Goal: Task Accomplishment & Management: Manage account settings

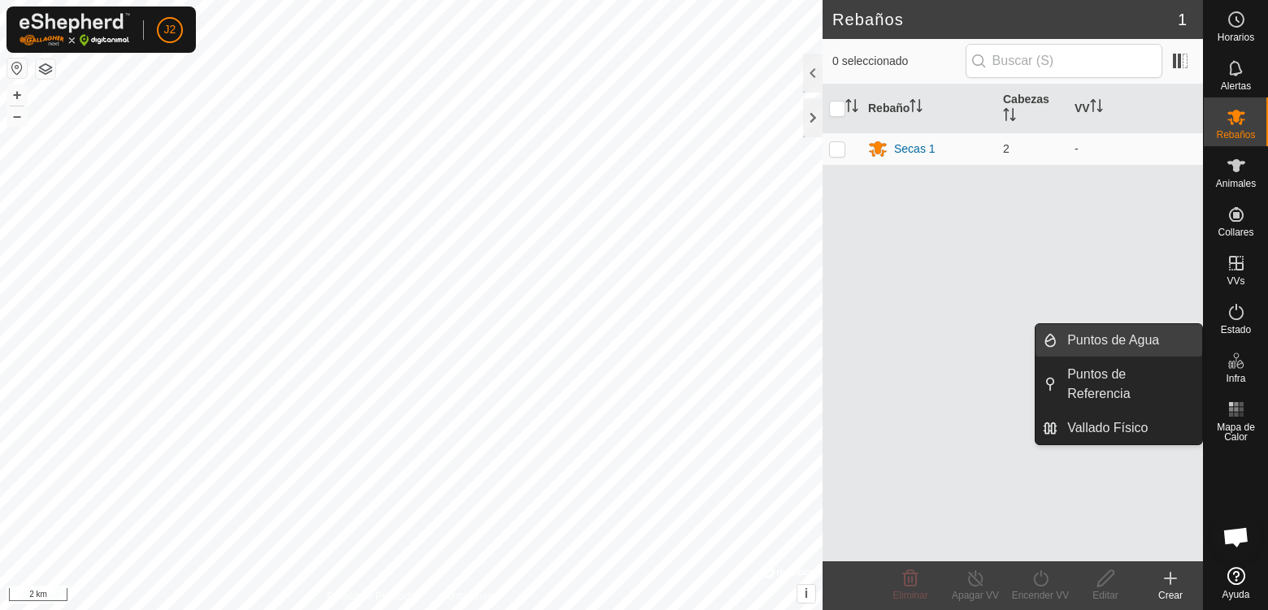
click at [1121, 335] on link "Puntos de Agua" at bounding box center [1130, 340] width 145 height 33
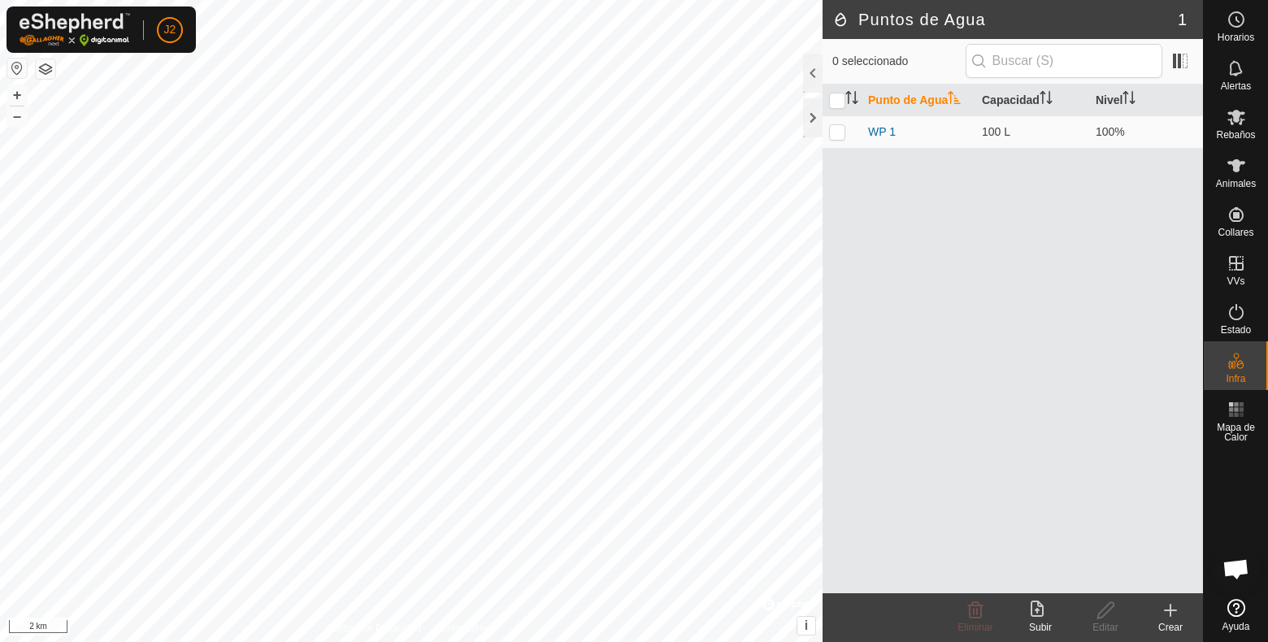
click at [1175, 608] on icon at bounding box center [1171, 611] width 20 height 20
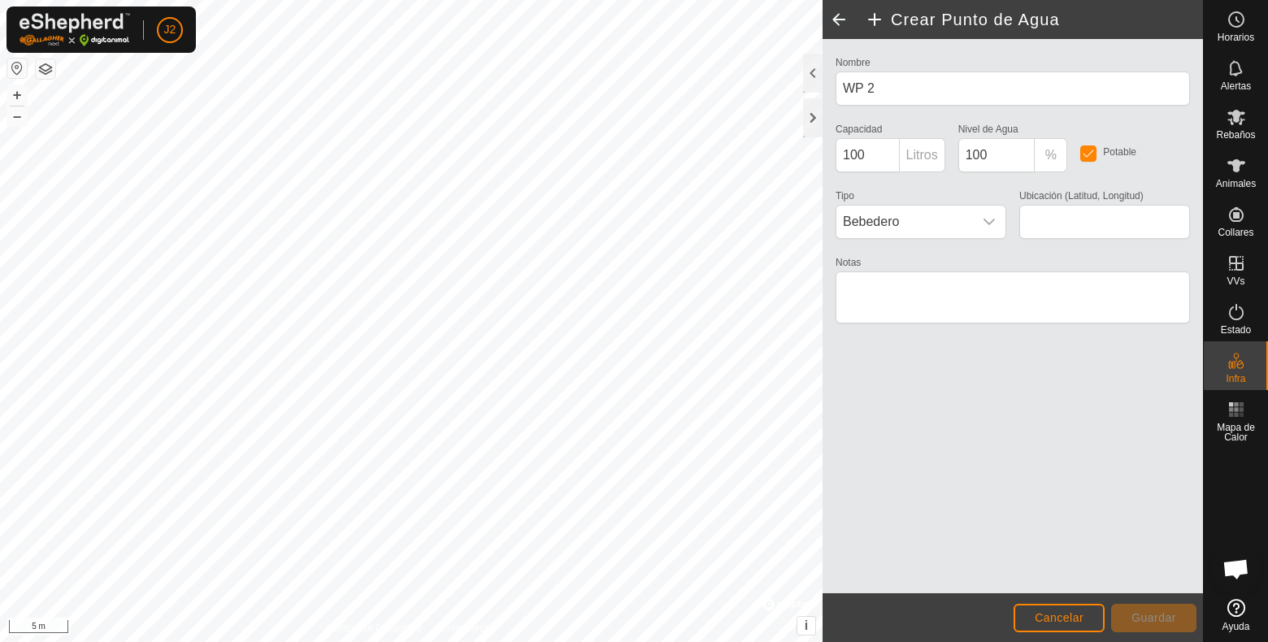
type input "43.385214, -7.256817"
click at [1160, 610] on span "Guardar" at bounding box center [1154, 617] width 45 height 13
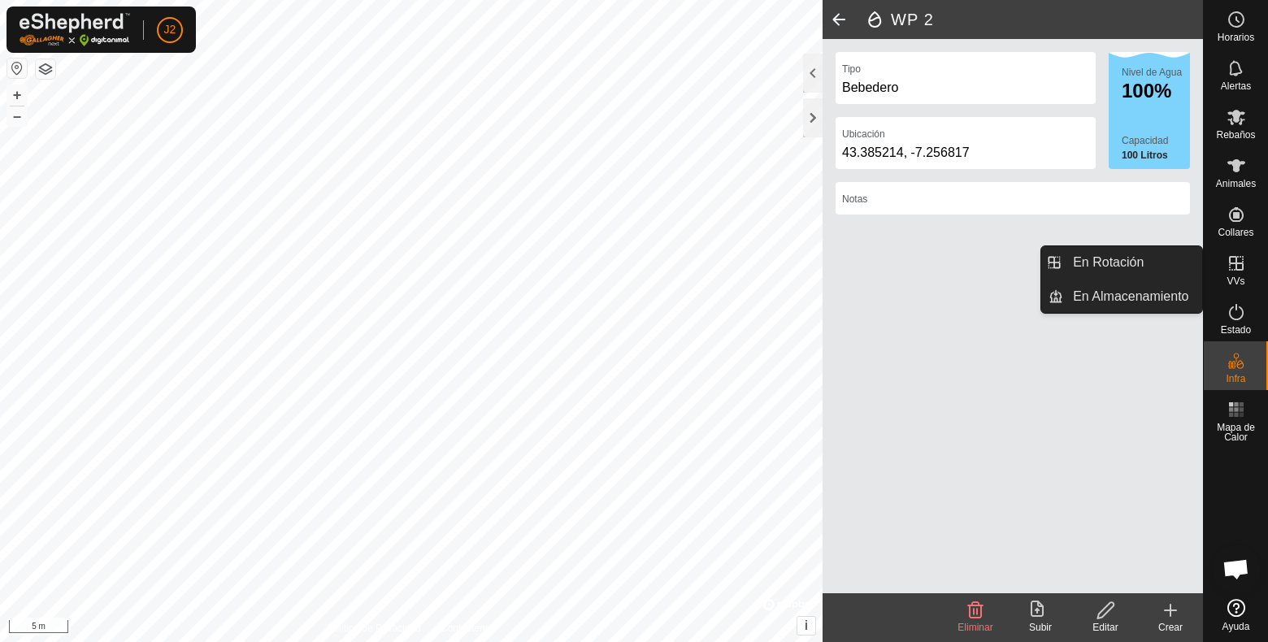
click at [1241, 279] on span "VVs" at bounding box center [1236, 281] width 18 height 10
click at [1111, 267] on link "En Rotación" at bounding box center [1132, 262] width 139 height 33
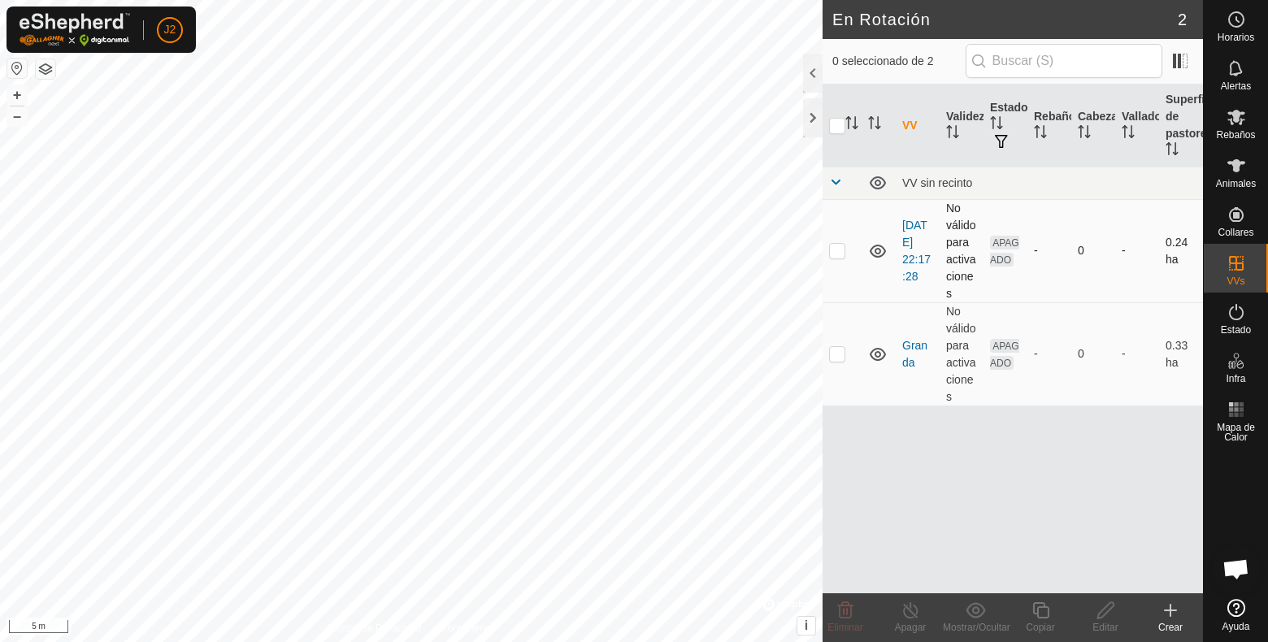
click at [841, 256] on p-checkbox at bounding box center [837, 250] width 16 height 13
checkbox input "true"
click at [830, 358] on p-checkbox at bounding box center [837, 353] width 16 height 13
checkbox input "true"
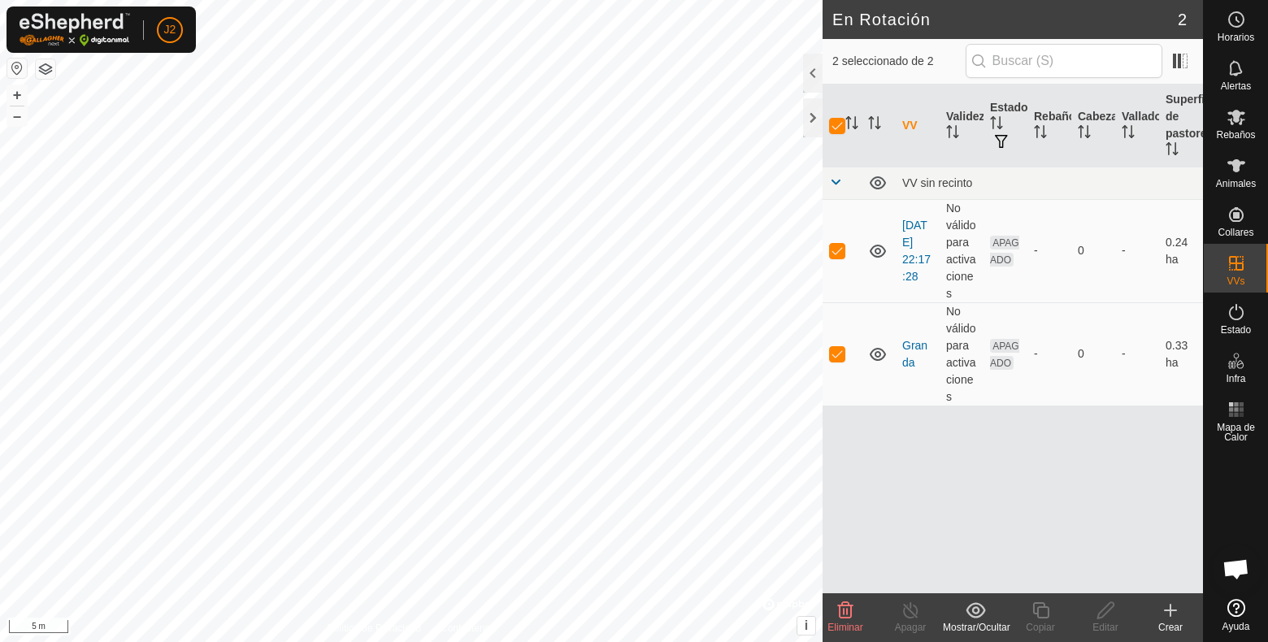
click at [843, 610] on icon at bounding box center [845, 610] width 15 height 16
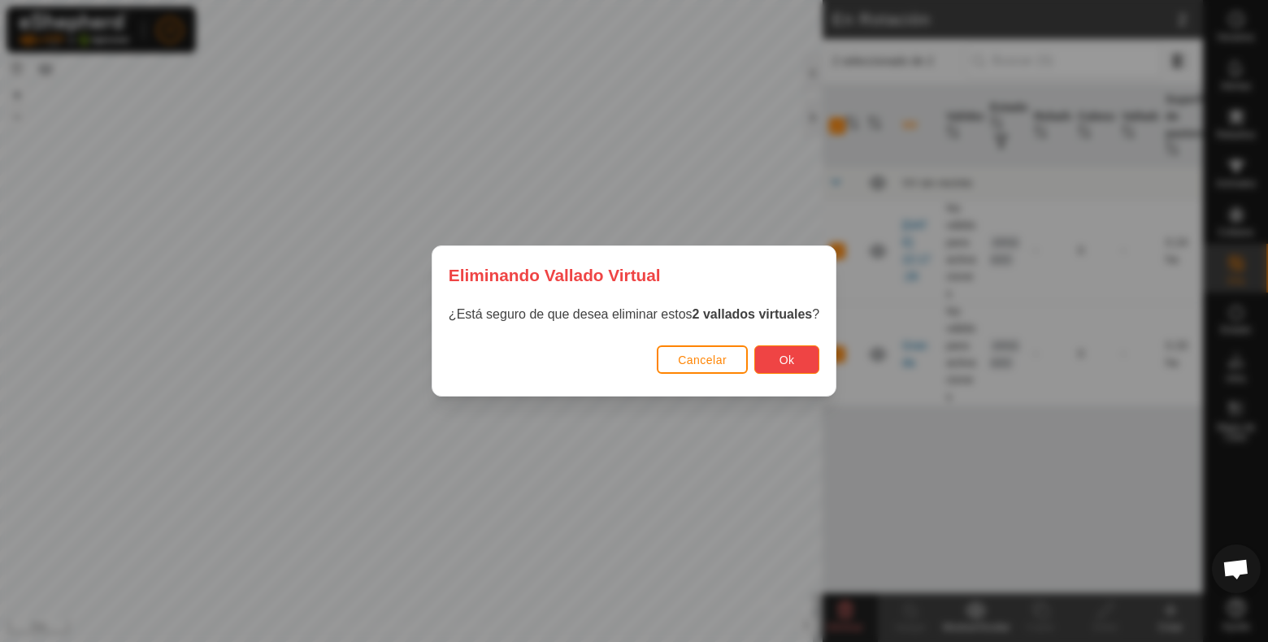
click at [775, 358] on button "Ok" at bounding box center [786, 359] width 65 height 28
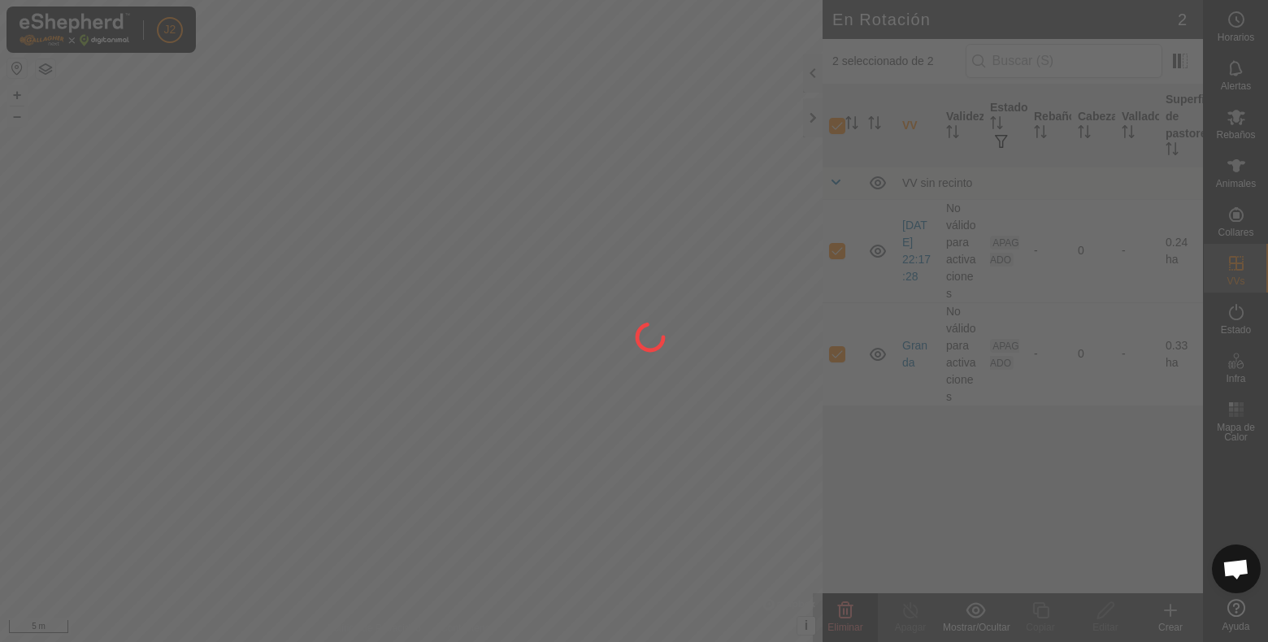
checkbox input "false"
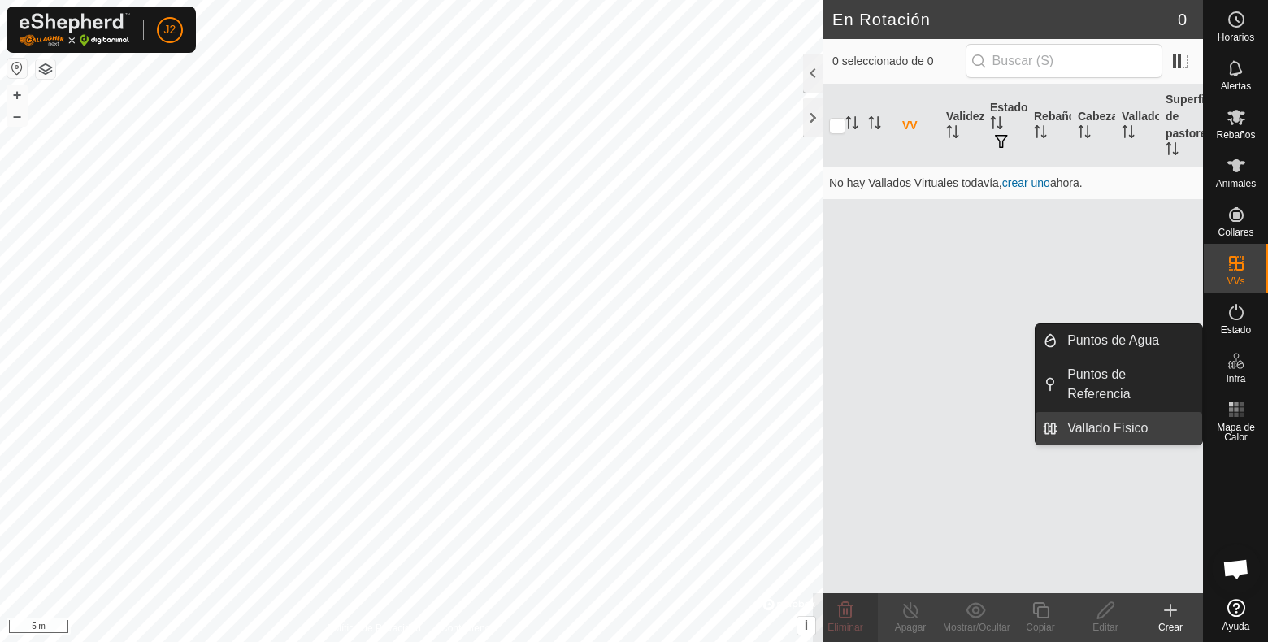
click at [1139, 423] on link "Vallado Físico" at bounding box center [1130, 428] width 145 height 33
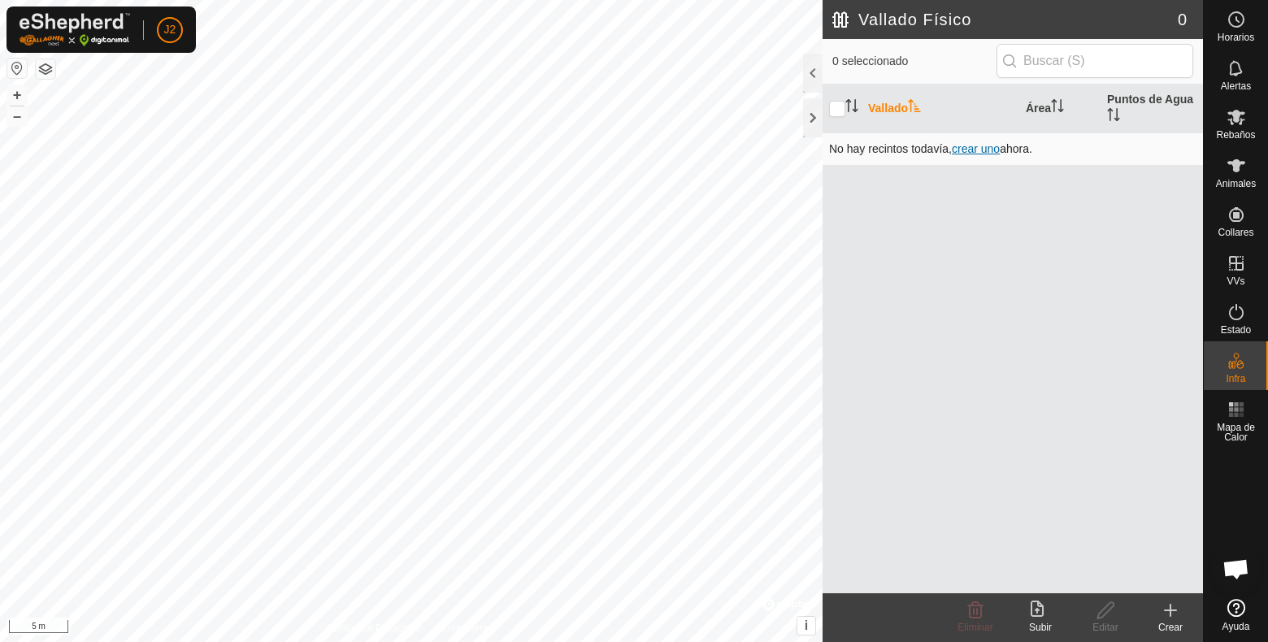
click at [972, 150] on span "crear uno" at bounding box center [976, 148] width 48 height 13
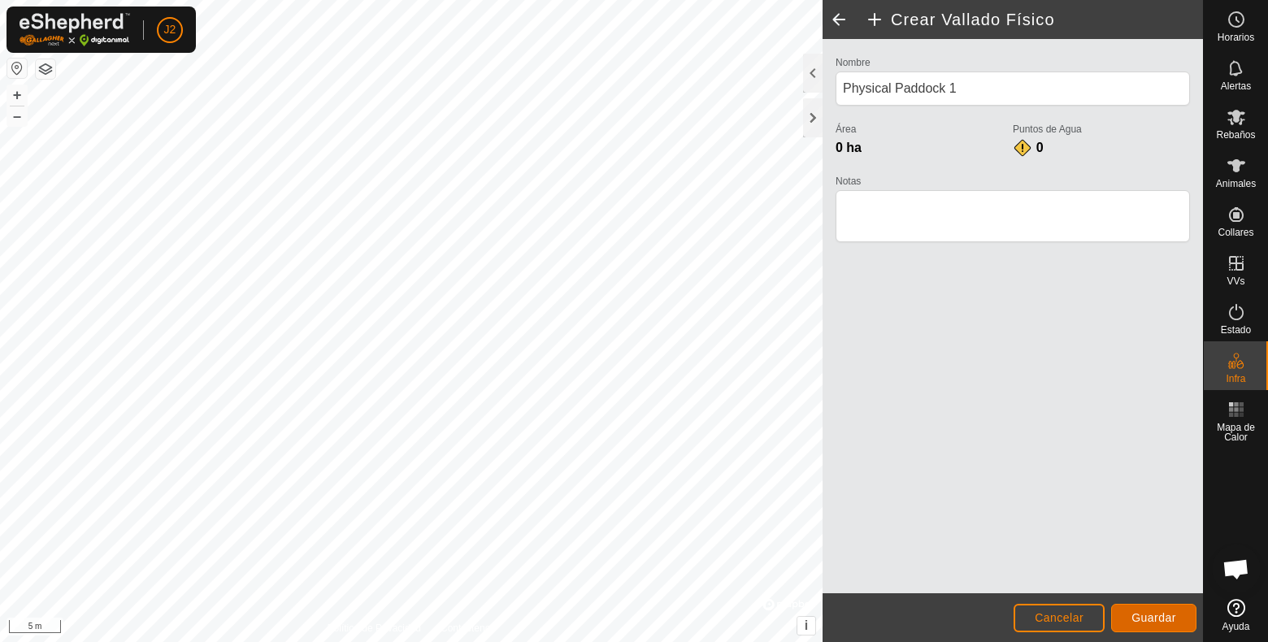
click at [1141, 610] on span "Guardar" at bounding box center [1154, 617] width 45 height 13
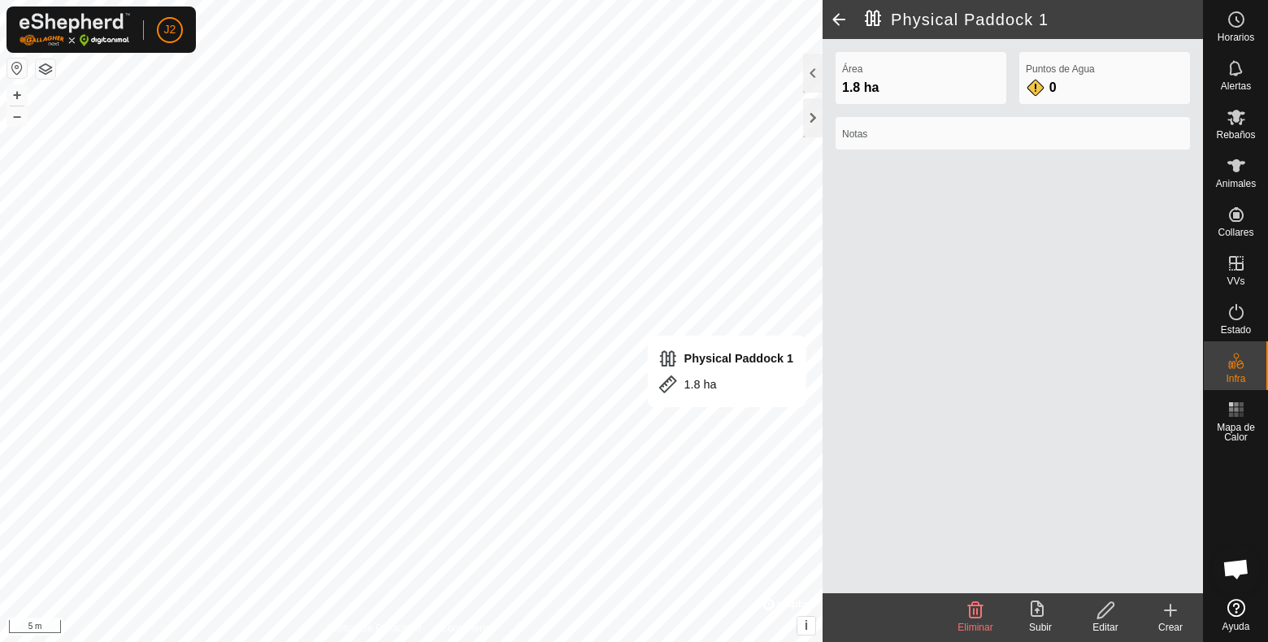
click at [1105, 610] on icon at bounding box center [1105, 610] width 16 height 16
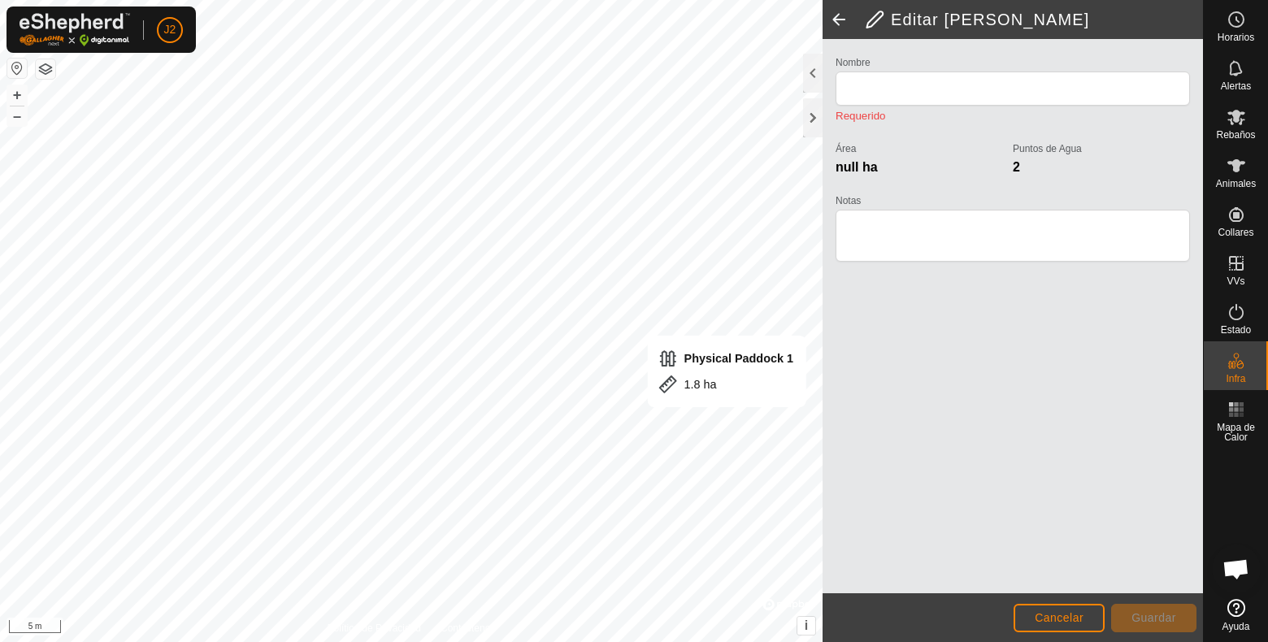
type input "Physical Paddock 1"
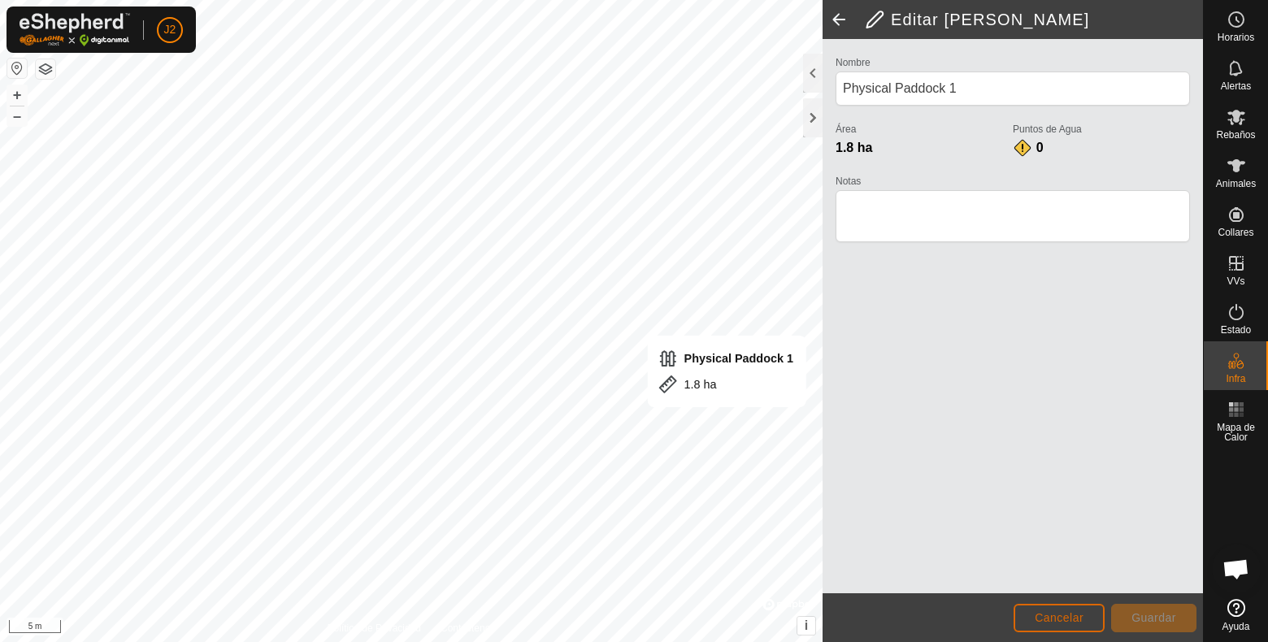
click at [1047, 610] on span "Cancelar" at bounding box center [1059, 617] width 49 height 13
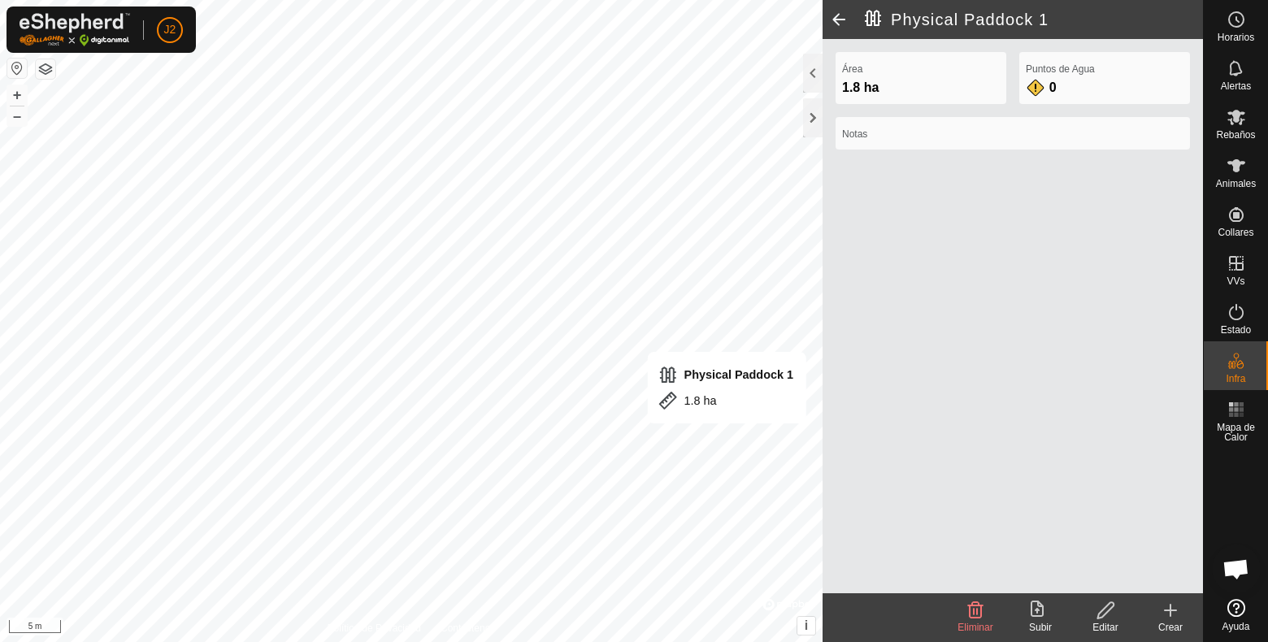
click at [1098, 610] on icon at bounding box center [1105, 610] width 16 height 16
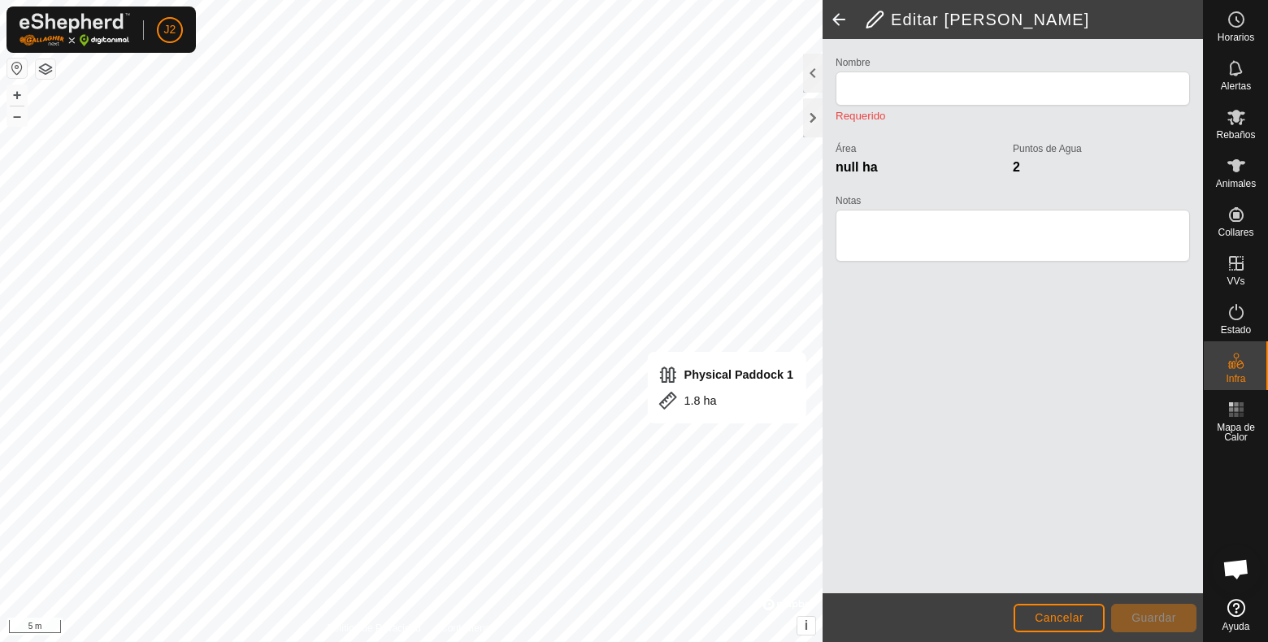
type input "Physical Paddock 1"
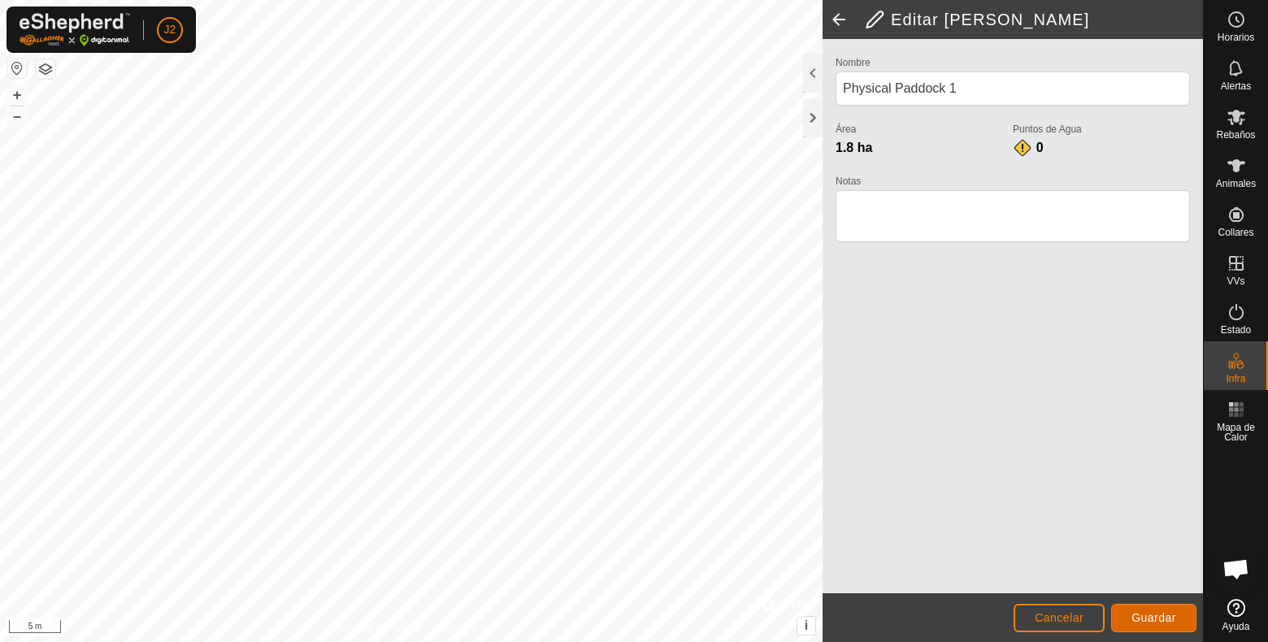
click at [1146, 610] on span "Guardar" at bounding box center [1154, 617] width 45 height 13
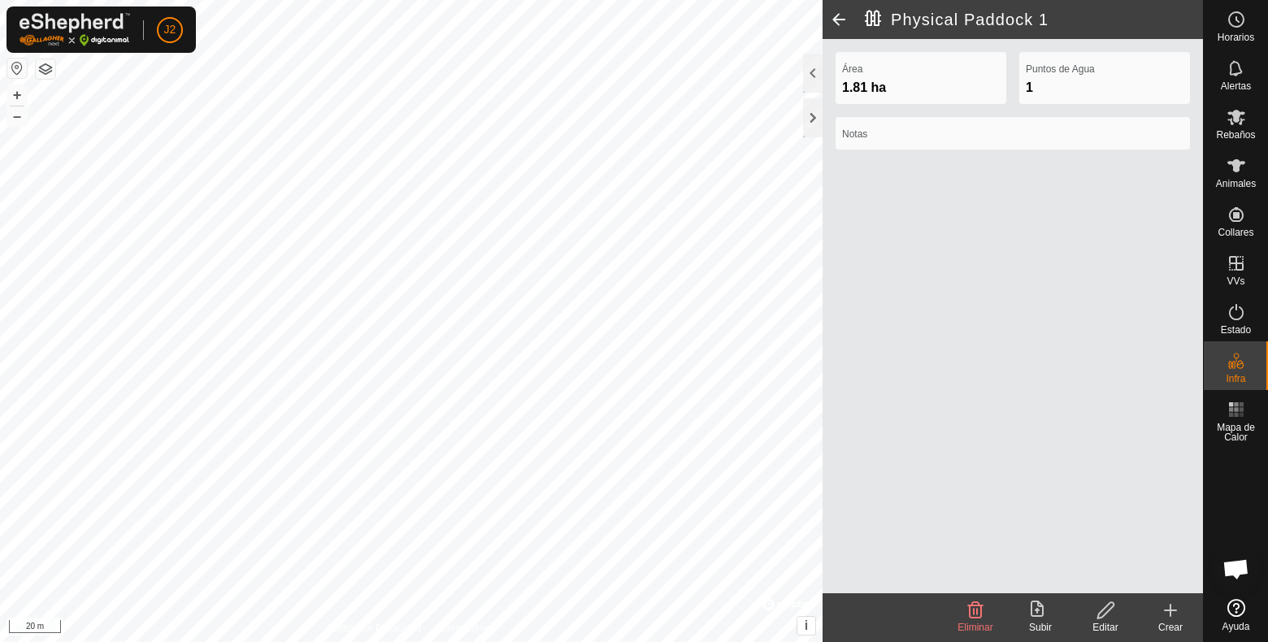
click at [1039, 610] on icon at bounding box center [1037, 609] width 13 height 16
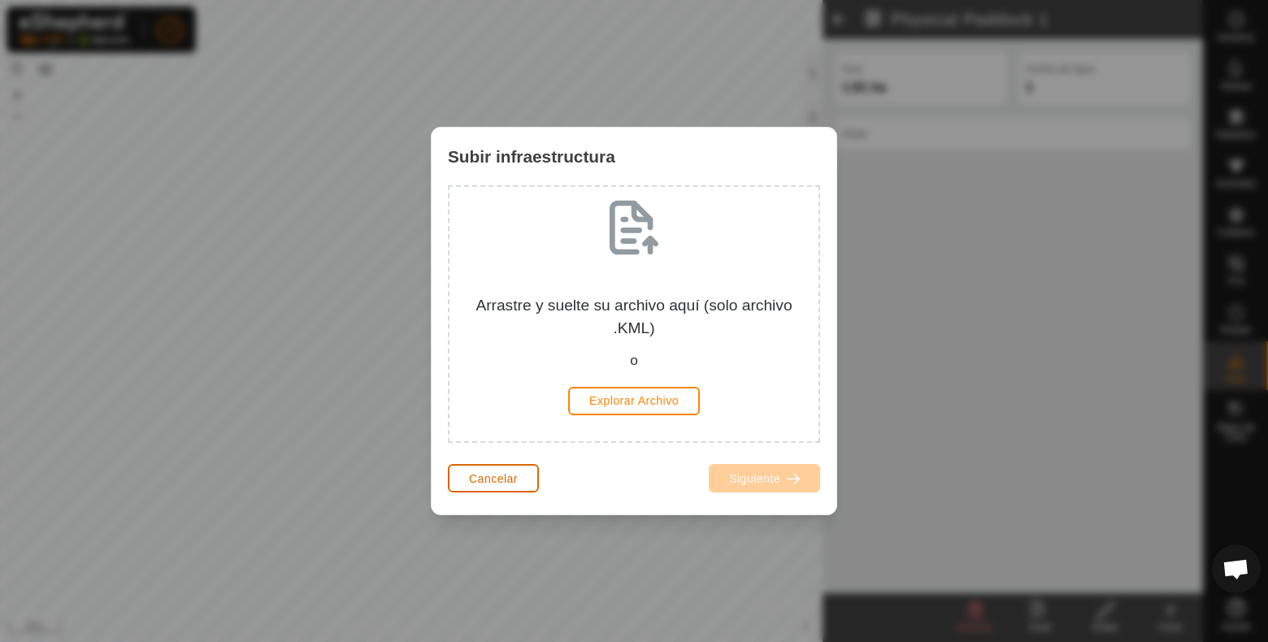
click at [492, 479] on span "Cancelar" at bounding box center [493, 478] width 49 height 13
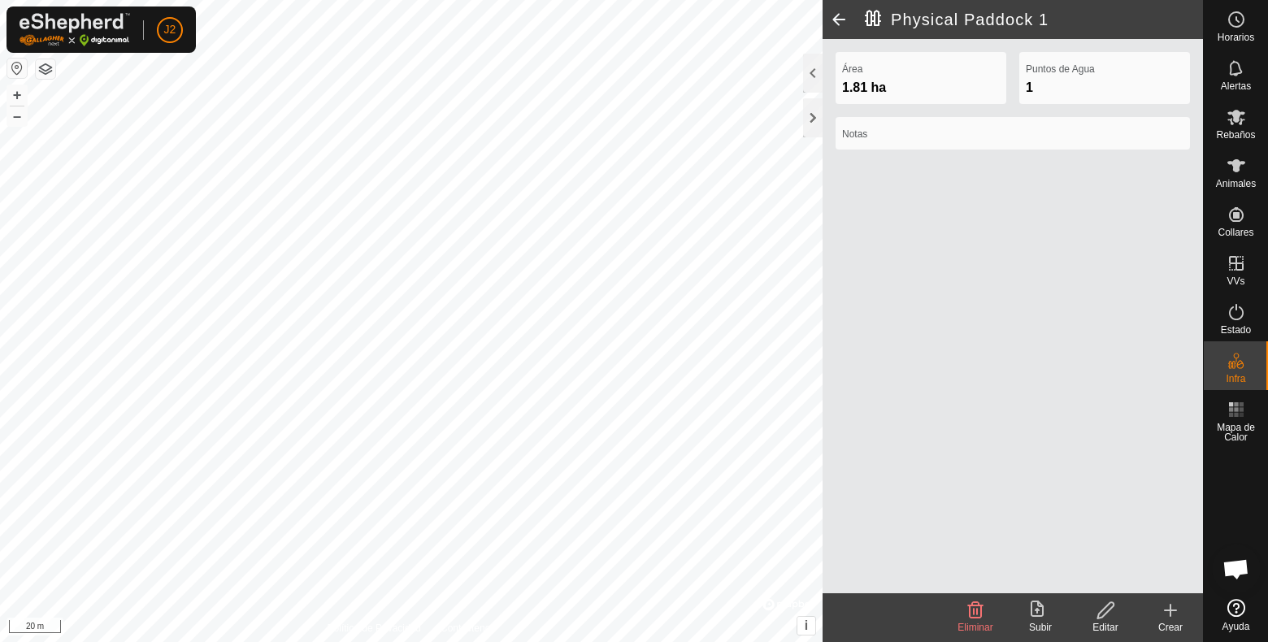
click at [1169, 610] on icon at bounding box center [1171, 611] width 20 height 20
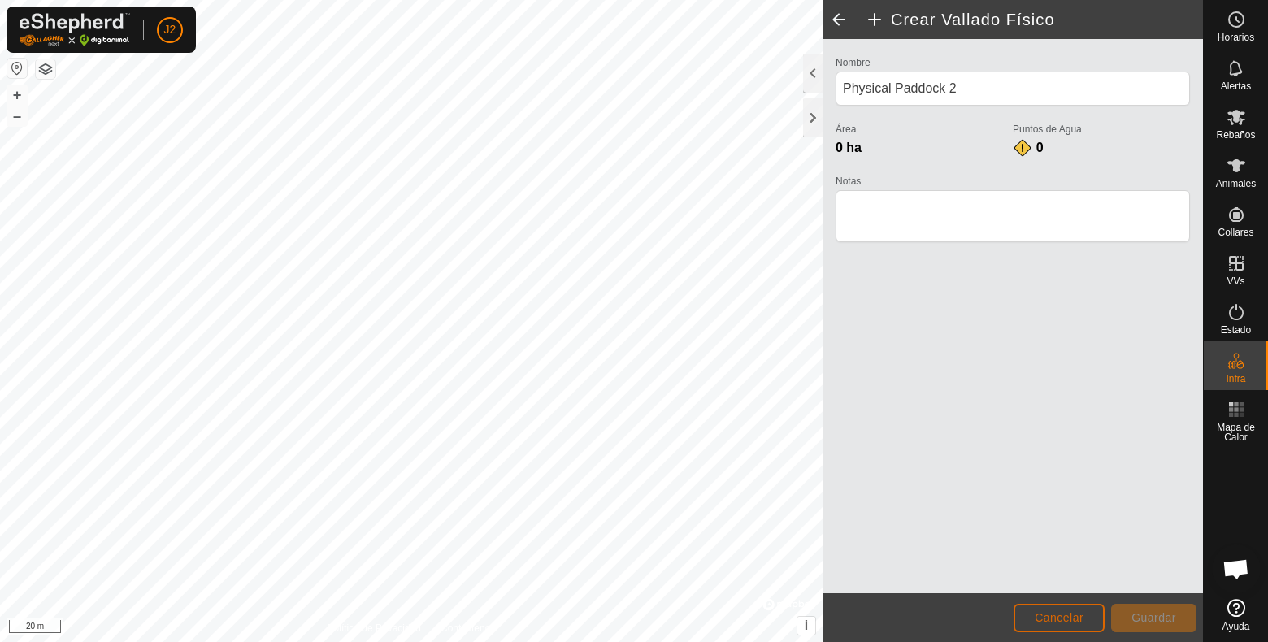
click at [1071, 610] on span "Cancelar" at bounding box center [1059, 617] width 49 height 13
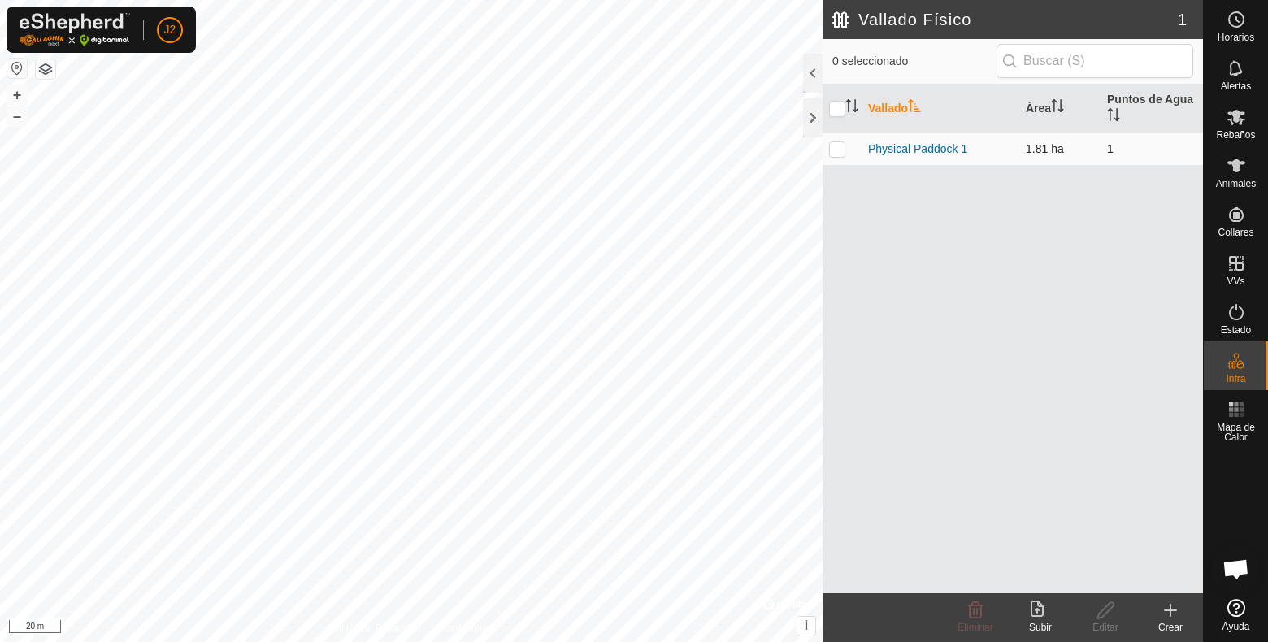
click at [836, 153] on p-checkbox at bounding box center [837, 148] width 16 height 13
checkbox input "true"
click at [907, 146] on link "Physical Paddock 1" at bounding box center [917, 148] width 99 height 13
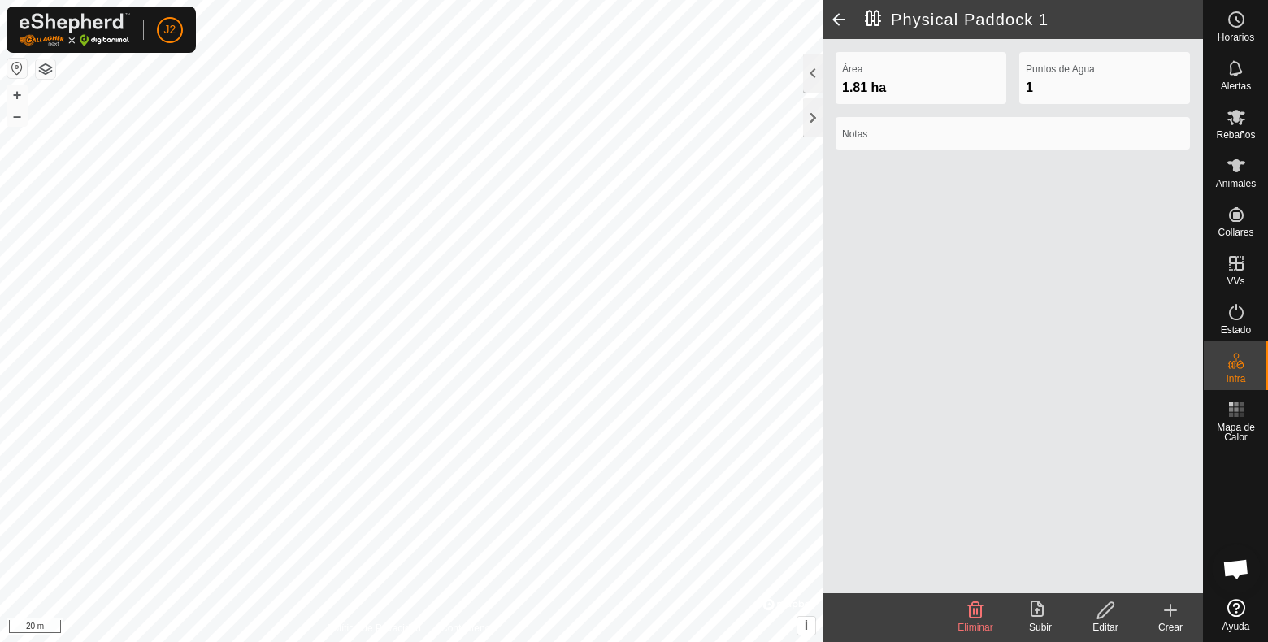
click at [887, 137] on label "Notas" at bounding box center [1012, 134] width 341 height 15
click at [813, 81] on div at bounding box center [813, 73] width 20 height 39
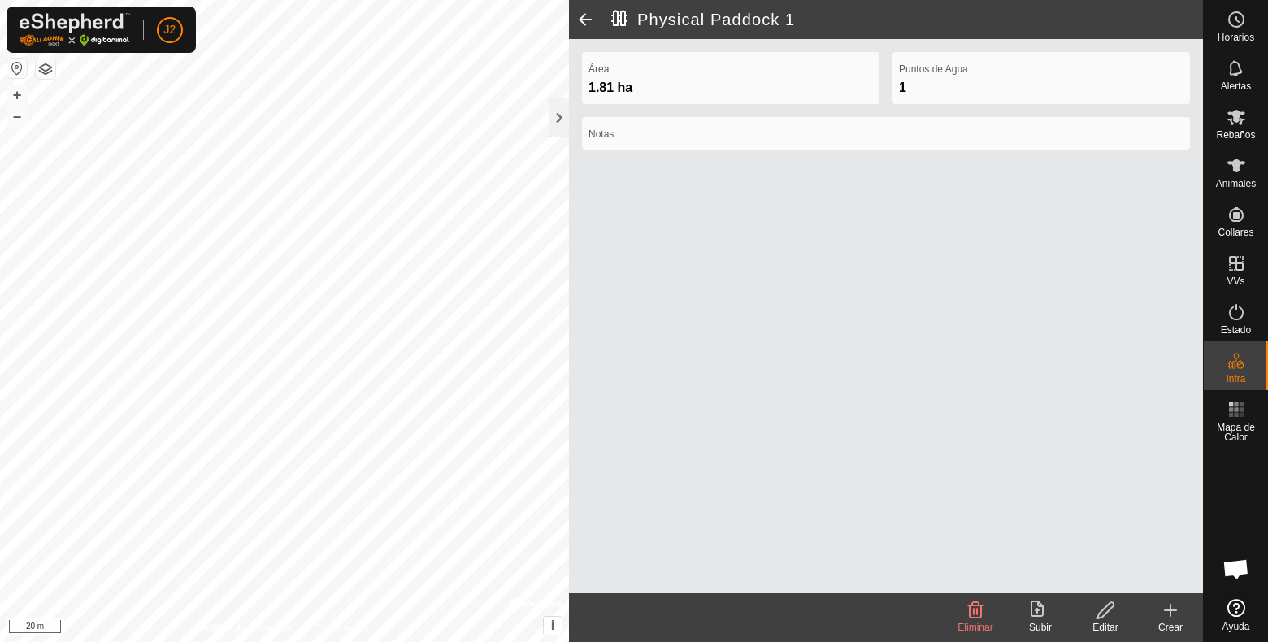
click at [1106, 610] on icon at bounding box center [1106, 611] width 20 height 20
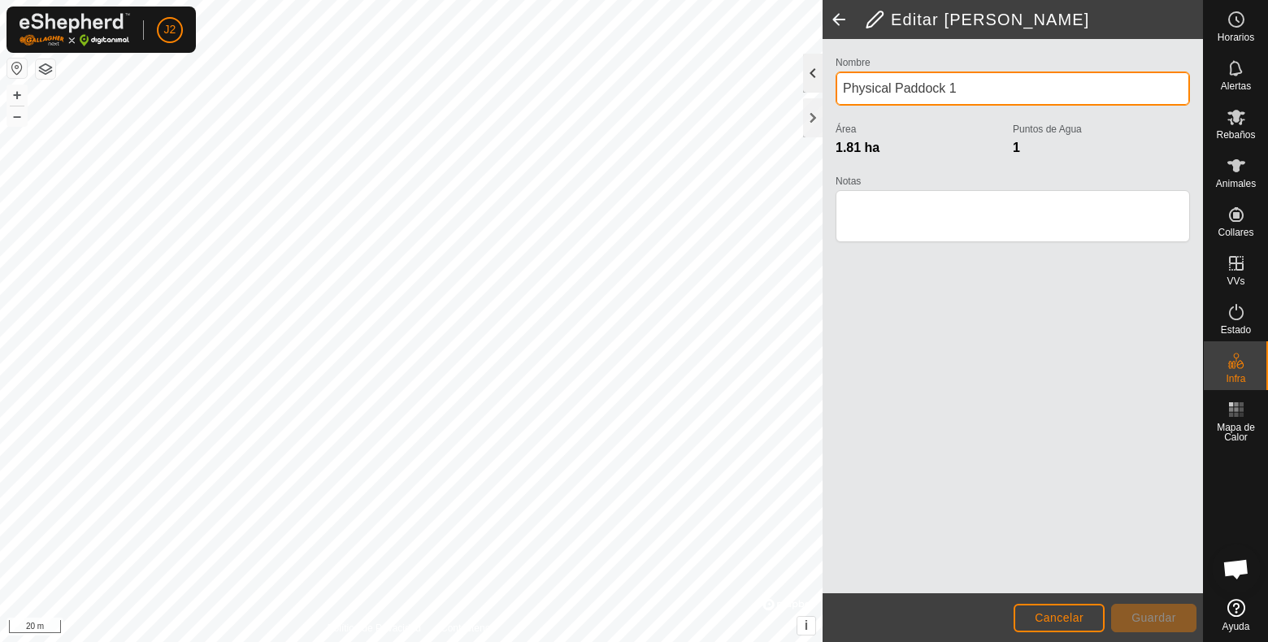
drag, startPoint x: 981, startPoint y: 90, endPoint x: 804, endPoint y: 62, distance: 179.5
click at [823, 62] on div "Editar Vallado Físico Nombre Physical Paddock 1 Área 1.81 ha Puntos de Agua 1 N…" at bounding box center [1013, 321] width 380 height 642
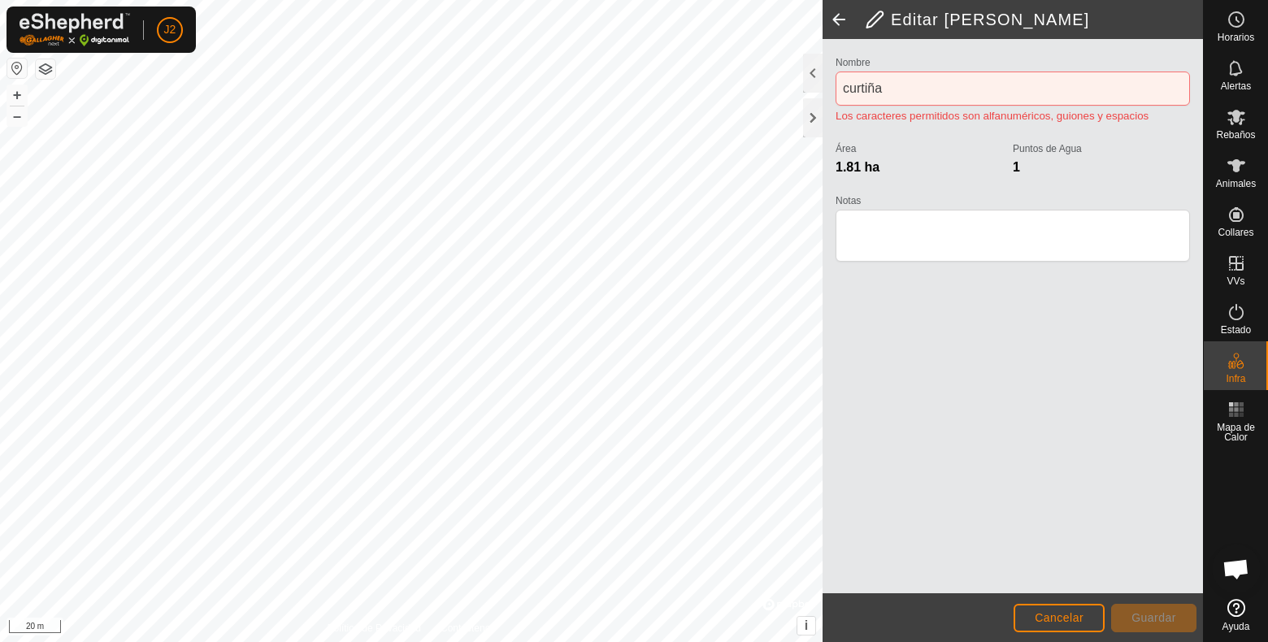
drag, startPoint x: 1145, startPoint y: 622, endPoint x: 1081, endPoint y: 526, distance: 115.0
click at [1141, 610] on span "Guardar" at bounding box center [1154, 617] width 45 height 13
click at [876, 89] on input "curtiña" at bounding box center [1013, 89] width 354 height 34
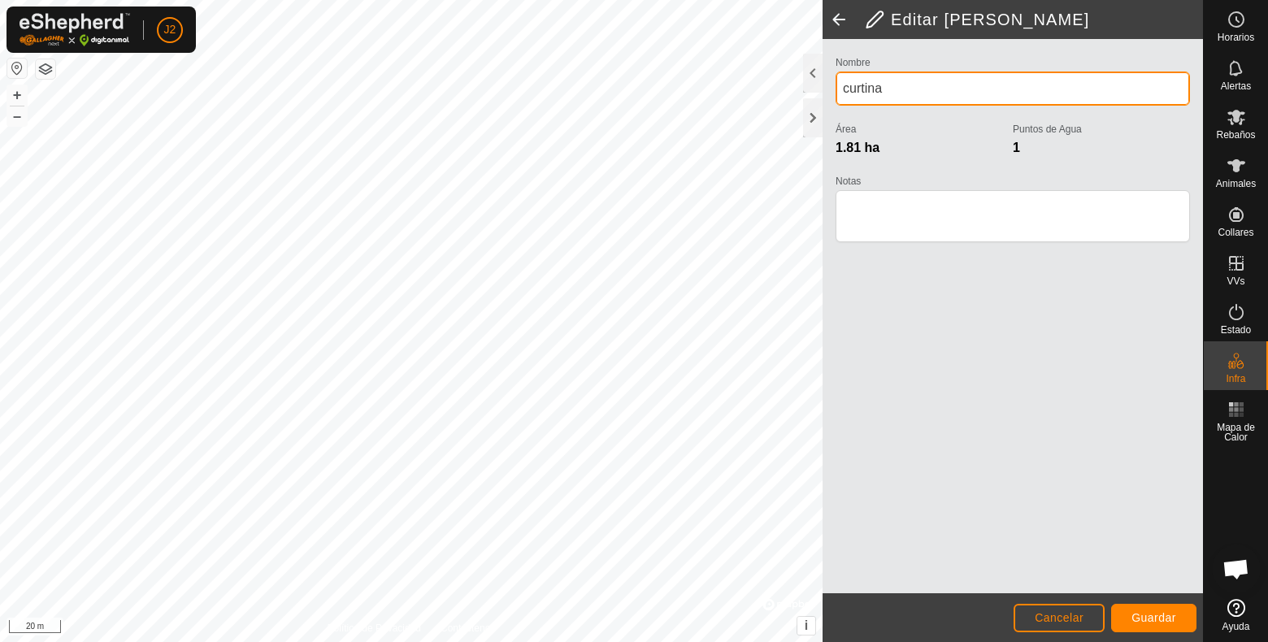
type input "curtina"
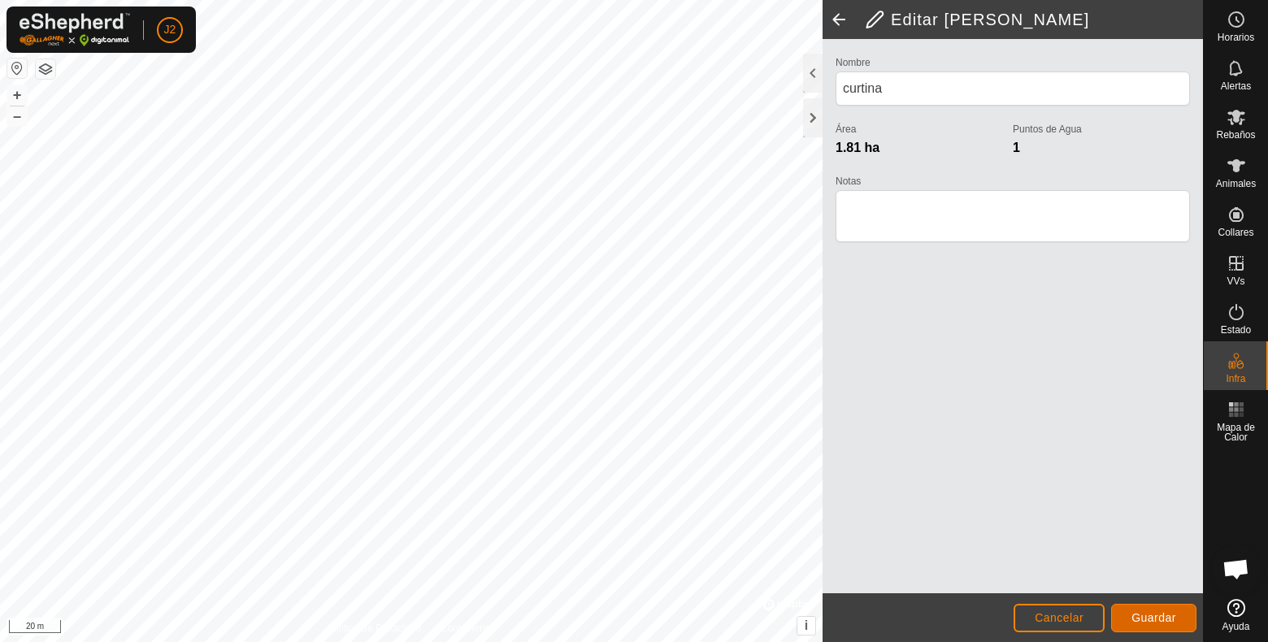
click at [1152, 610] on span "Guardar" at bounding box center [1154, 617] width 45 height 13
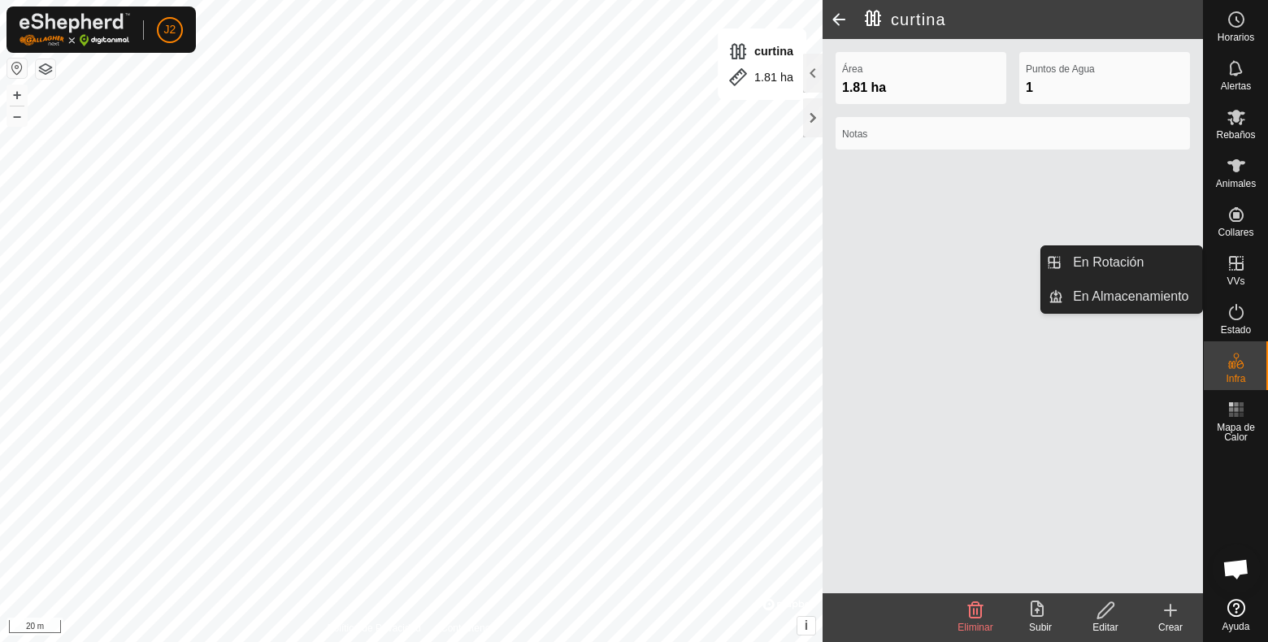
click at [1236, 267] on icon at bounding box center [1236, 263] width 15 height 15
click at [1105, 293] on link "En Almacenamiento" at bounding box center [1132, 296] width 139 height 33
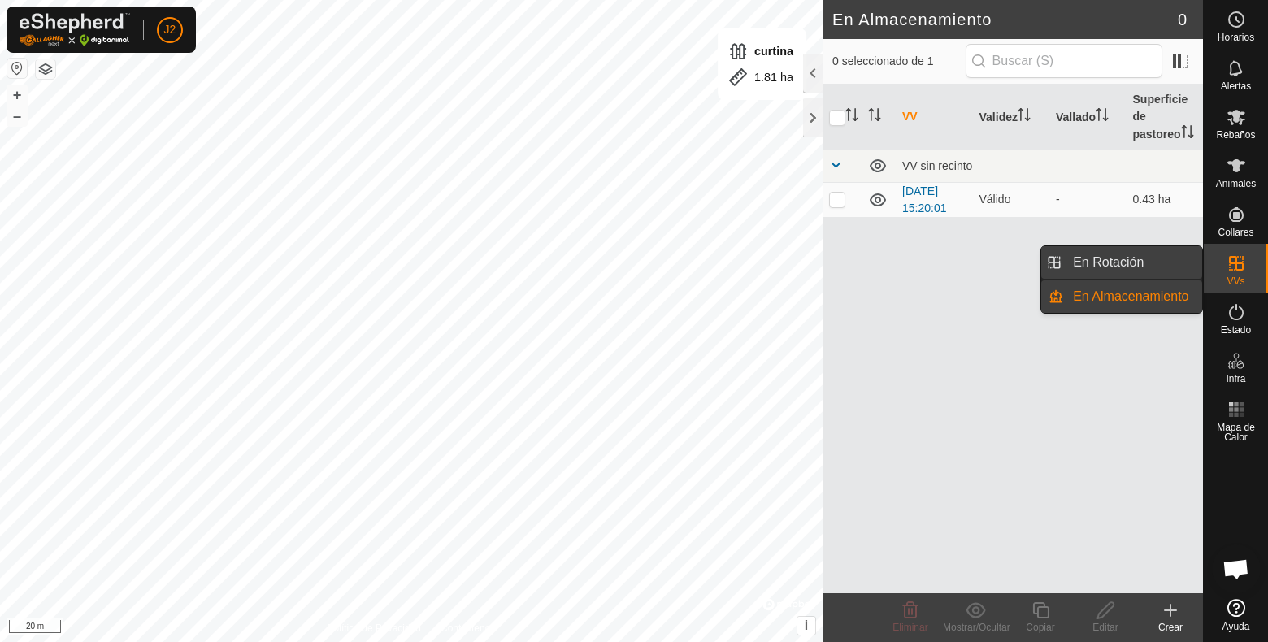
click at [1099, 264] on link "En Rotación" at bounding box center [1132, 262] width 139 height 33
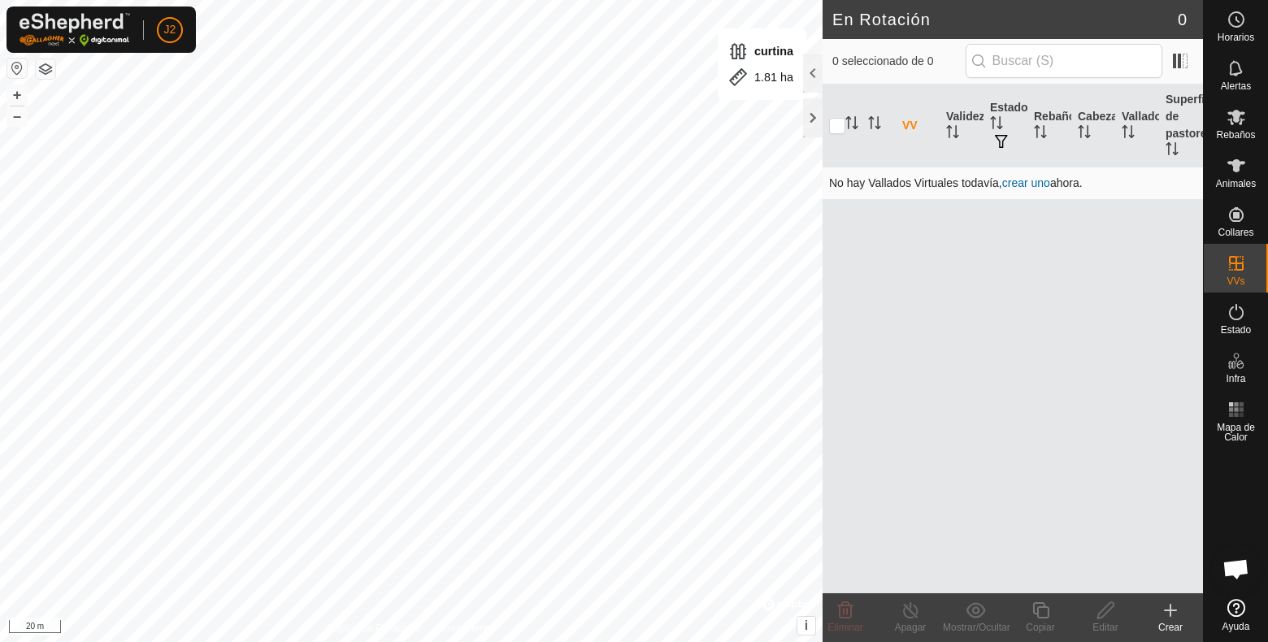
click at [1033, 184] on link "crear uno" at bounding box center [1026, 182] width 48 height 13
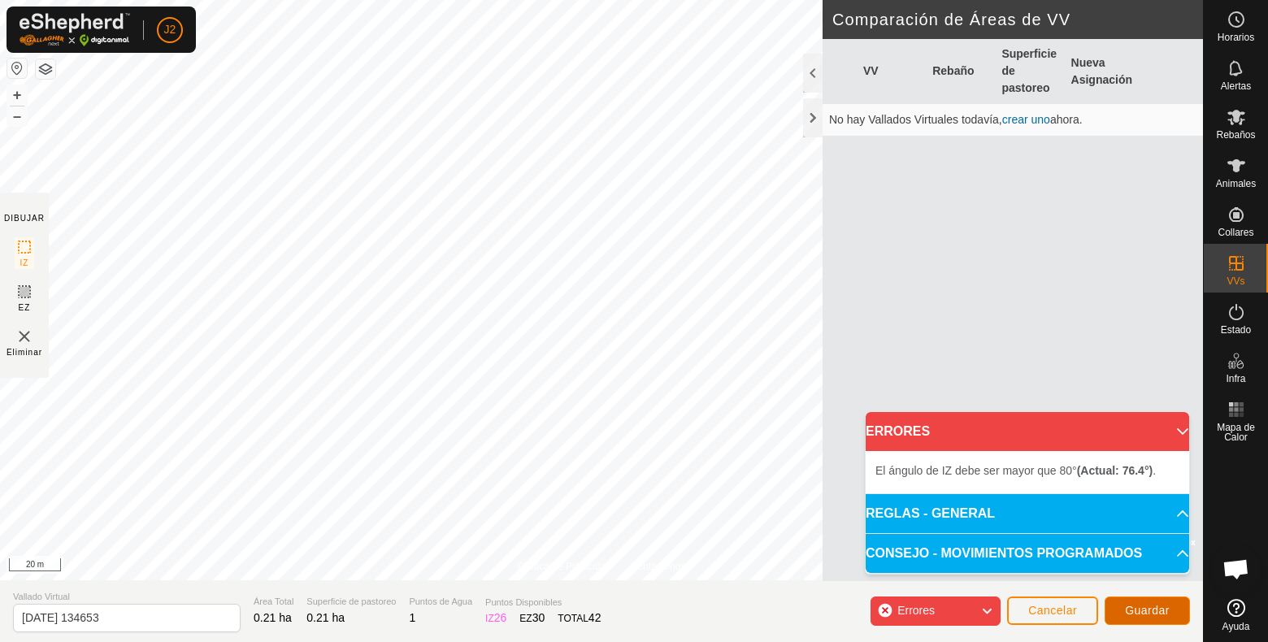
click at [1139, 610] on span "Guardar" at bounding box center [1147, 610] width 45 height 13
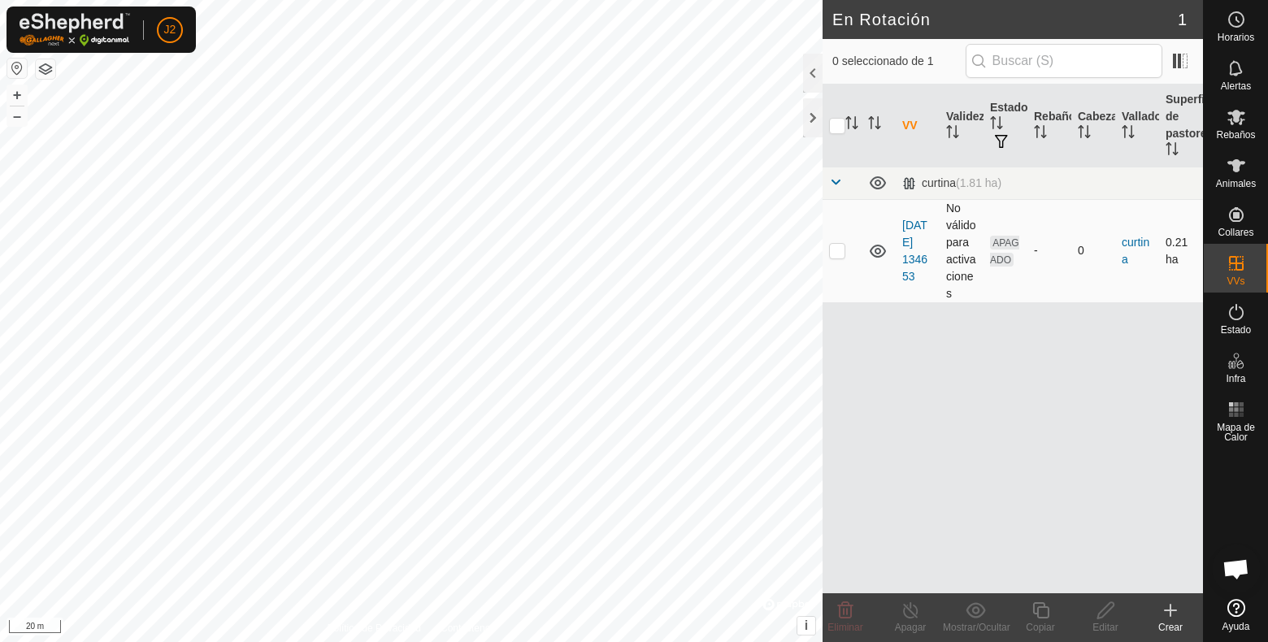
click at [1015, 248] on span "APAGADO" at bounding box center [1004, 251] width 29 height 31
click at [832, 251] on p-checkbox at bounding box center [837, 250] width 16 height 13
checkbox input "true"
click at [837, 248] on p-checkbox at bounding box center [837, 250] width 16 height 13
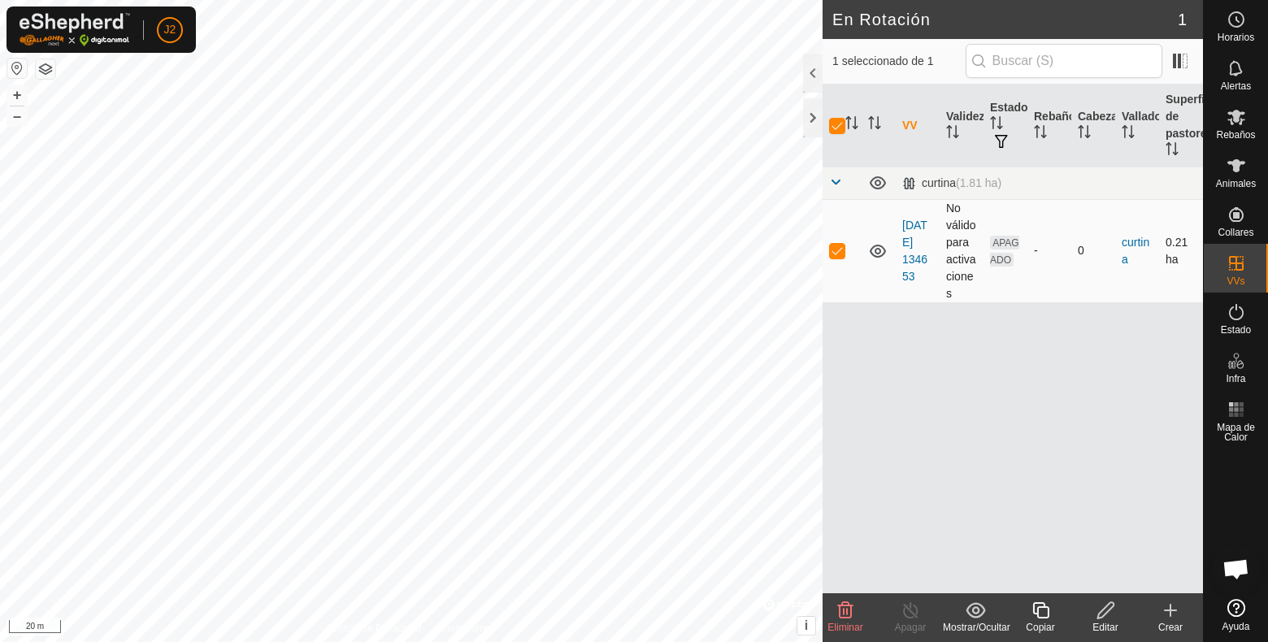
checkbox input "false"
click at [839, 253] on p-checkbox at bounding box center [837, 250] width 16 height 13
checkbox input "true"
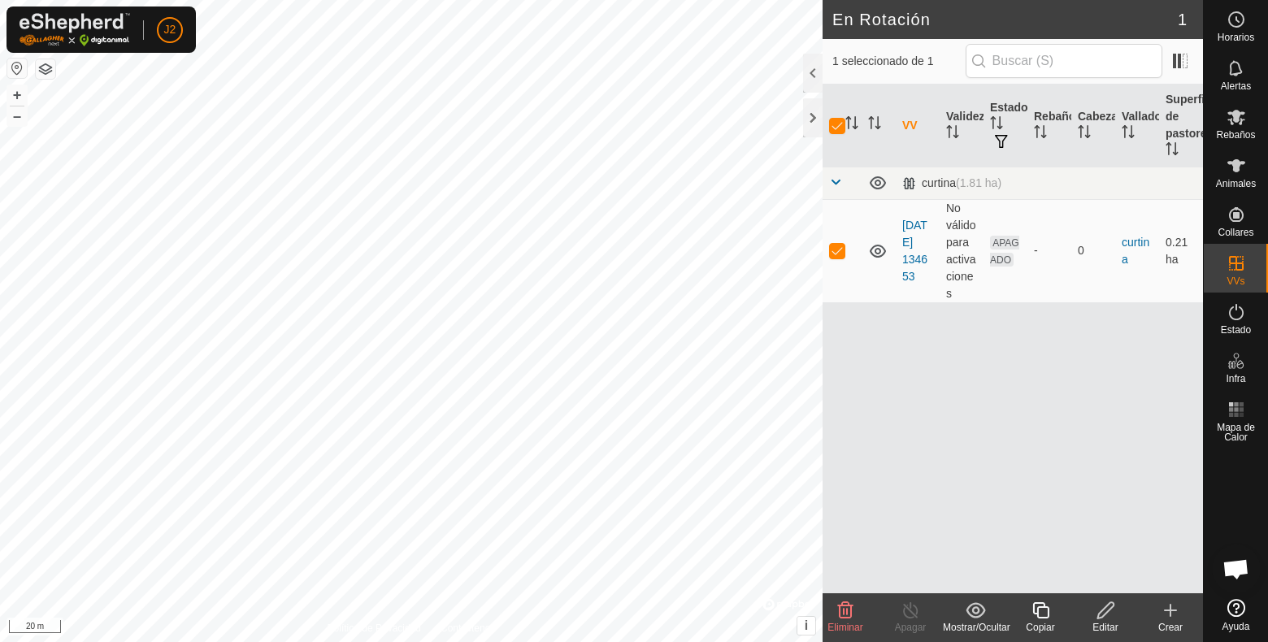
click at [979, 610] on icon at bounding box center [976, 611] width 20 height 20
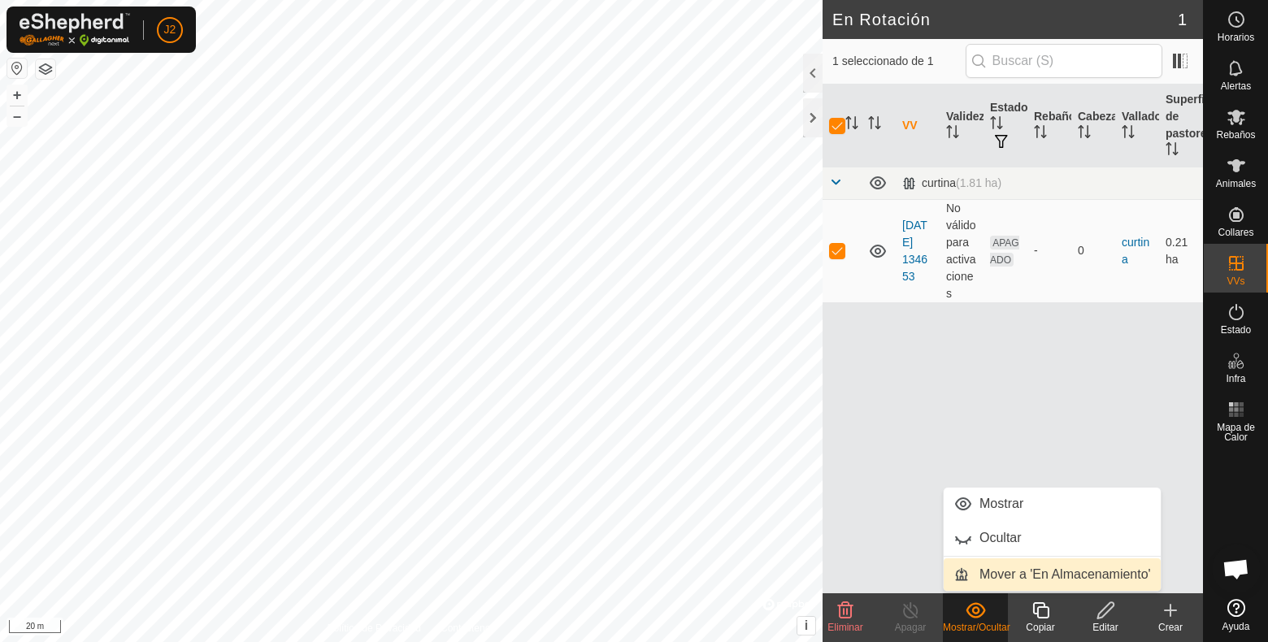
click at [996, 571] on link "Mover a 'En Almacenamiento'" at bounding box center [1052, 574] width 217 height 33
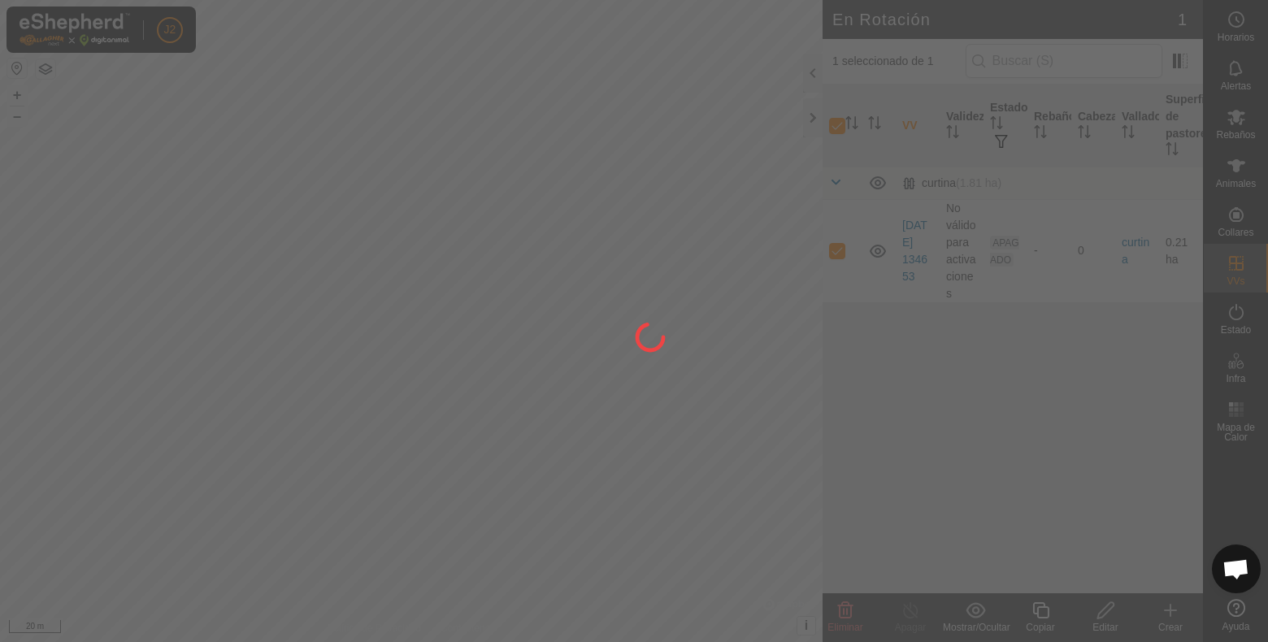
checkbox input "false"
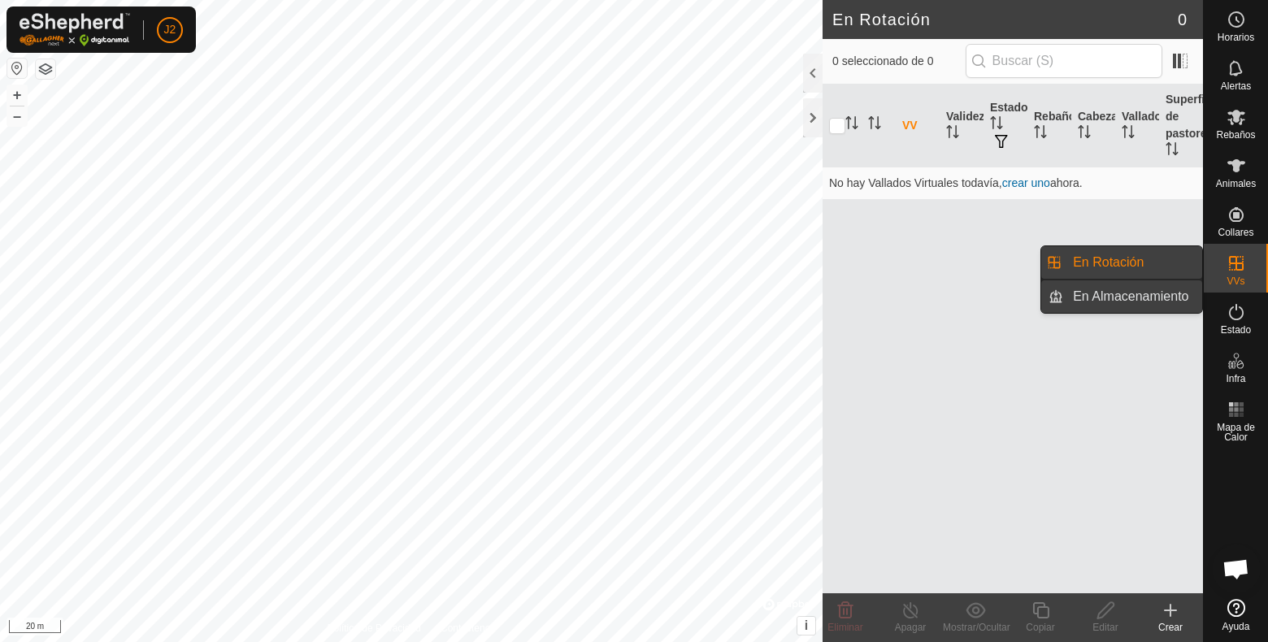
click at [1166, 289] on link "En Almacenamiento" at bounding box center [1132, 296] width 139 height 33
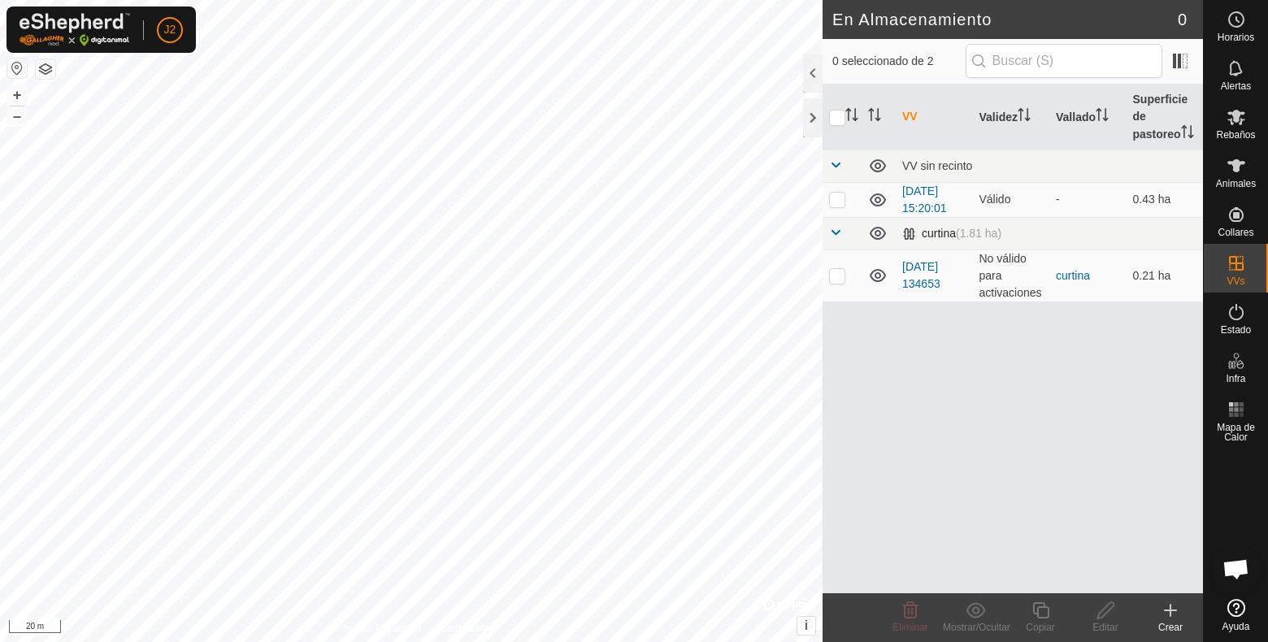
click at [834, 239] on span at bounding box center [835, 232] width 13 height 13
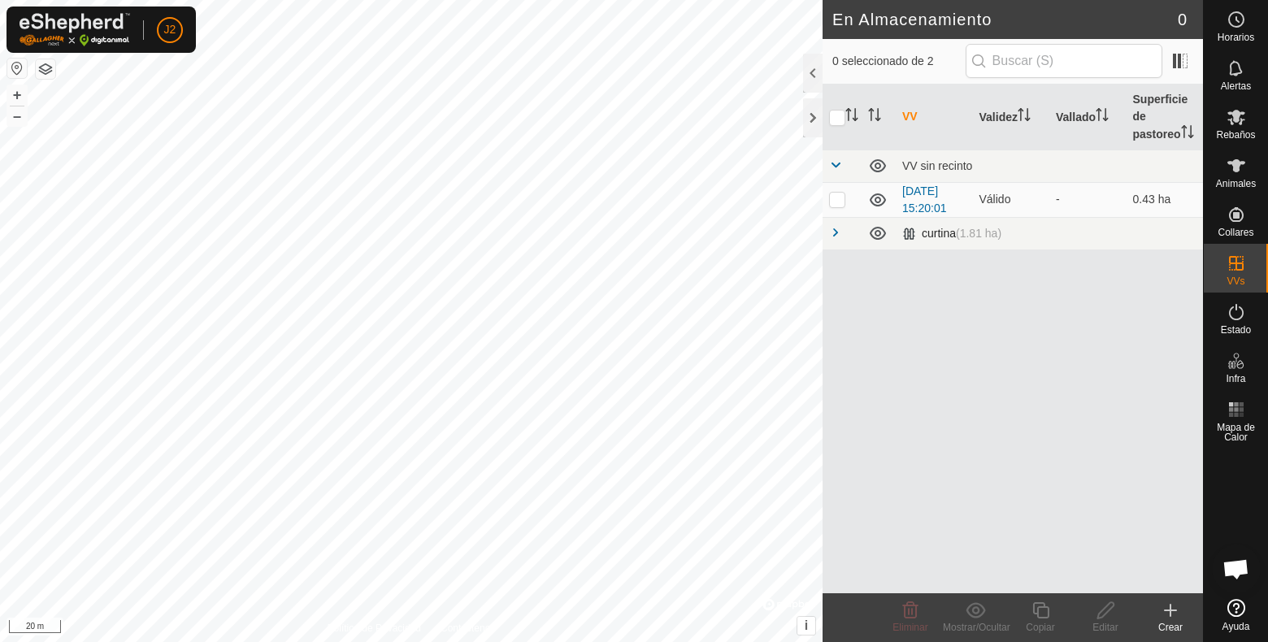
click at [834, 239] on span at bounding box center [835, 232] width 13 height 13
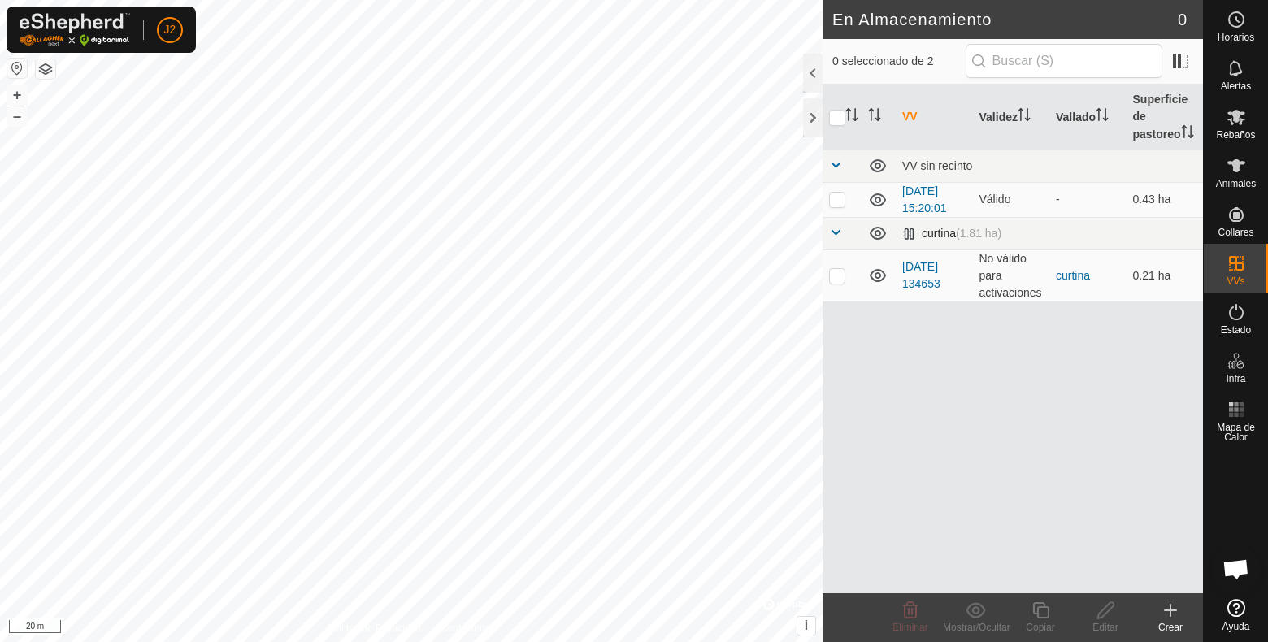
click at [945, 241] on div "curtina (1.81 ha)" at bounding box center [951, 234] width 99 height 14
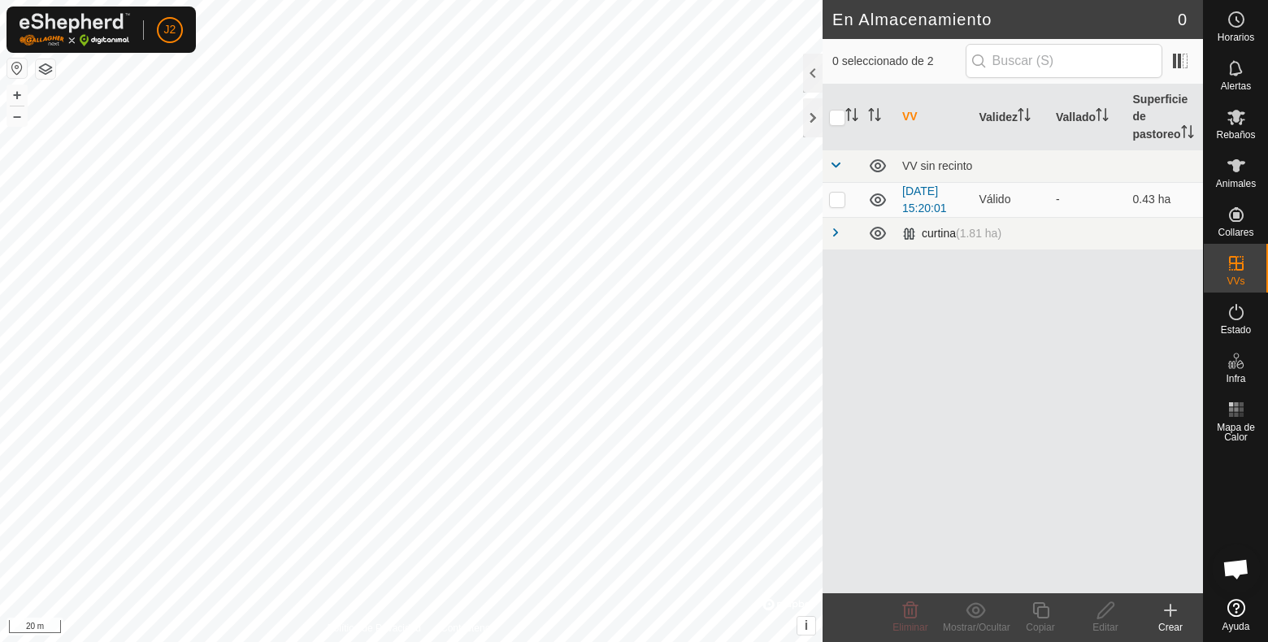
click at [825, 240] on td at bounding box center [842, 233] width 39 height 33
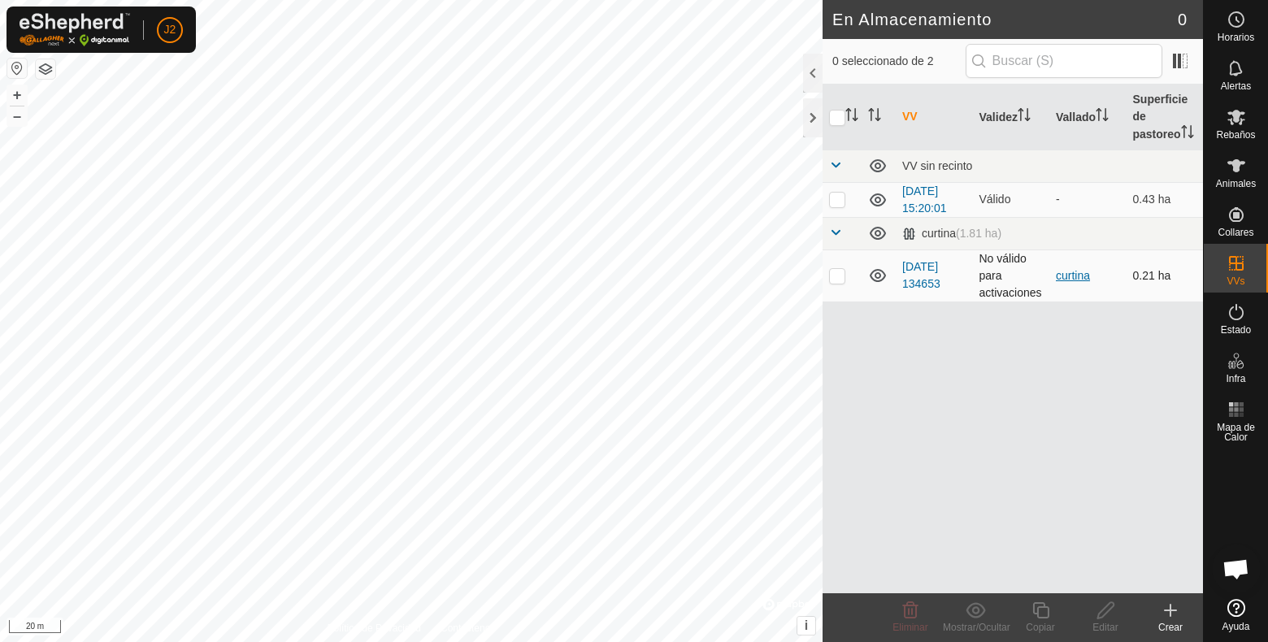
click at [1063, 282] on link "curtina" at bounding box center [1073, 275] width 34 height 13
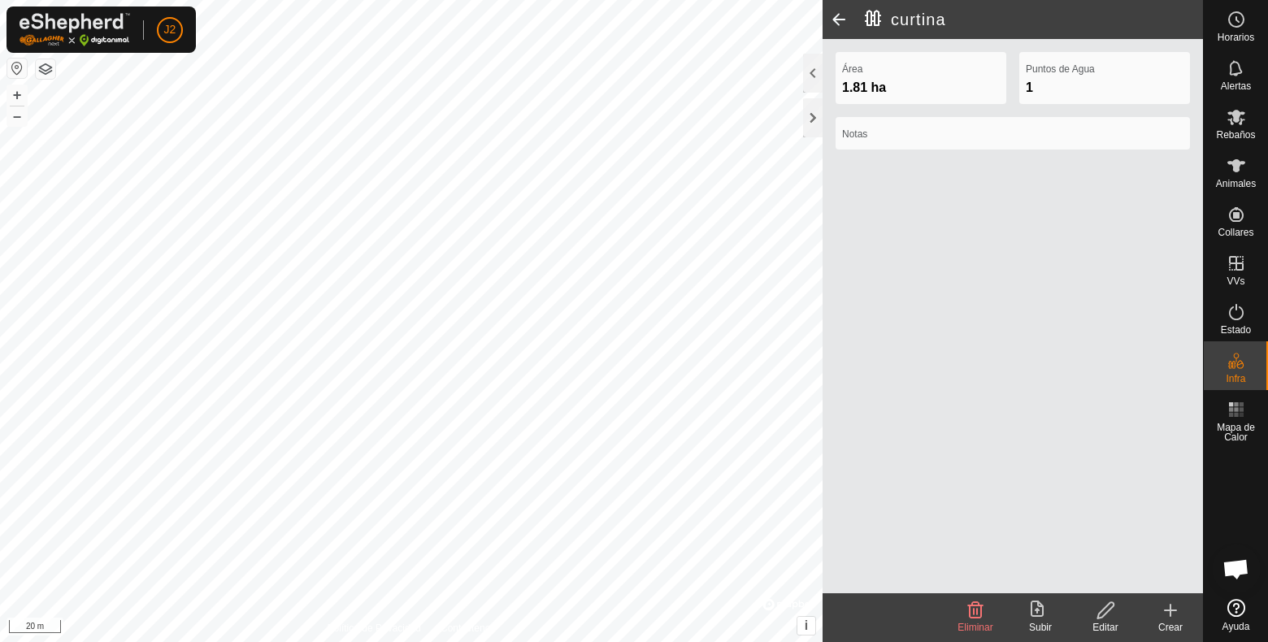
click at [1113, 608] on icon at bounding box center [1106, 611] width 20 height 20
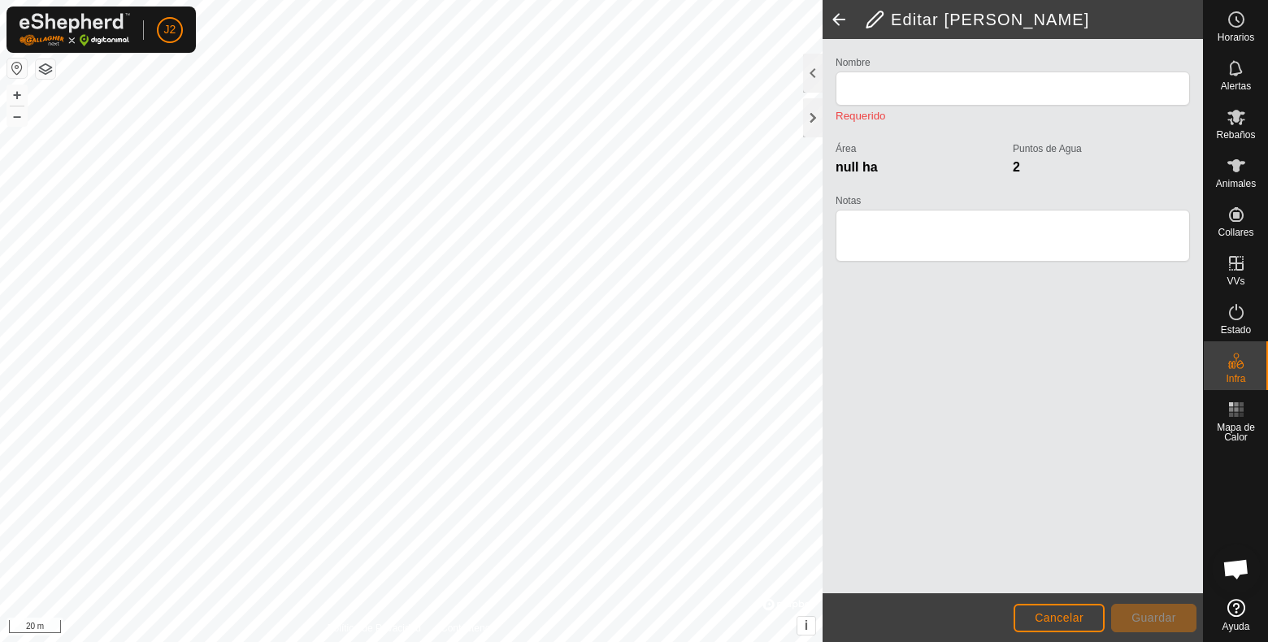
type input "curtina"
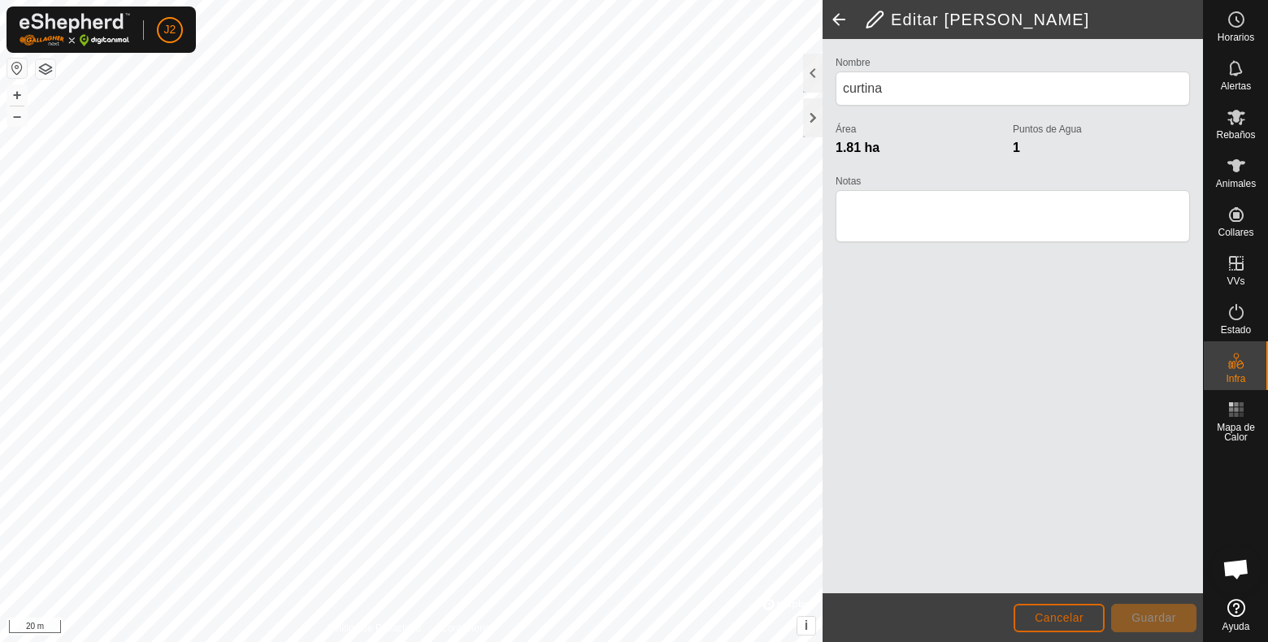
click at [1063, 610] on span "Cancelar" at bounding box center [1059, 617] width 49 height 13
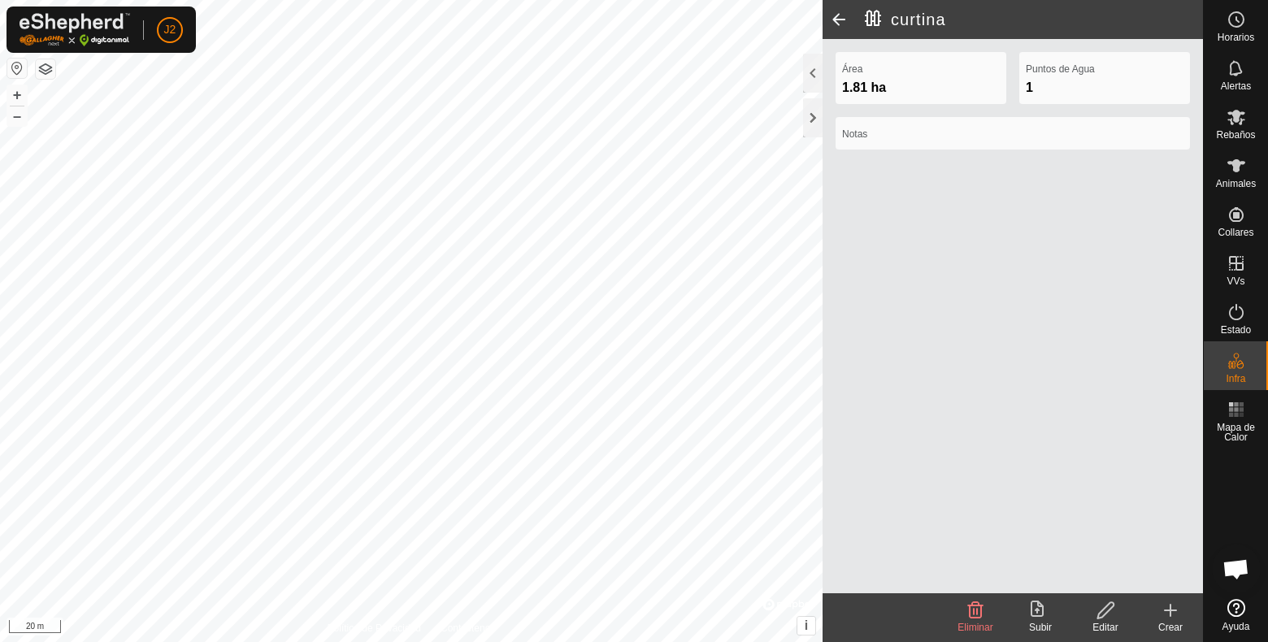
click at [836, 11] on span at bounding box center [839, 19] width 33 height 39
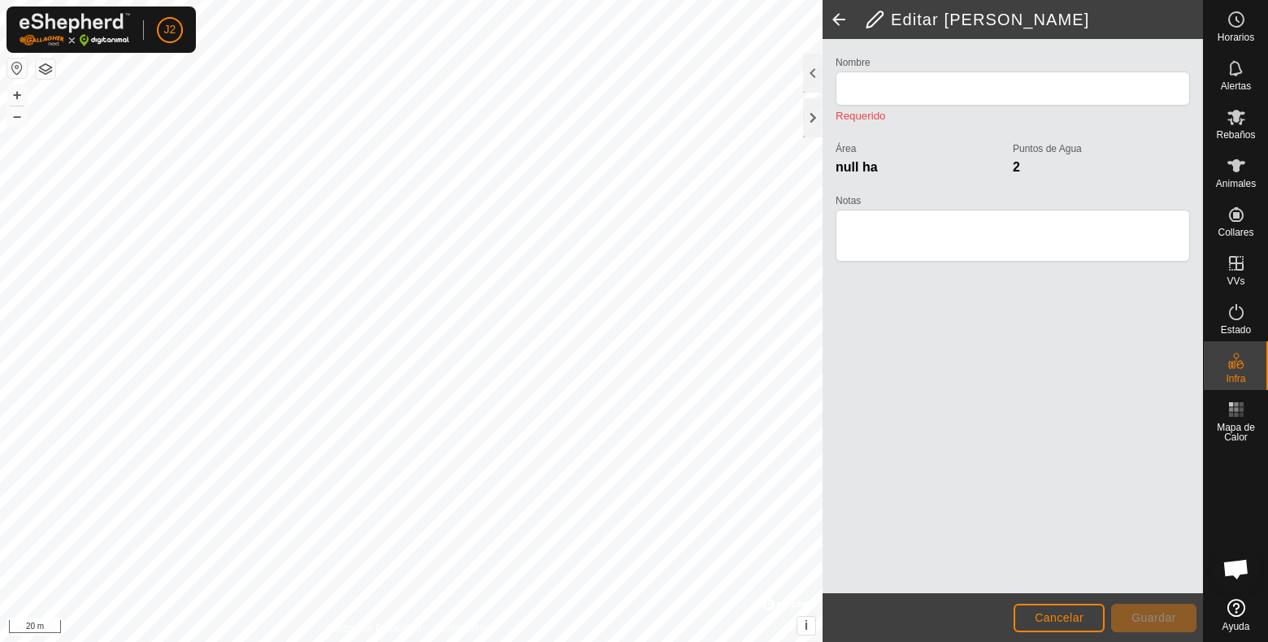
type input "curtina"
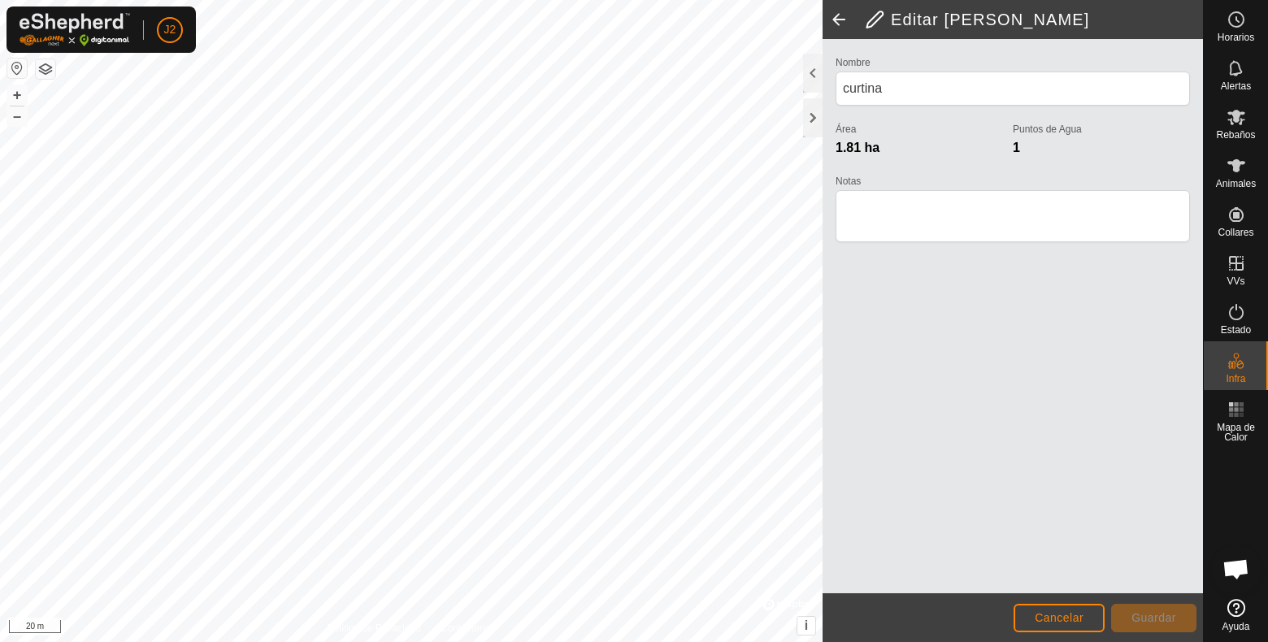
click at [833, 24] on span at bounding box center [839, 19] width 33 height 39
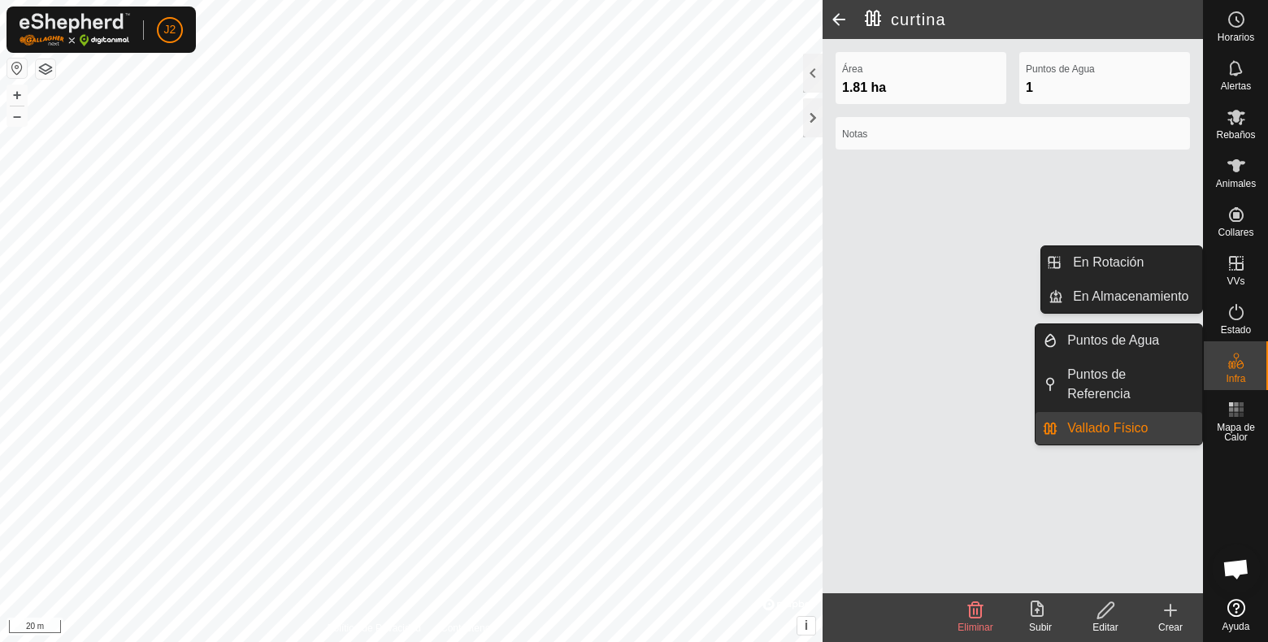
click at [1235, 271] on icon at bounding box center [1237, 264] width 20 height 20
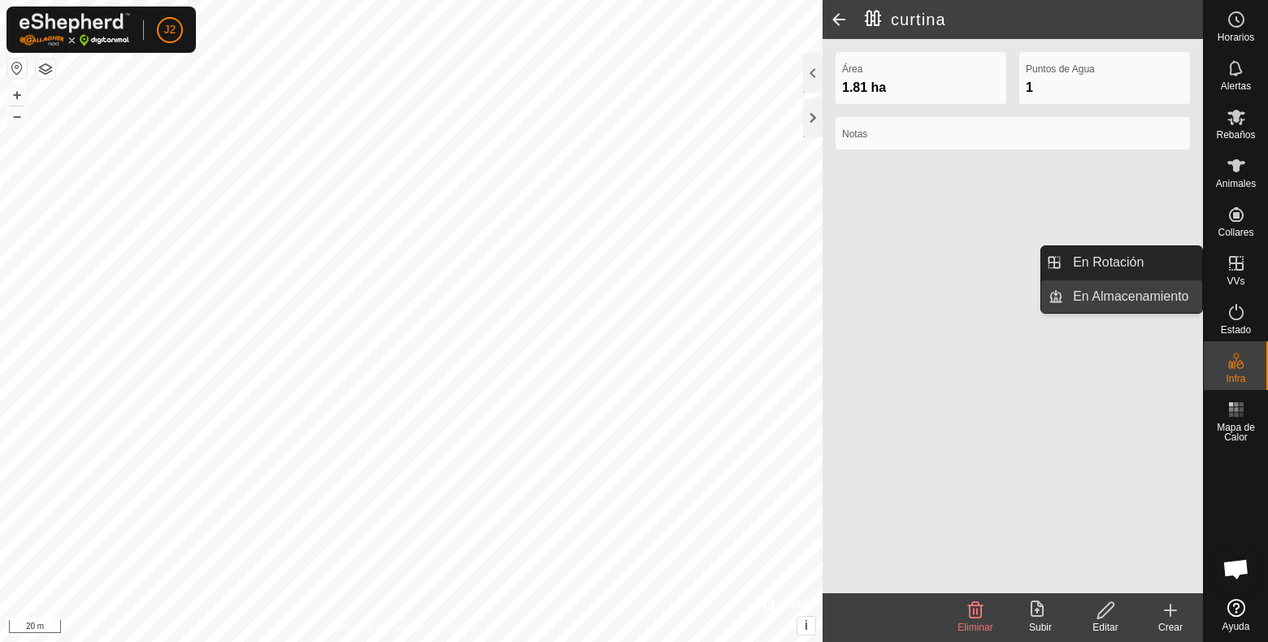
click at [1114, 292] on link "En Almacenamiento" at bounding box center [1132, 296] width 139 height 33
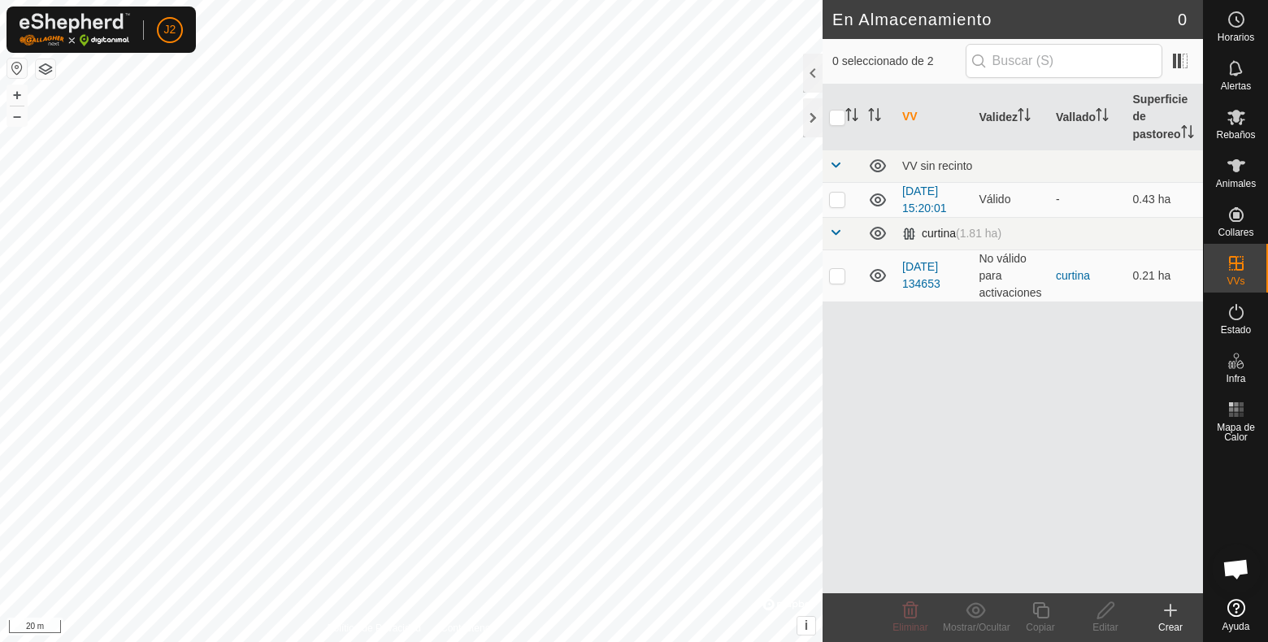
click at [828, 250] on td at bounding box center [842, 233] width 39 height 33
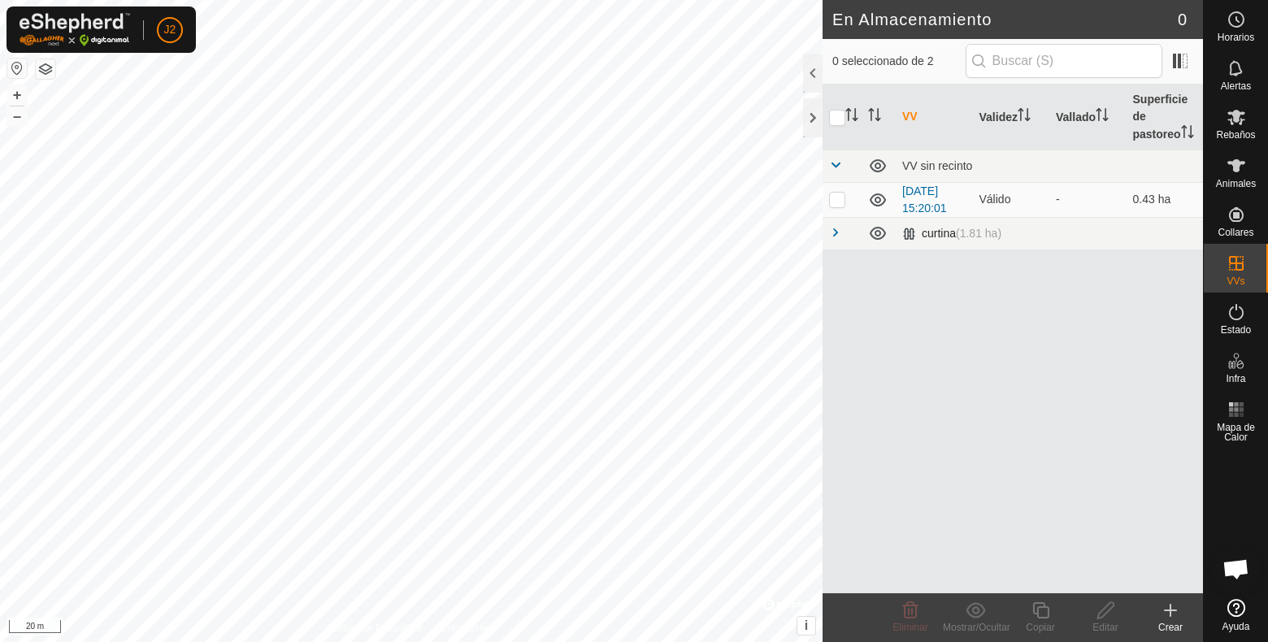
click at [836, 239] on span at bounding box center [835, 232] width 13 height 13
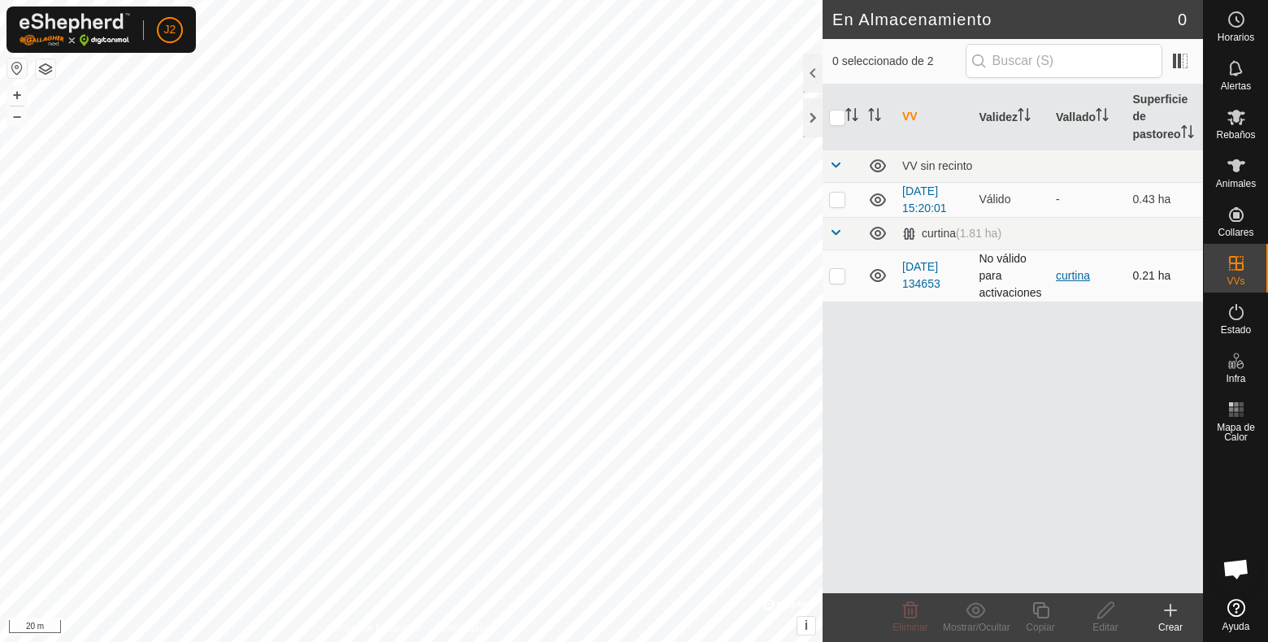
click at [1075, 282] on link "curtina" at bounding box center [1073, 275] width 34 height 13
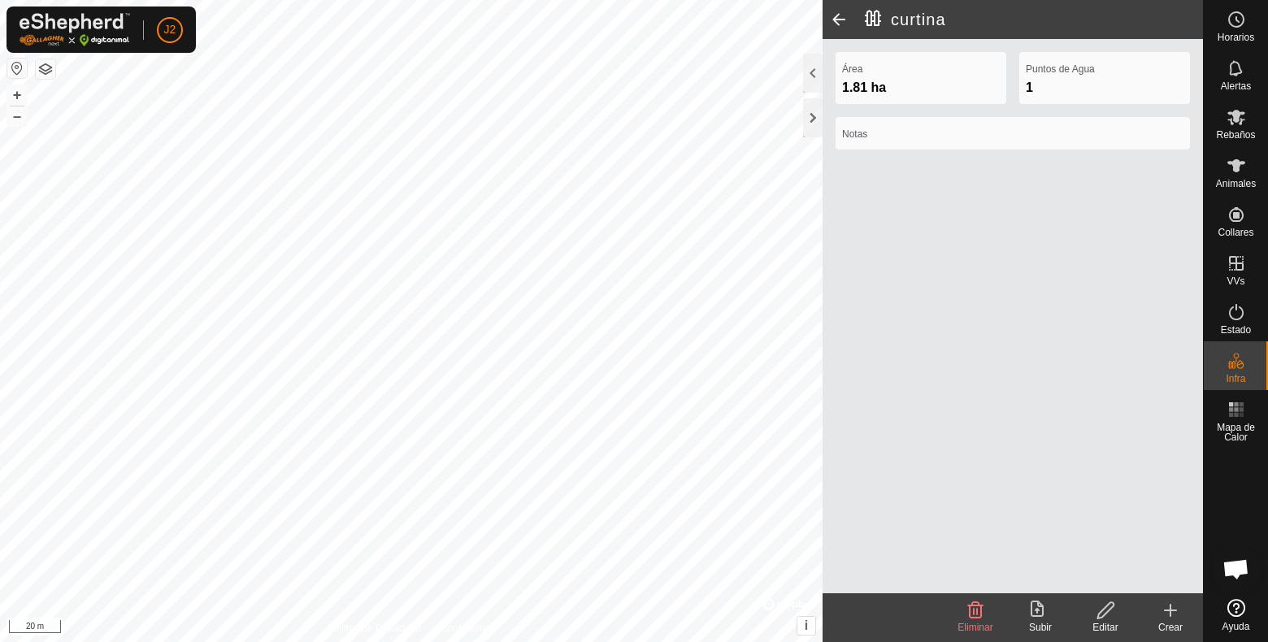
click at [1114, 610] on div "Editar" at bounding box center [1105, 627] width 65 height 15
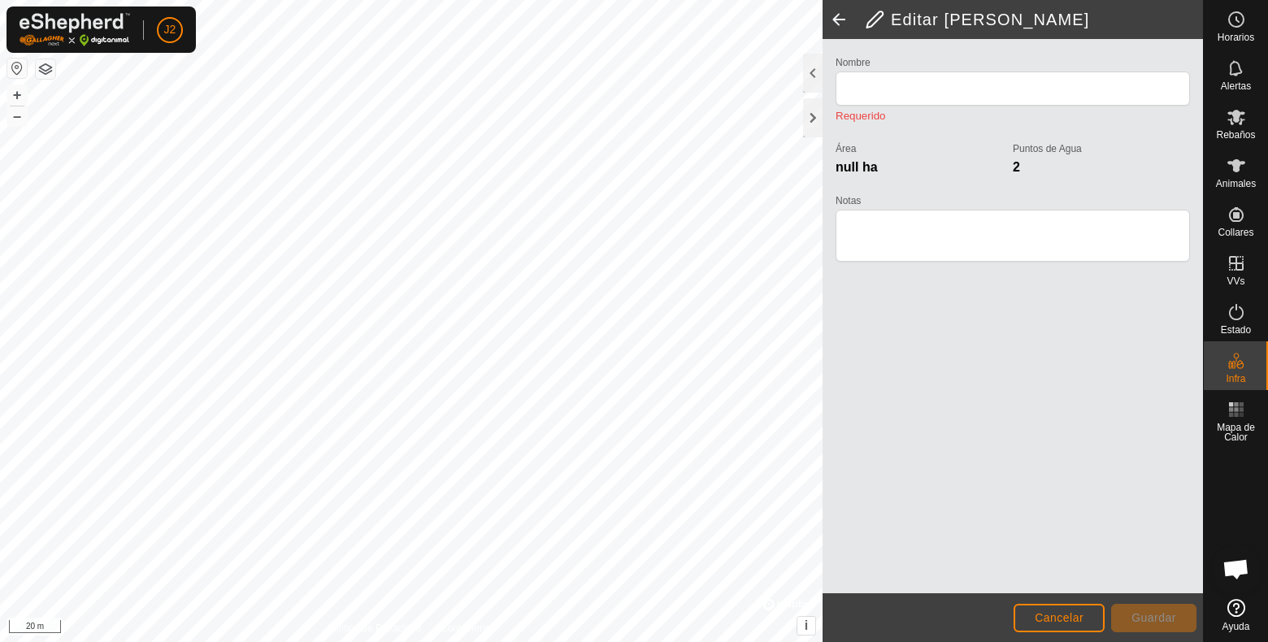
type input "curtina"
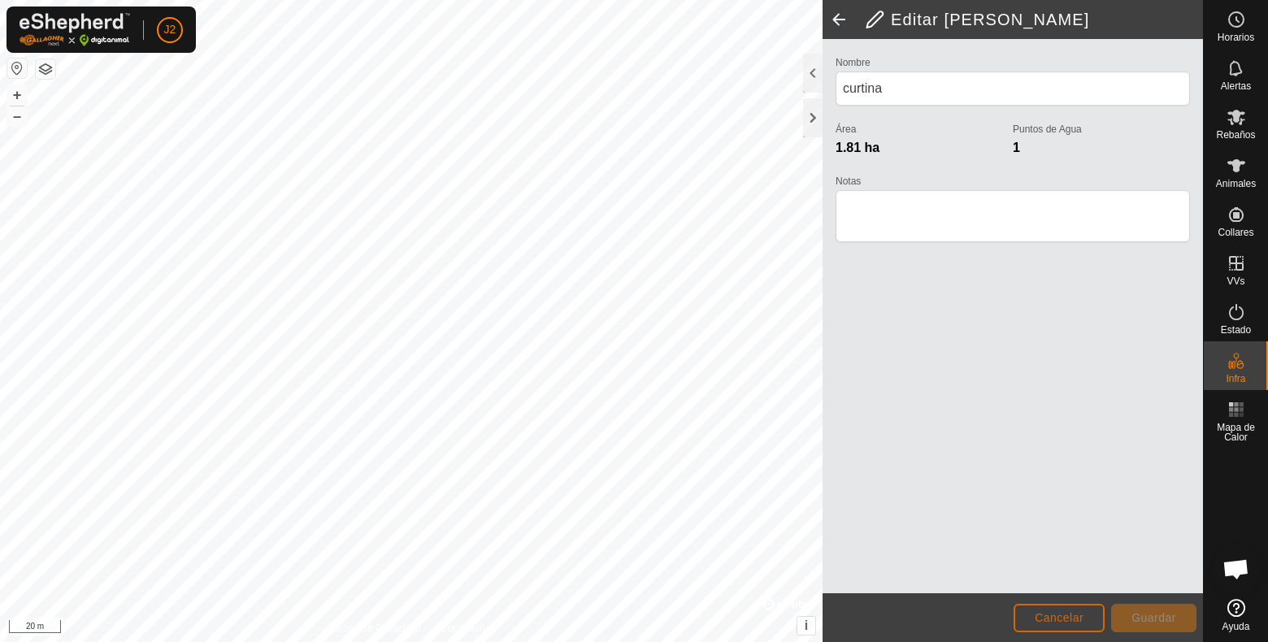
click at [1060, 610] on button "Cancelar" at bounding box center [1059, 618] width 91 height 28
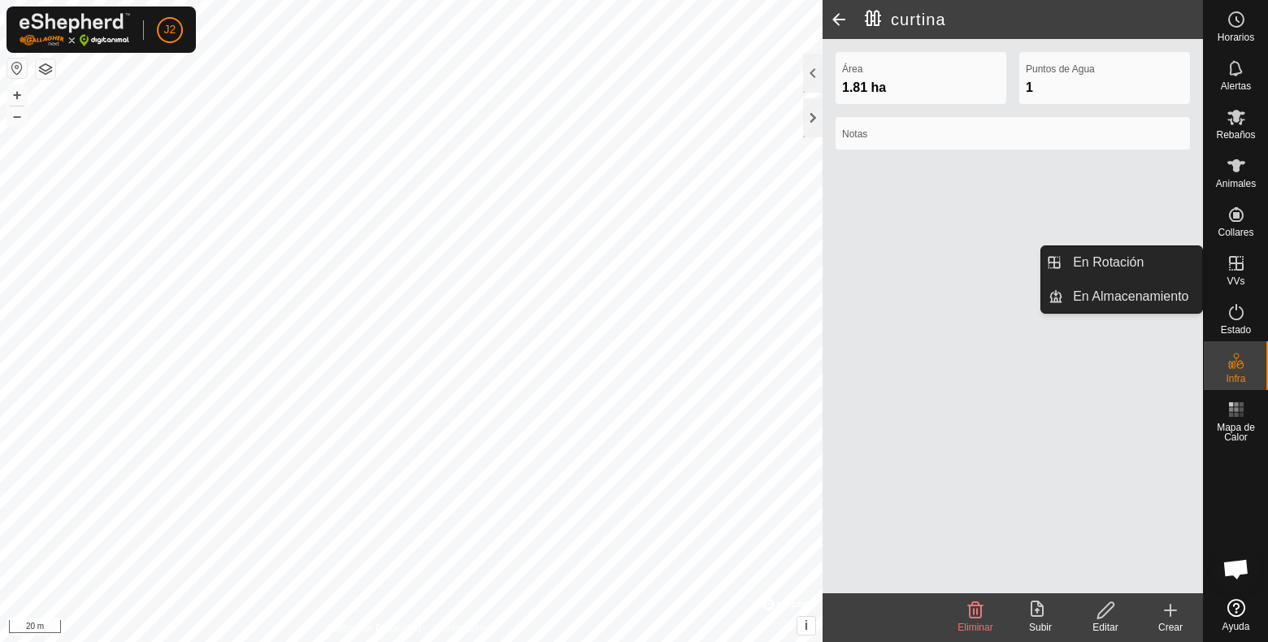
click at [1231, 263] on icon at bounding box center [1236, 263] width 15 height 15
click at [1149, 299] on link "En Almacenamiento" at bounding box center [1132, 296] width 139 height 33
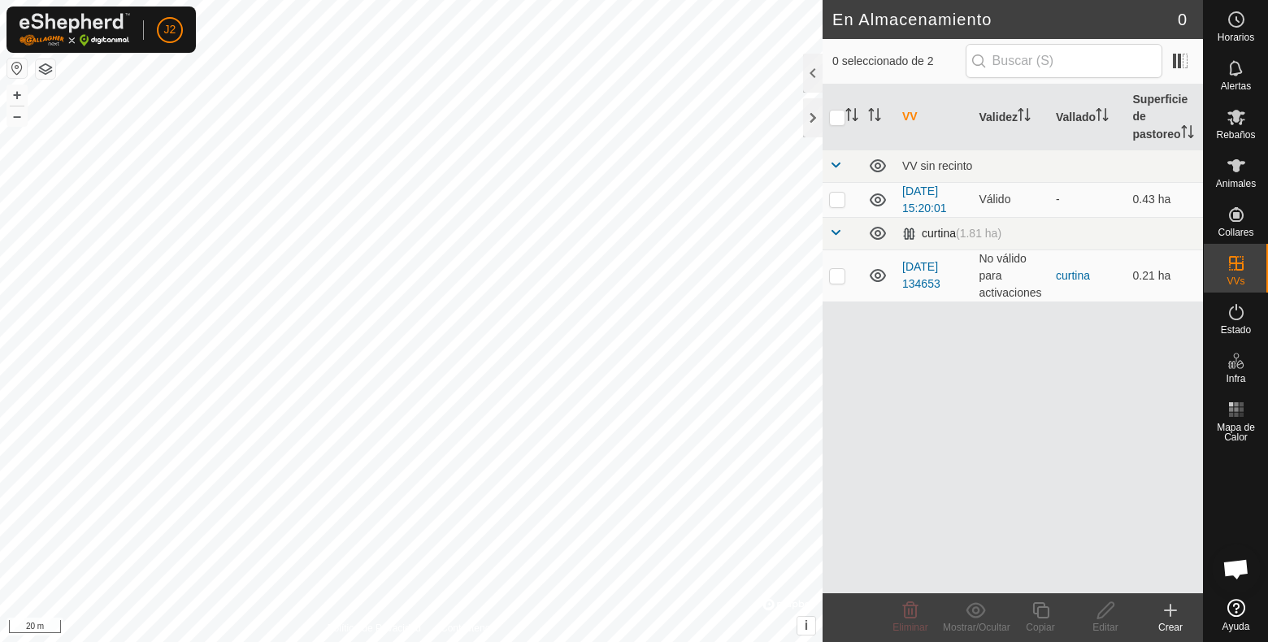
click at [837, 239] on span at bounding box center [835, 232] width 13 height 13
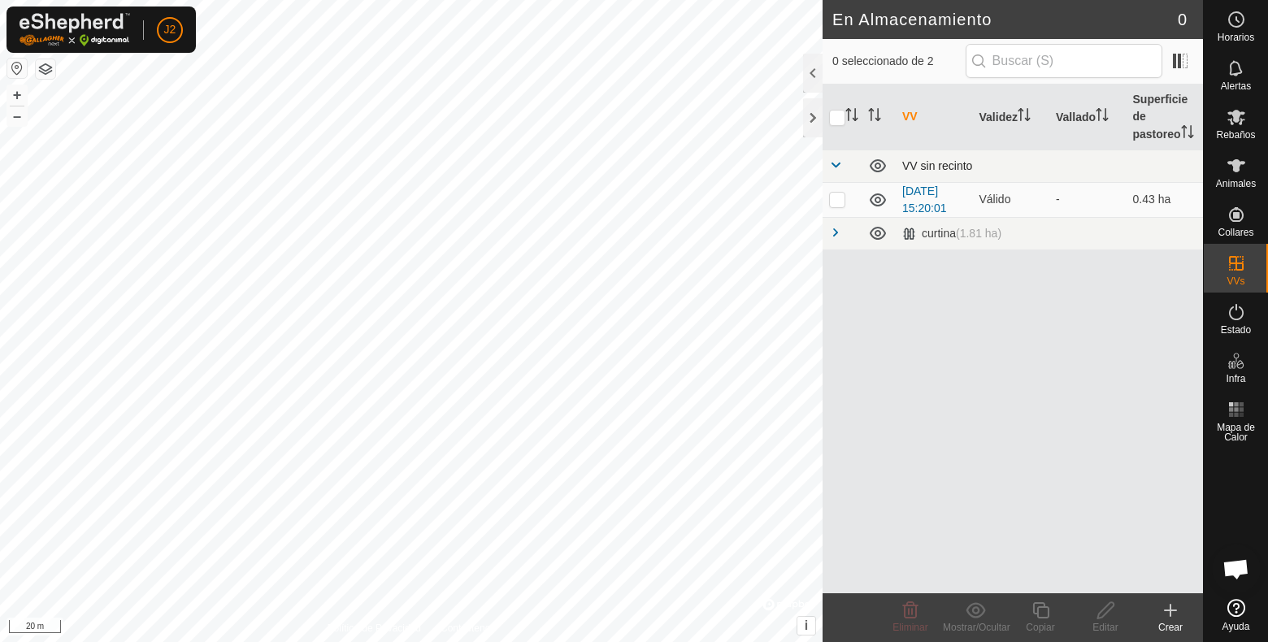
click at [832, 172] on span at bounding box center [835, 165] width 13 height 13
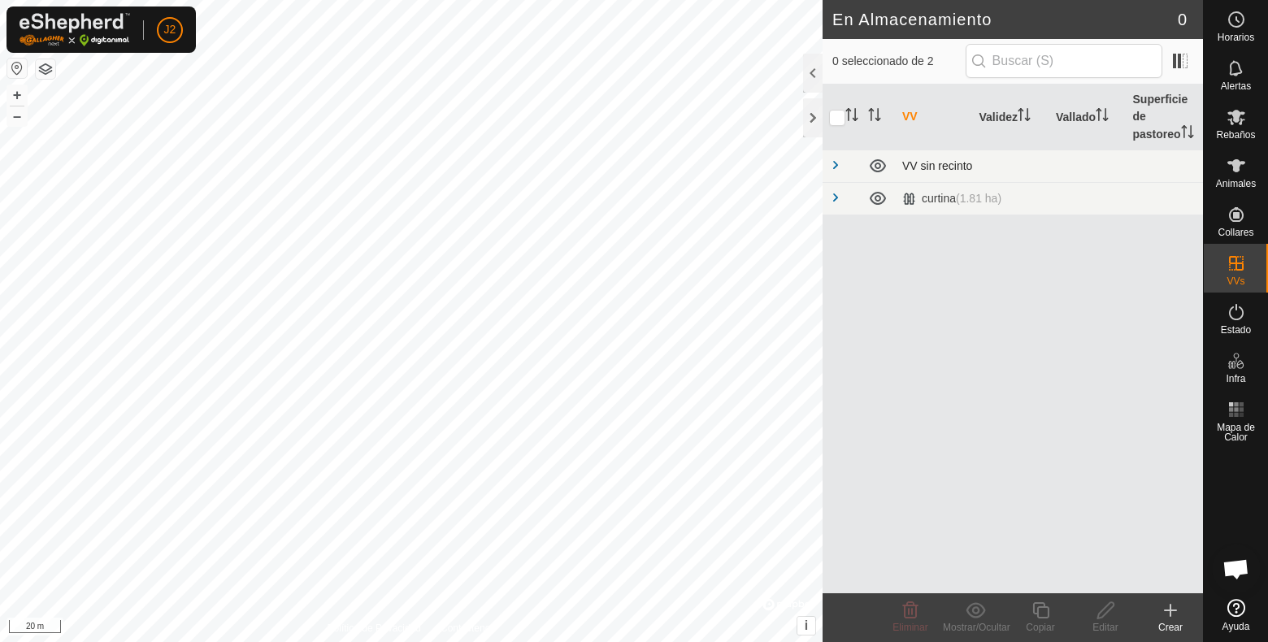
click at [945, 172] on div "VV sin recinto" at bounding box center [1049, 165] width 294 height 13
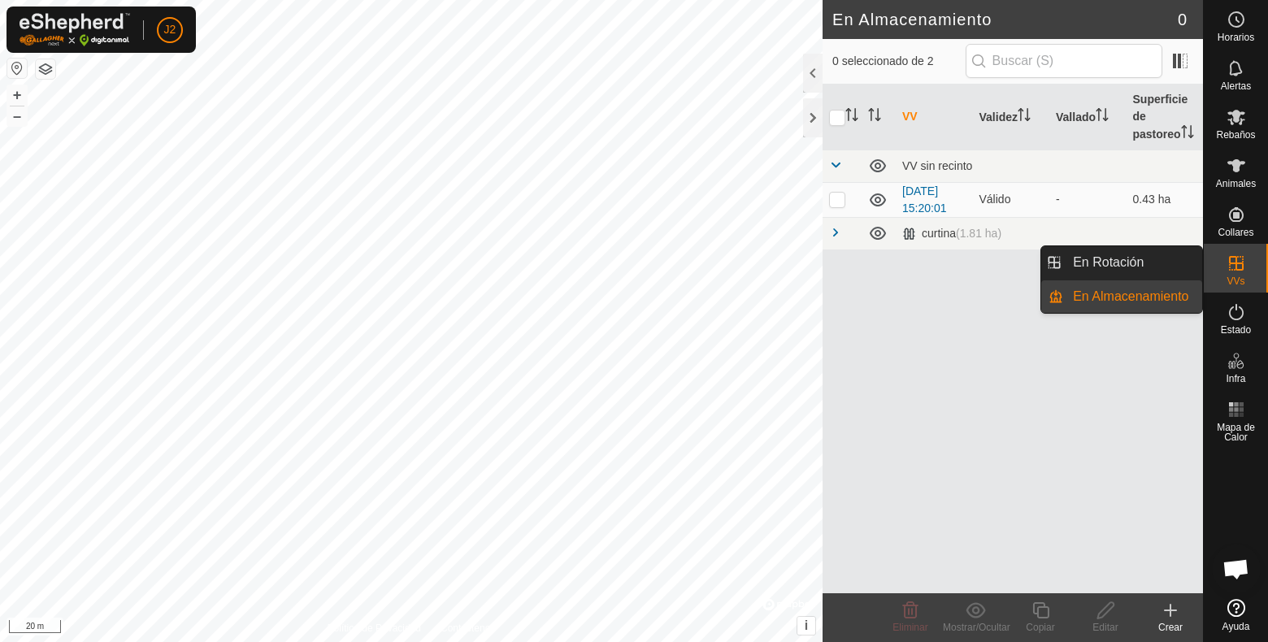
click at [1167, 302] on link "En Almacenamiento" at bounding box center [1132, 296] width 139 height 33
click at [1133, 262] on link "En Rotación" at bounding box center [1132, 262] width 139 height 33
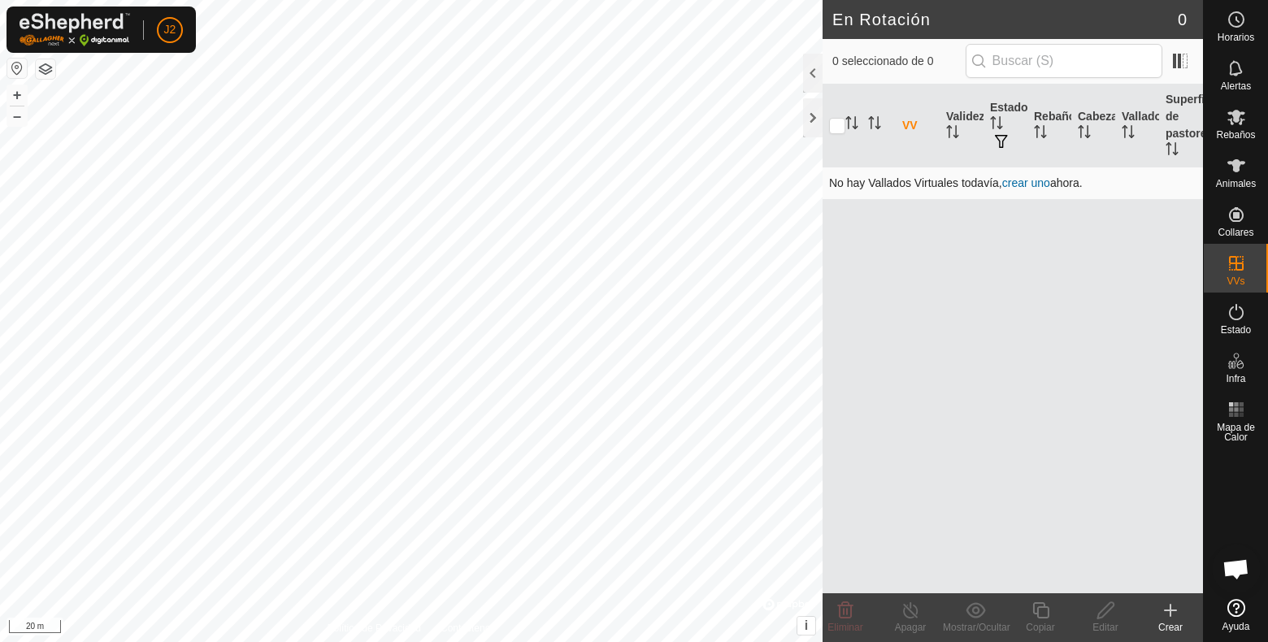
click at [1036, 184] on link "crear uno" at bounding box center [1026, 182] width 48 height 13
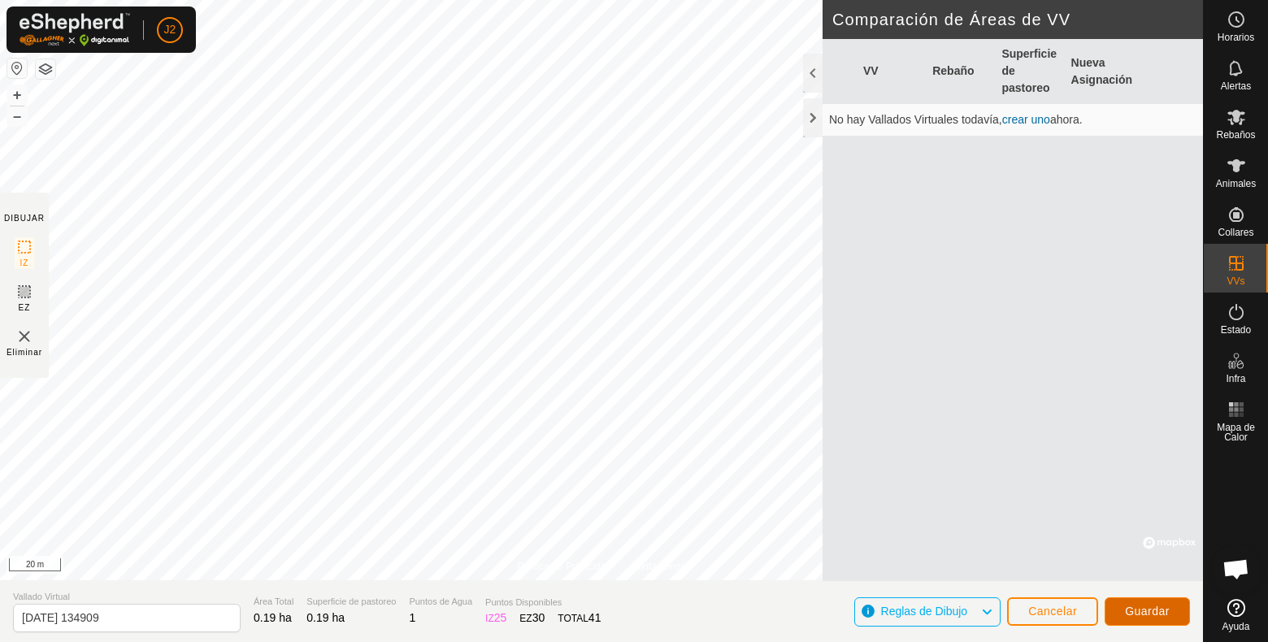
click at [1145, 610] on span "Guardar" at bounding box center [1147, 611] width 45 height 13
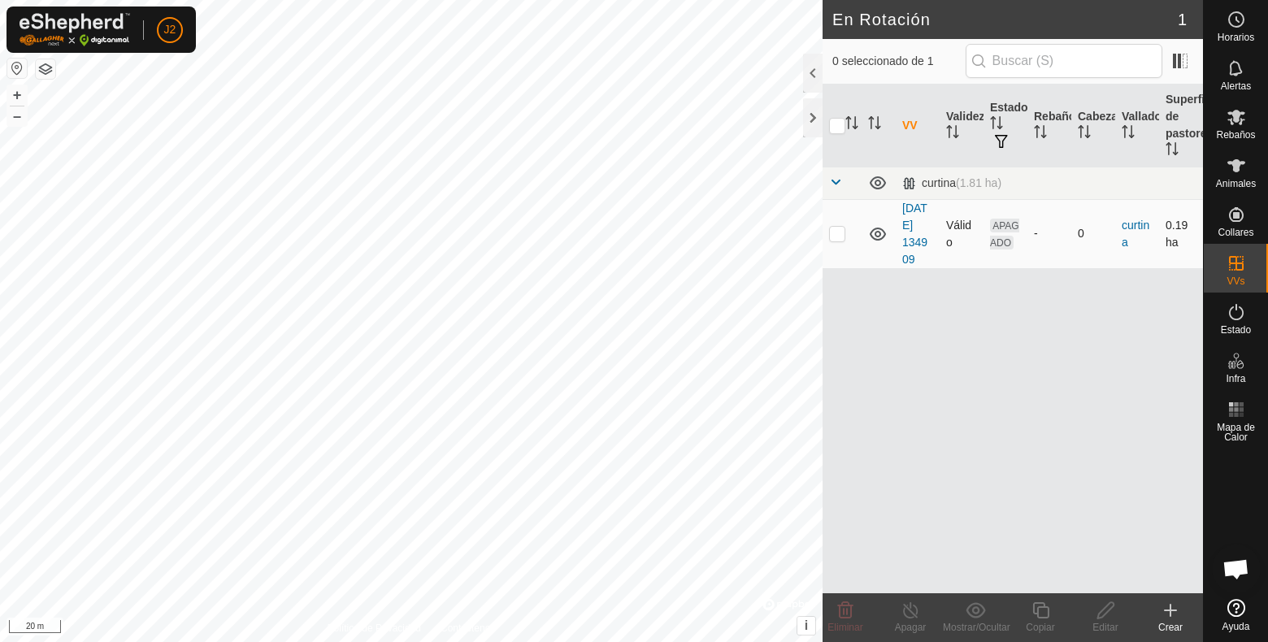
click at [874, 232] on icon at bounding box center [878, 234] width 20 height 20
click at [835, 233] on p-checkbox at bounding box center [837, 233] width 16 height 13
checkbox input "true"
click at [1013, 233] on td "APAGADO" at bounding box center [1006, 233] width 44 height 69
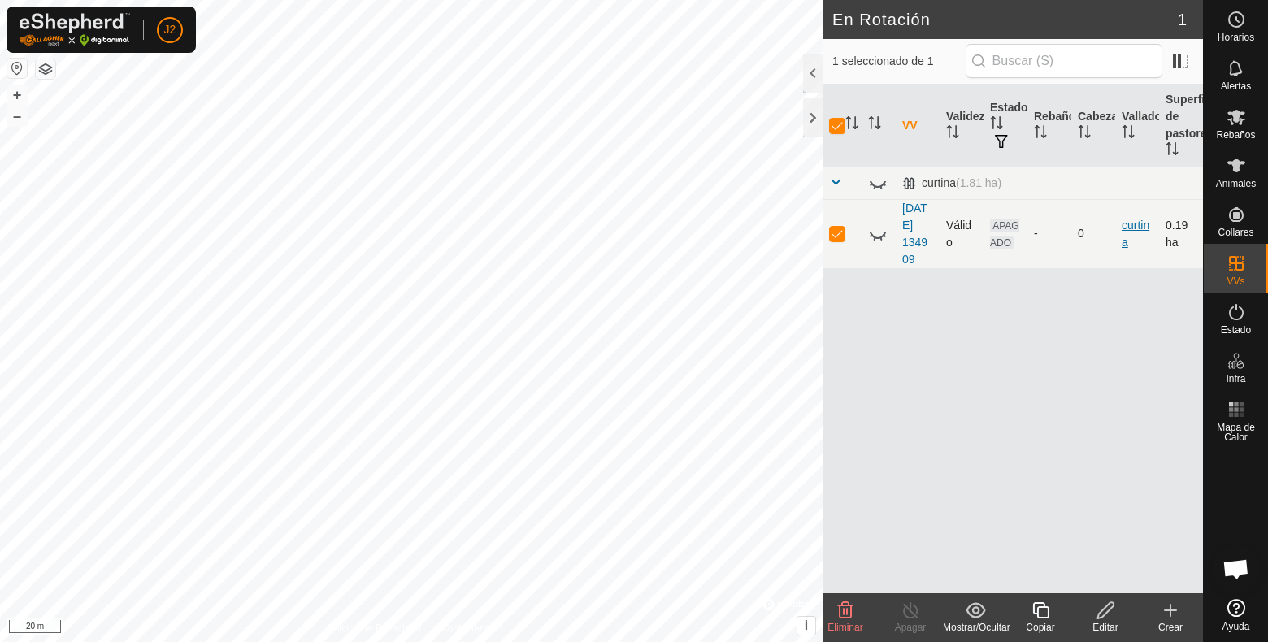
click at [1132, 227] on link "curtina" at bounding box center [1136, 234] width 28 height 30
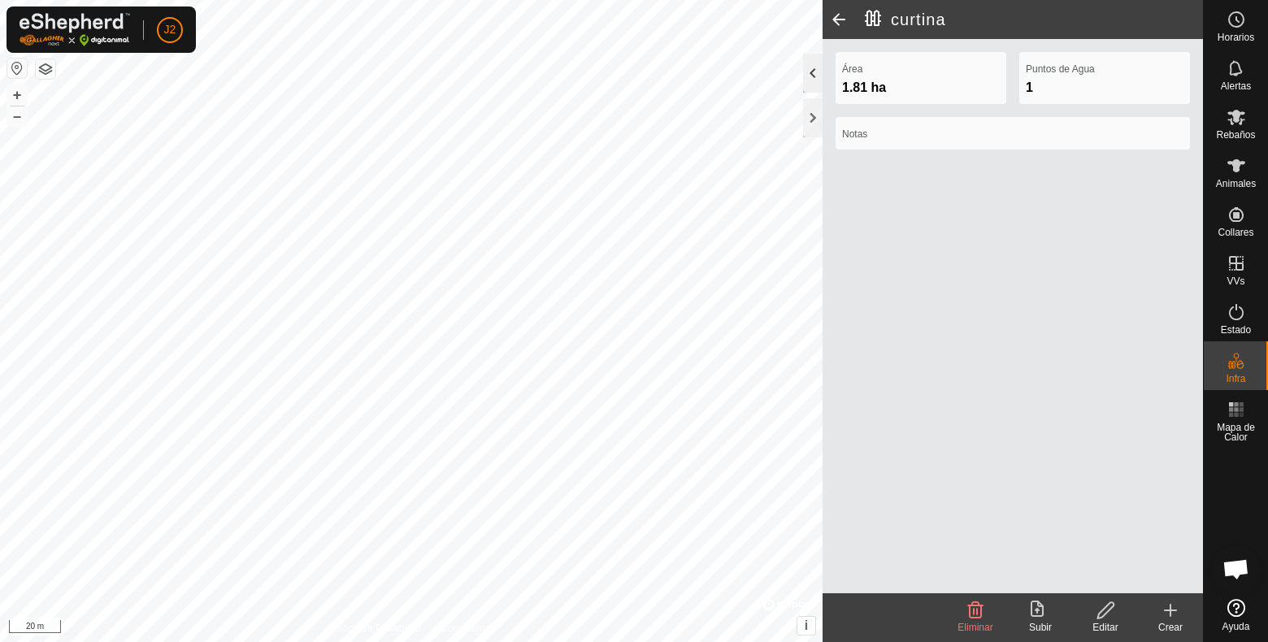
click at [815, 73] on div at bounding box center [813, 73] width 20 height 39
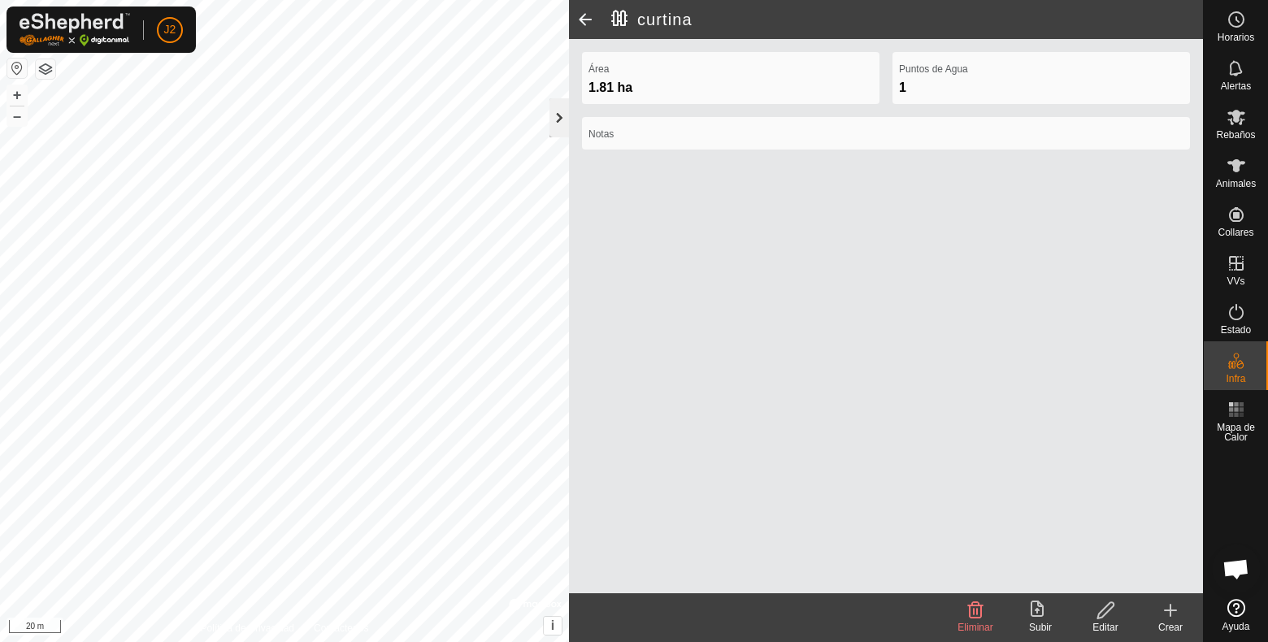
click at [553, 106] on div at bounding box center [559, 117] width 20 height 39
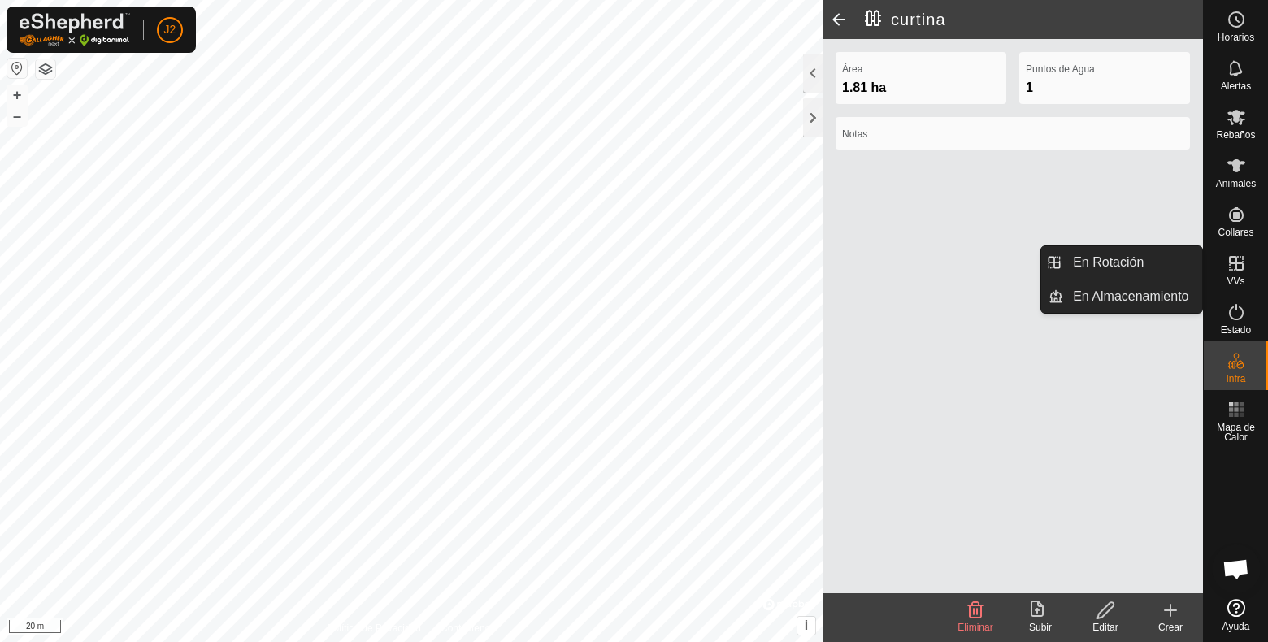
click at [1241, 271] on icon at bounding box center [1237, 264] width 20 height 20
click at [1101, 256] on link "En Rotación" at bounding box center [1132, 262] width 139 height 33
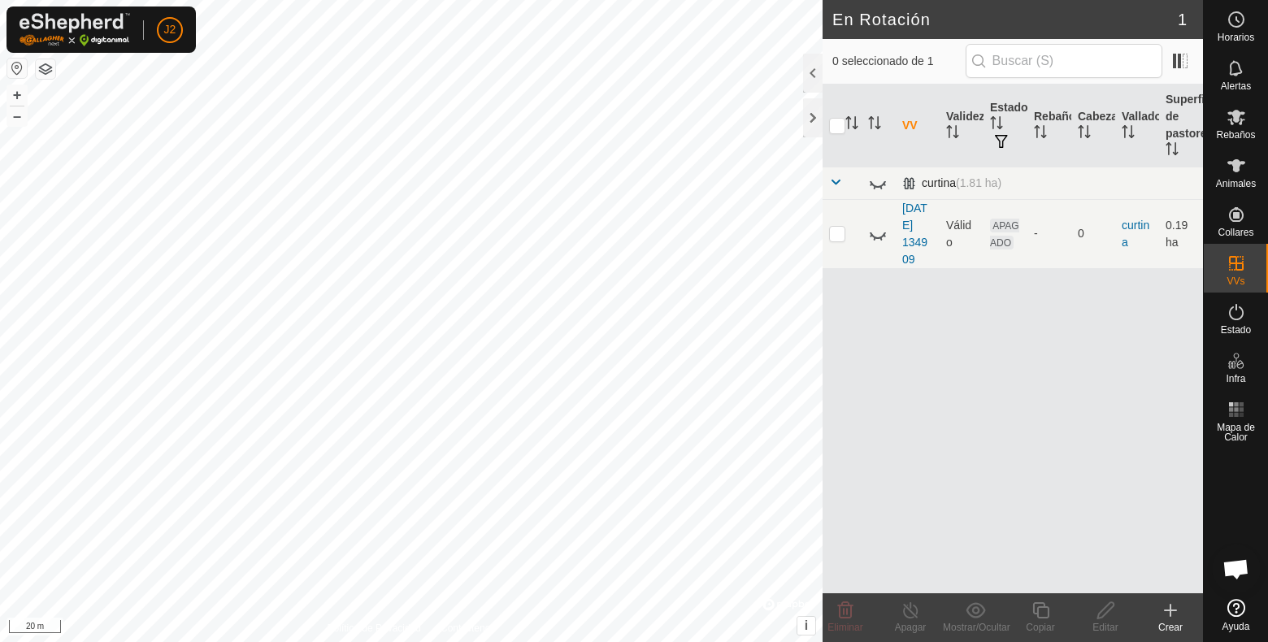
click at [834, 181] on span at bounding box center [835, 182] width 13 height 13
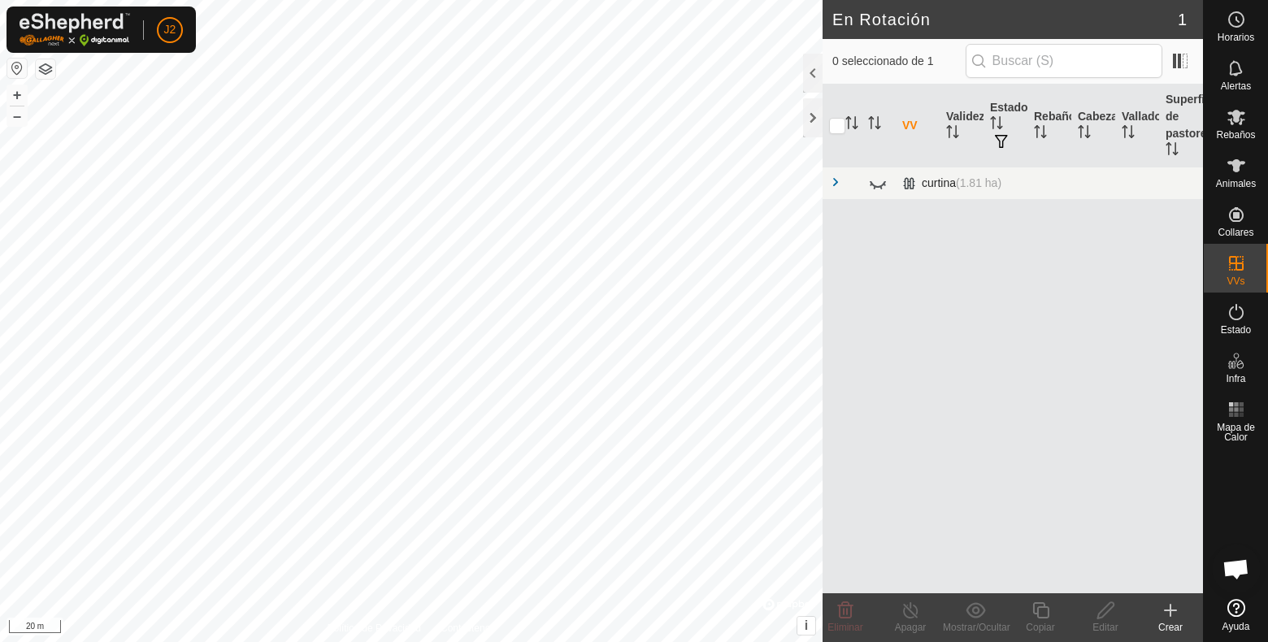
click at [834, 181] on span at bounding box center [835, 182] width 13 height 13
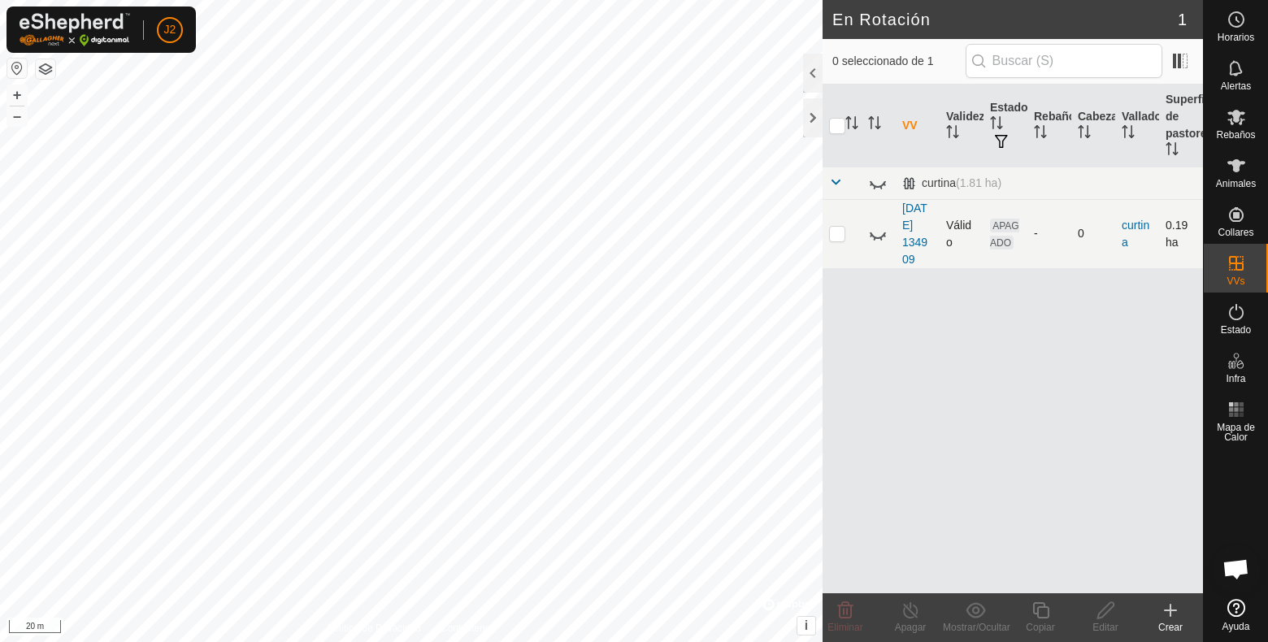
click at [837, 235] on p-checkbox at bounding box center [837, 233] width 16 height 13
checkbox input "true"
click at [958, 610] on show-hide-svg-icon at bounding box center [975, 611] width 65 height 20
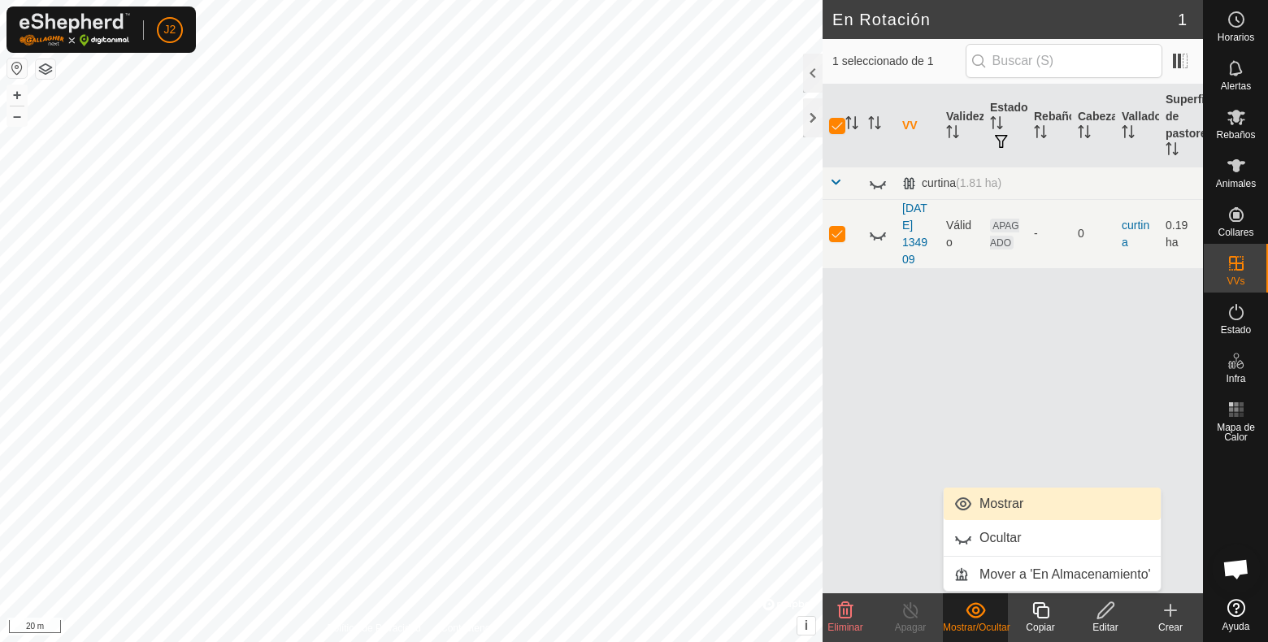
click at [991, 506] on link "Mostrar" at bounding box center [1052, 504] width 217 height 33
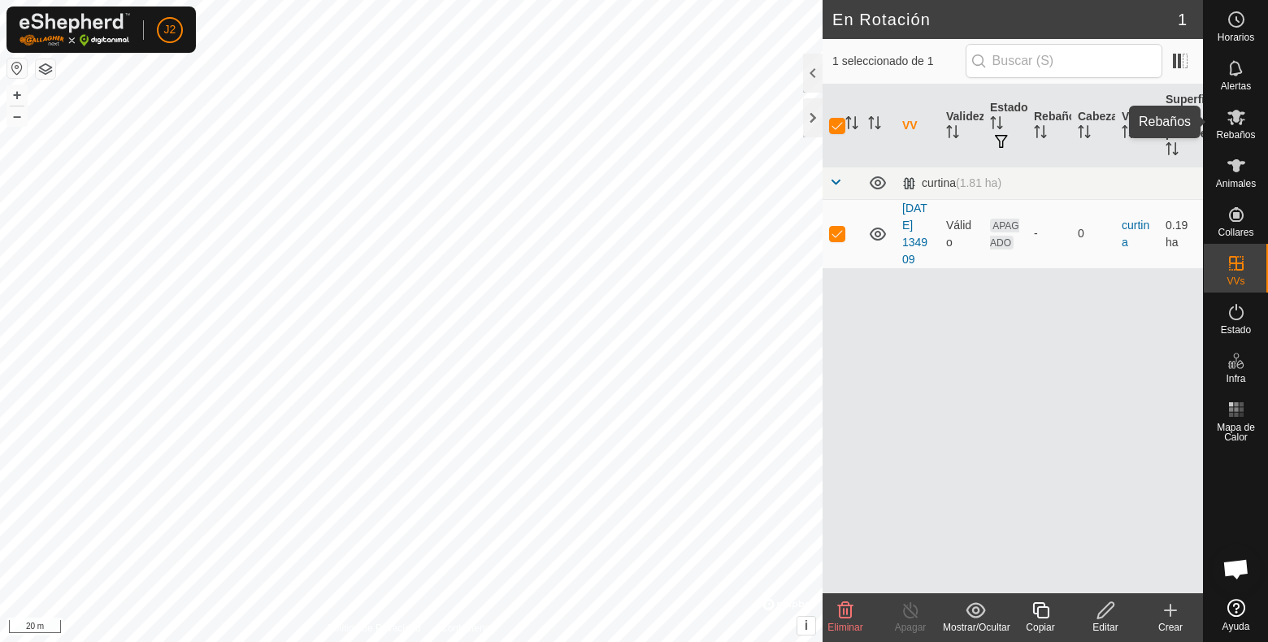
click at [1232, 125] on icon at bounding box center [1237, 117] width 20 height 20
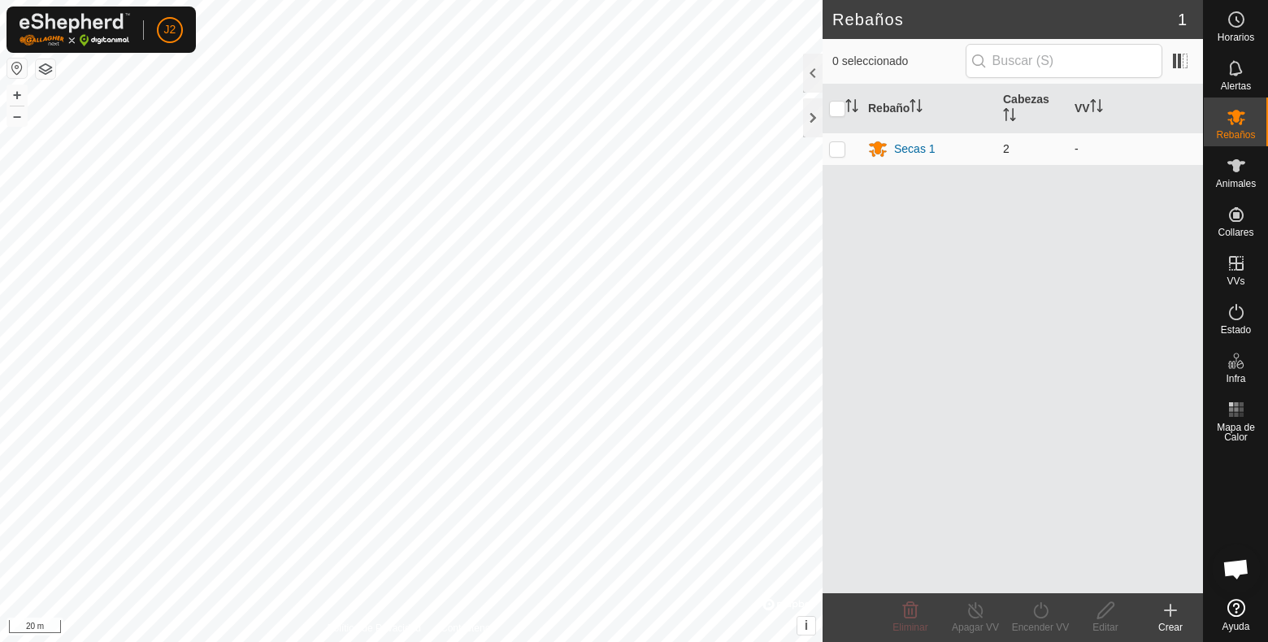
click at [841, 146] on p-checkbox at bounding box center [837, 148] width 16 height 13
checkbox input "true"
click at [841, 146] on p-checkbox at bounding box center [837, 148] width 16 height 13
checkbox input "false"
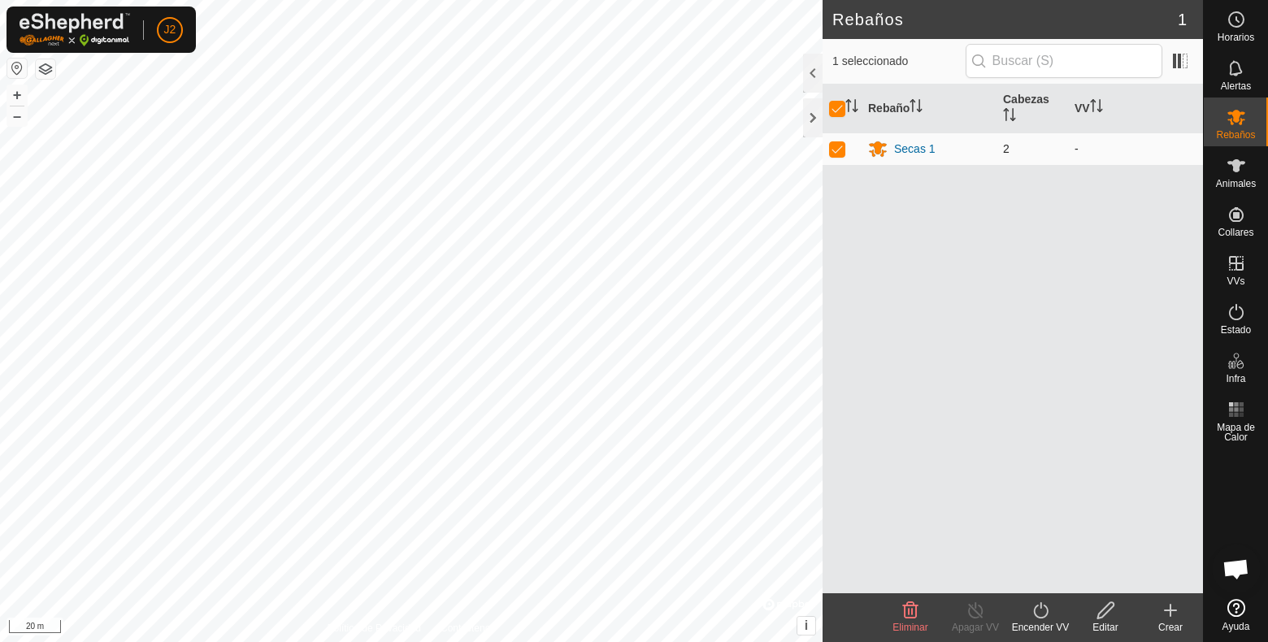
checkbox input "false"
click at [841, 146] on p-checkbox at bounding box center [837, 148] width 16 height 13
checkbox input "true"
click at [1039, 610] on icon at bounding box center [1041, 611] width 20 height 20
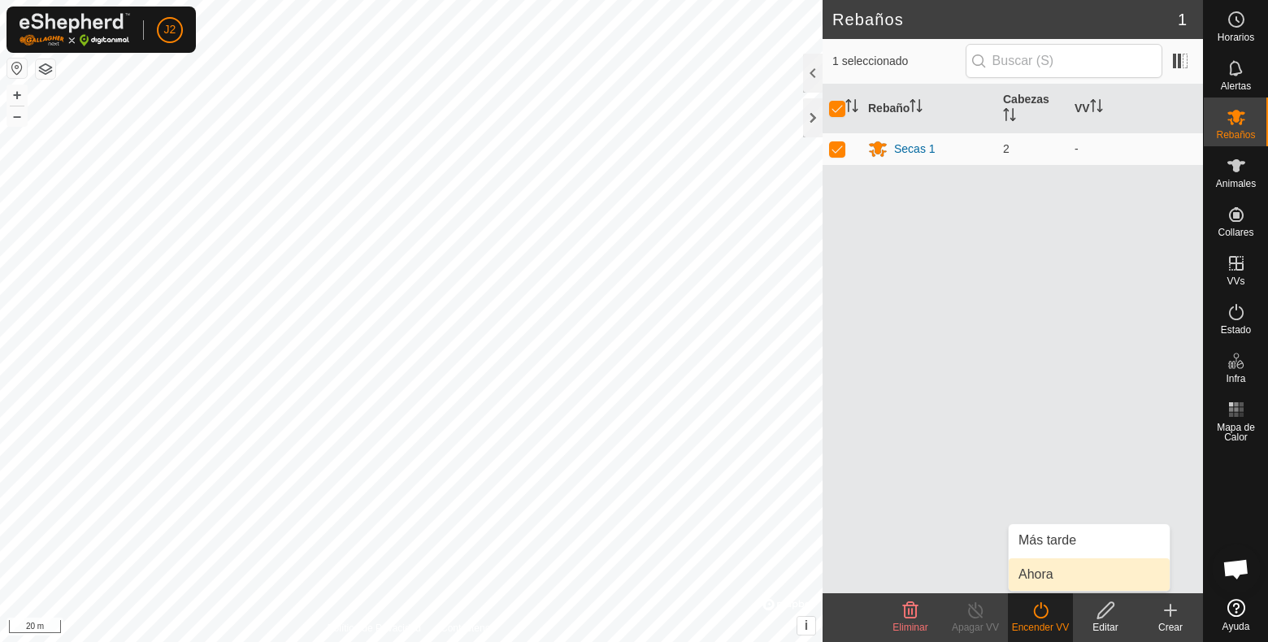
click at [1038, 576] on link "Ahora" at bounding box center [1089, 574] width 161 height 33
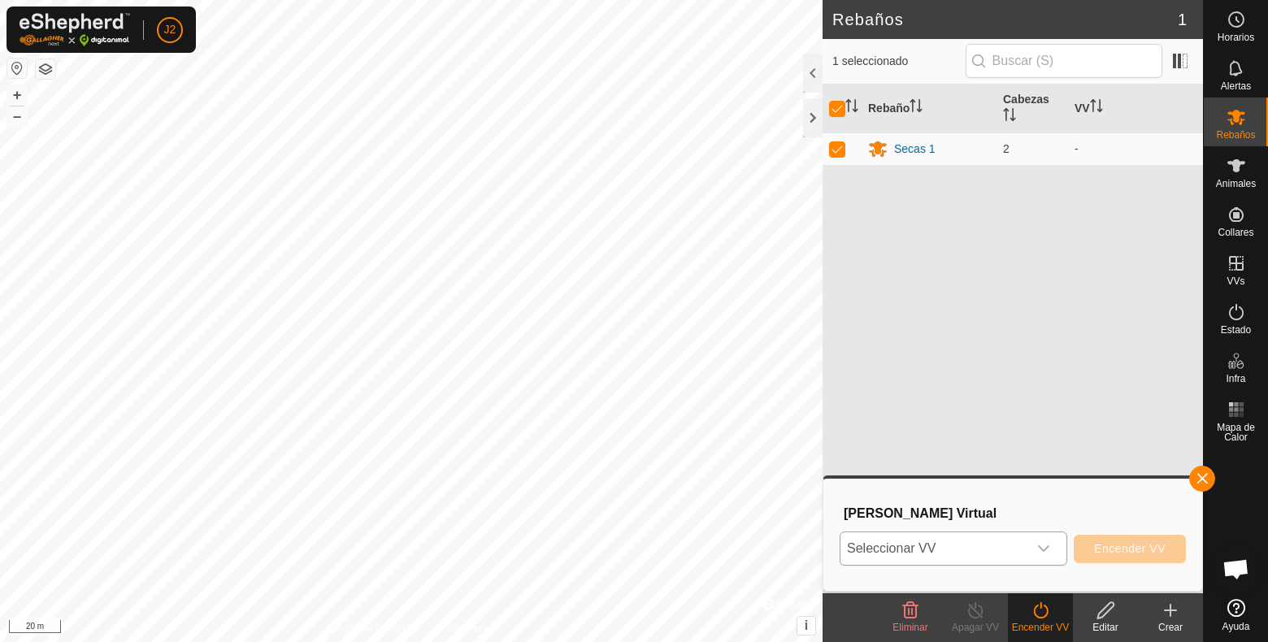
click at [1047, 546] on icon "dropdown trigger" at bounding box center [1043, 548] width 13 height 13
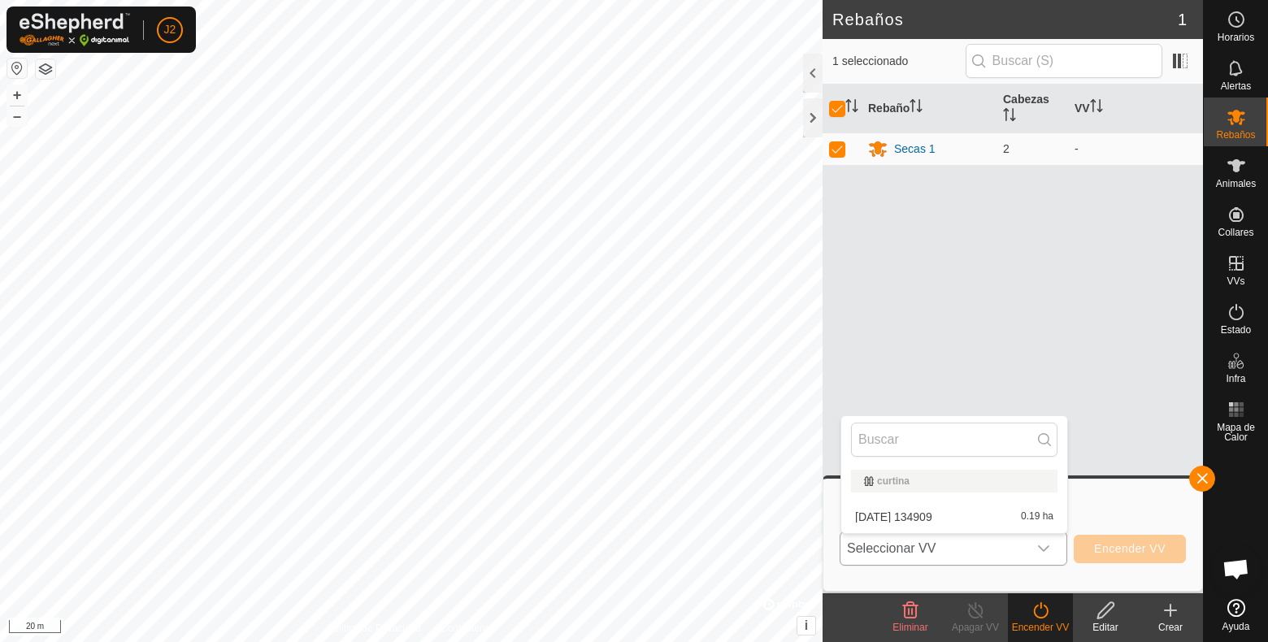
click at [932, 481] on div "curtina" at bounding box center [954, 481] width 180 height 10
click at [875, 480] on div "curtina" at bounding box center [954, 481] width 180 height 10
click at [899, 510] on li "[DATE] 134909 0.19 ha" at bounding box center [954, 517] width 226 height 33
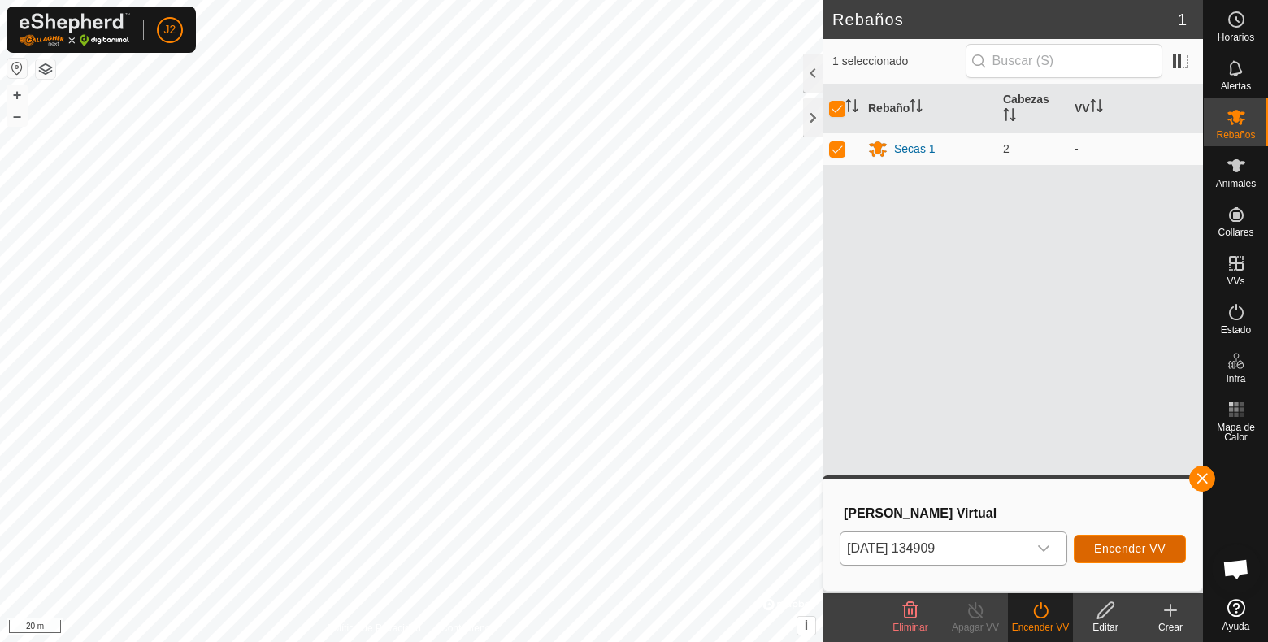
click at [1135, 544] on span "Encender VV" at bounding box center [1130, 548] width 72 height 13
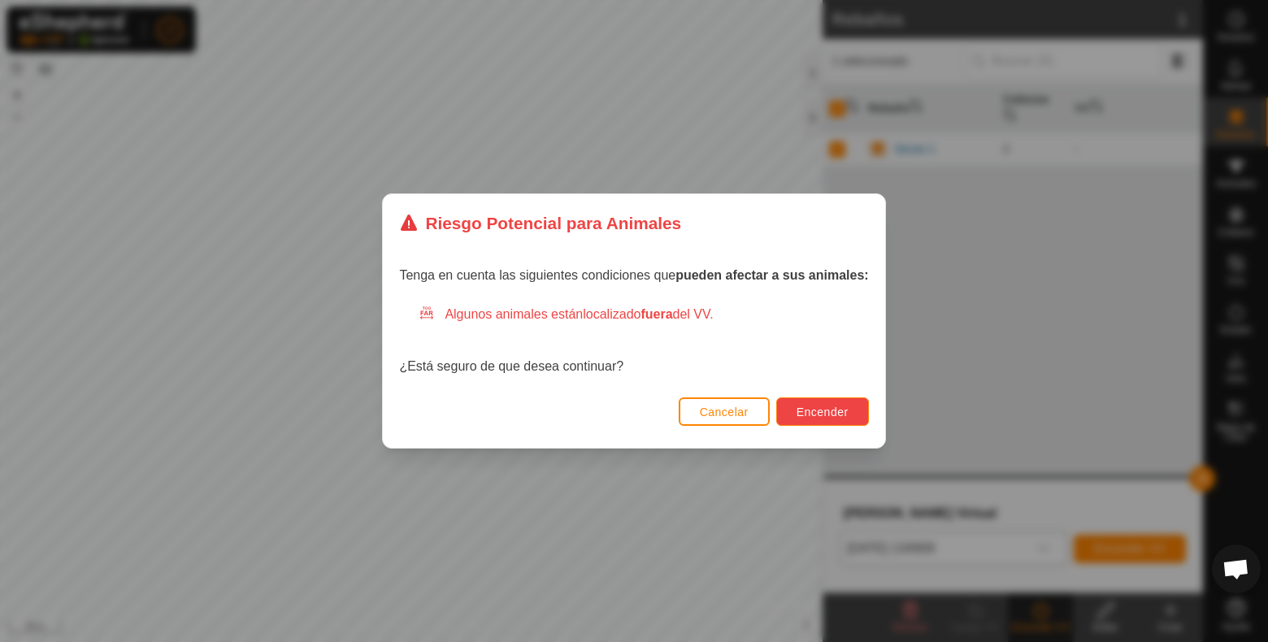
click at [818, 417] on span "Encender" at bounding box center [823, 412] width 52 height 13
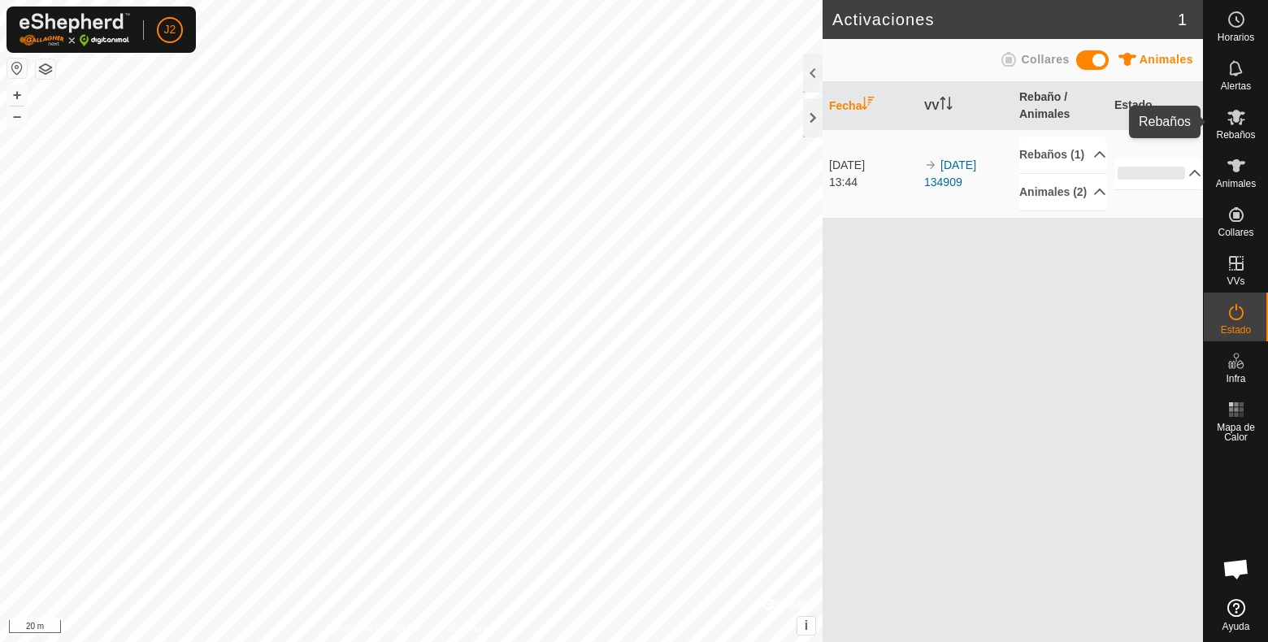
click at [1233, 121] on icon at bounding box center [1237, 117] width 20 height 20
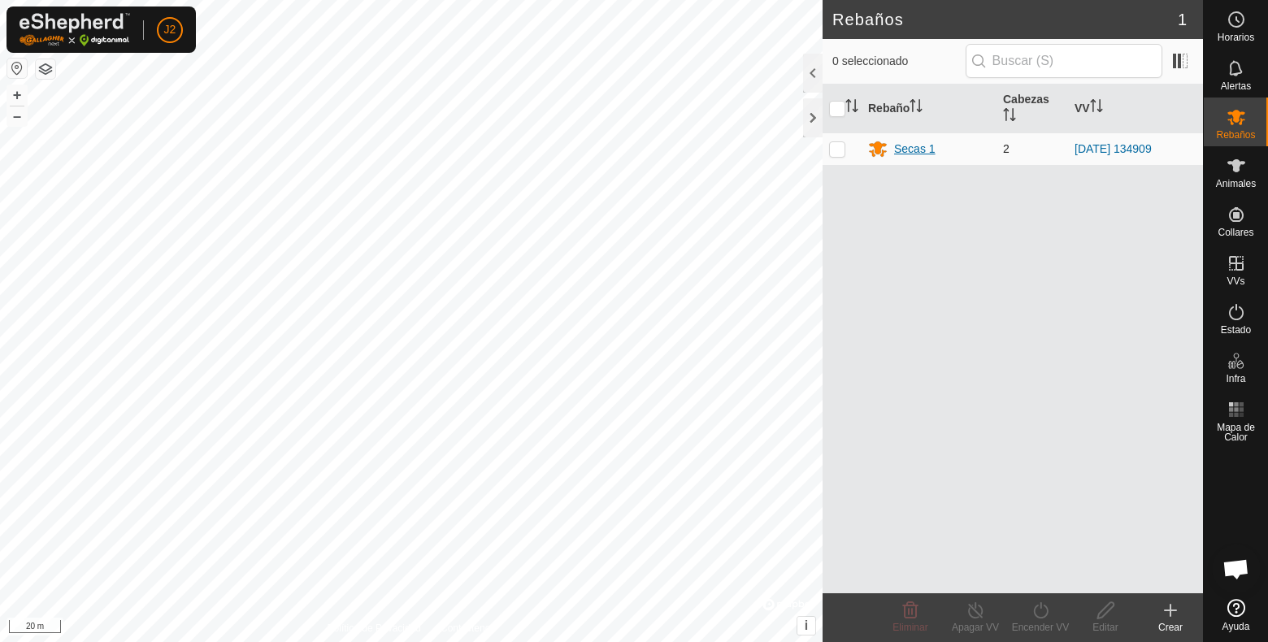
click at [919, 151] on div "Secas 1" at bounding box center [914, 149] width 41 height 17
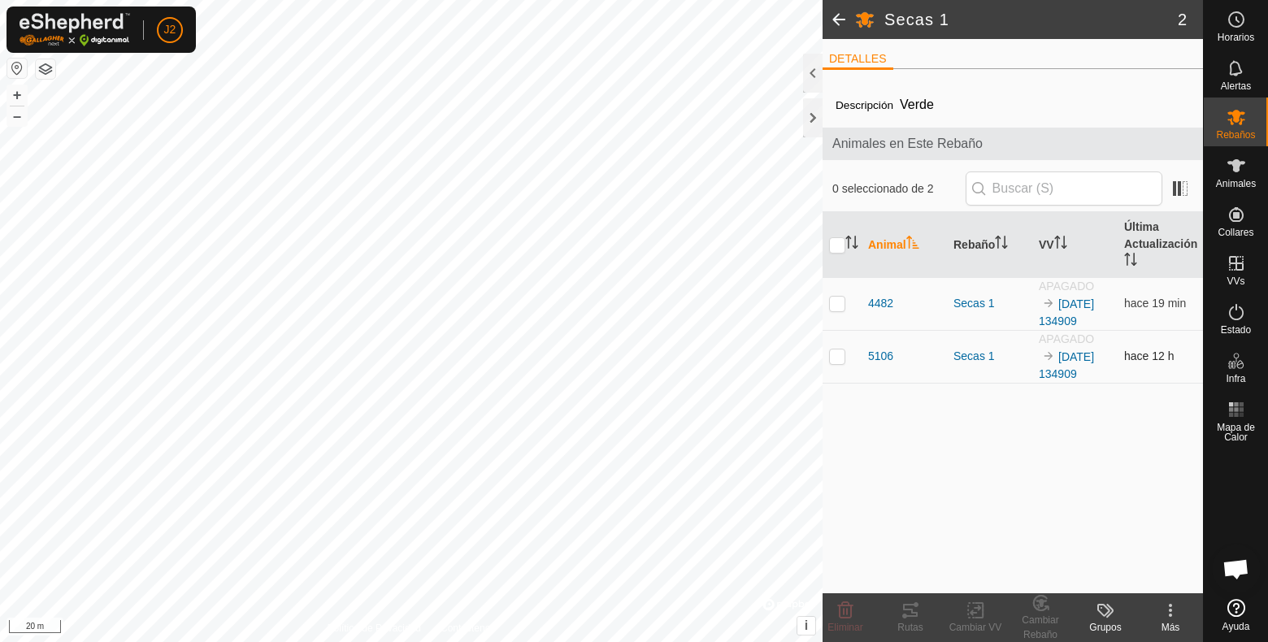
click at [842, 361] on p-checkbox at bounding box center [837, 356] width 16 height 13
click at [845, 607] on icon at bounding box center [846, 611] width 20 height 20
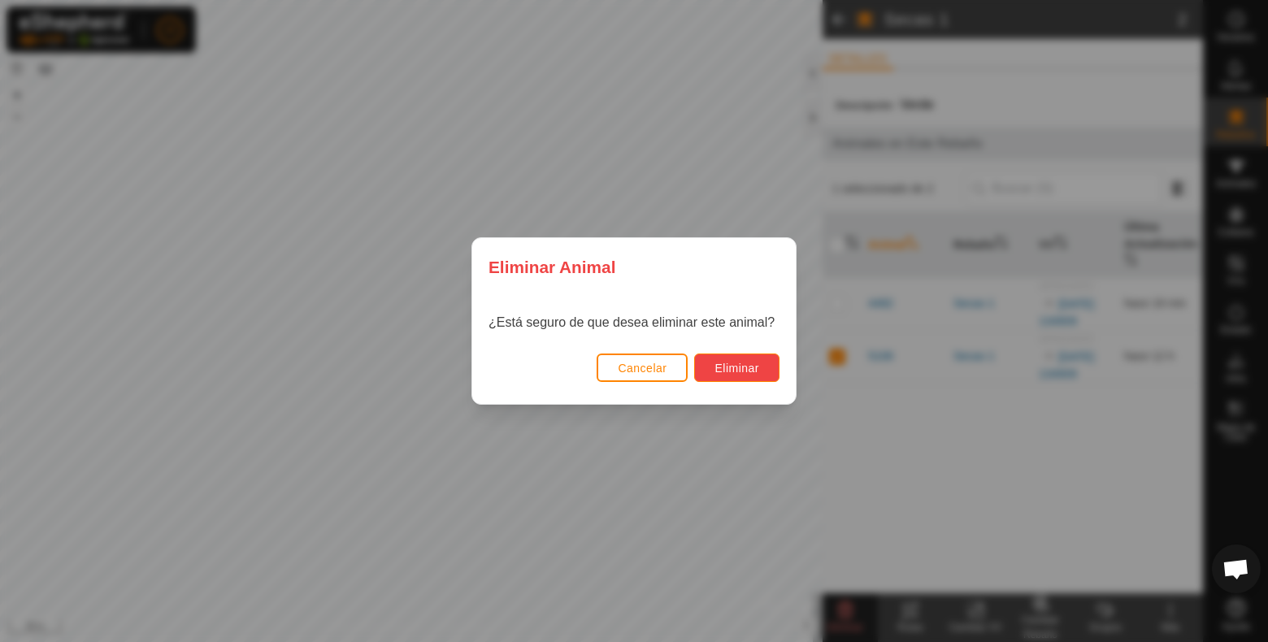
click at [737, 366] on span "Eliminar" at bounding box center [737, 368] width 45 height 13
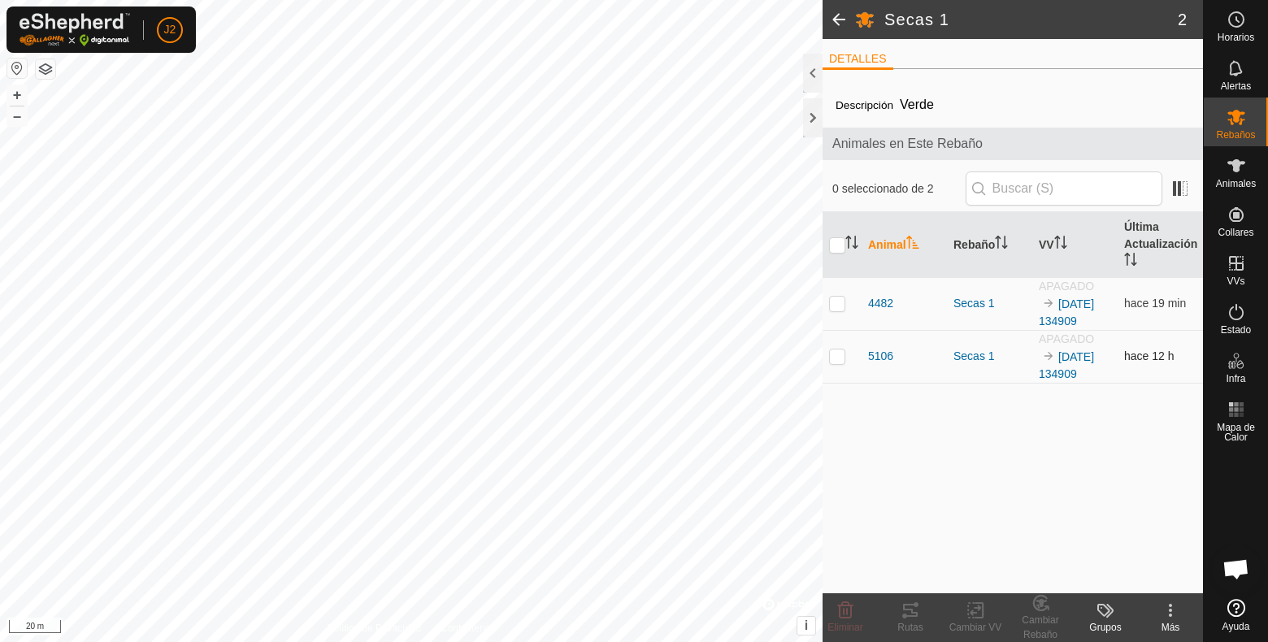
click at [844, 358] on p-checkbox at bounding box center [837, 356] width 16 height 13
click at [840, 610] on span "Eliminar" at bounding box center [844, 627] width 35 height 11
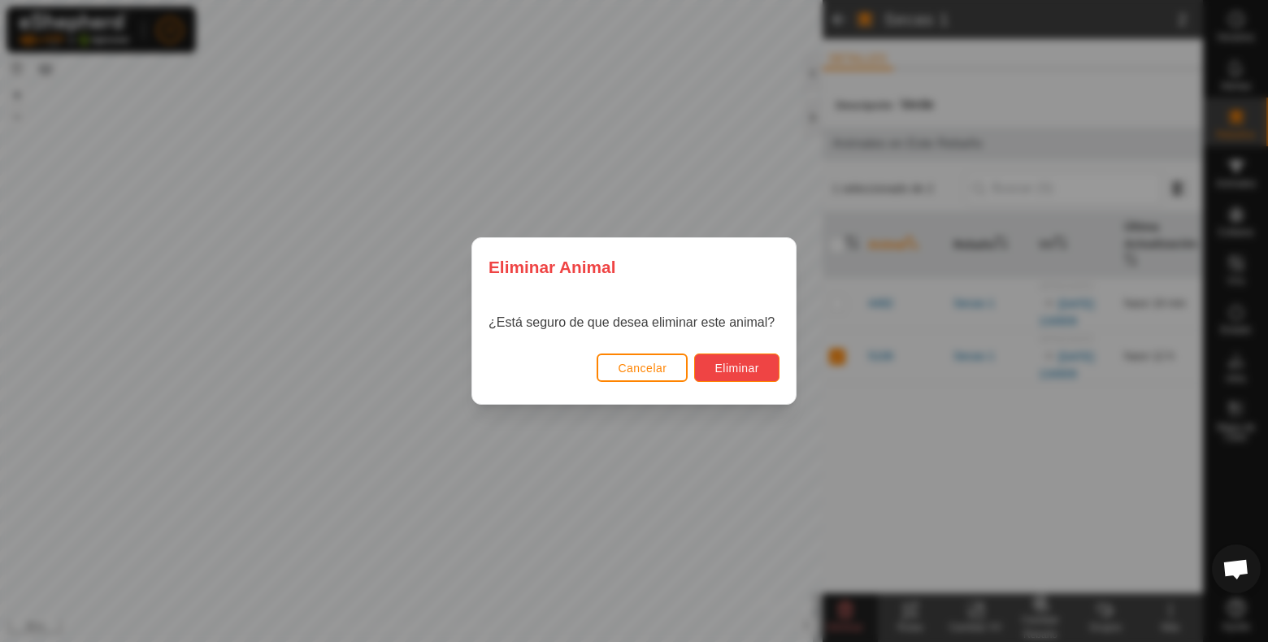
click at [736, 371] on span "Eliminar" at bounding box center [737, 368] width 45 height 13
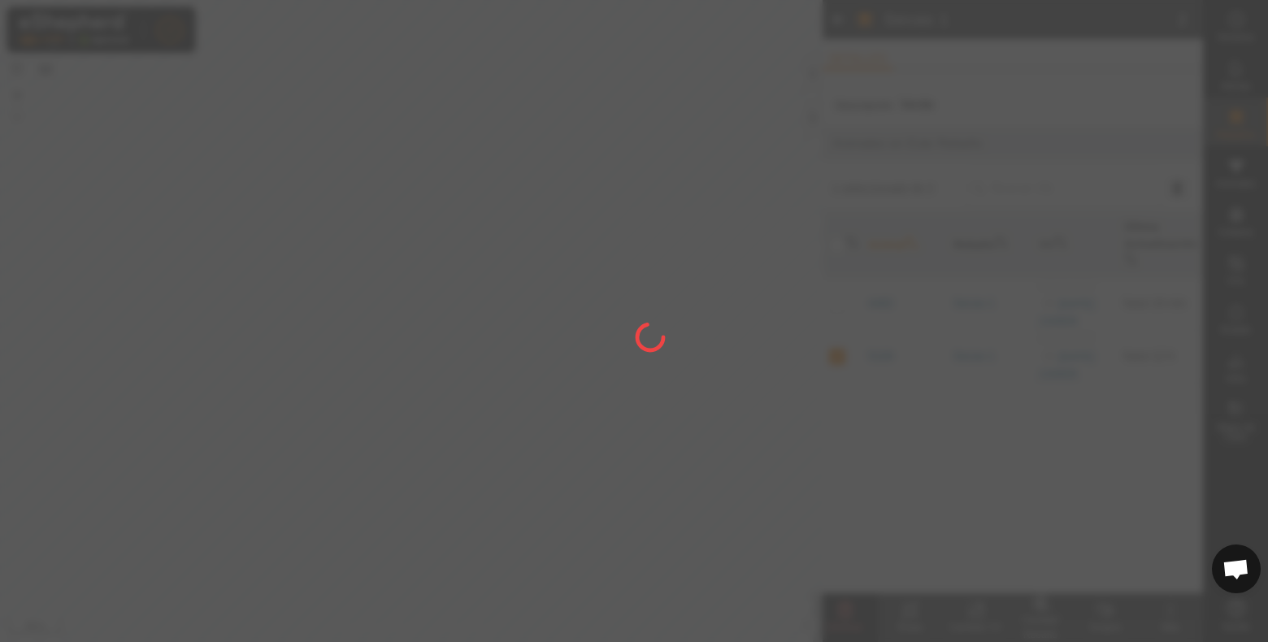
checkbox input "false"
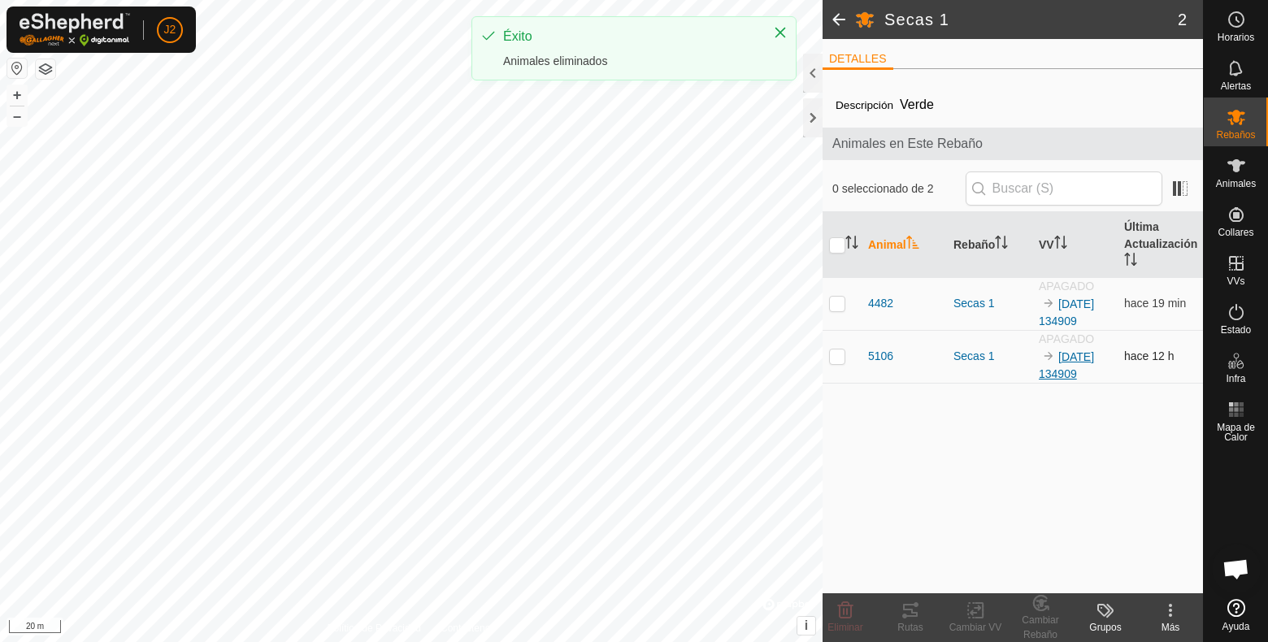
click at [1077, 354] on link "[DATE] 134909" at bounding box center [1066, 365] width 55 height 30
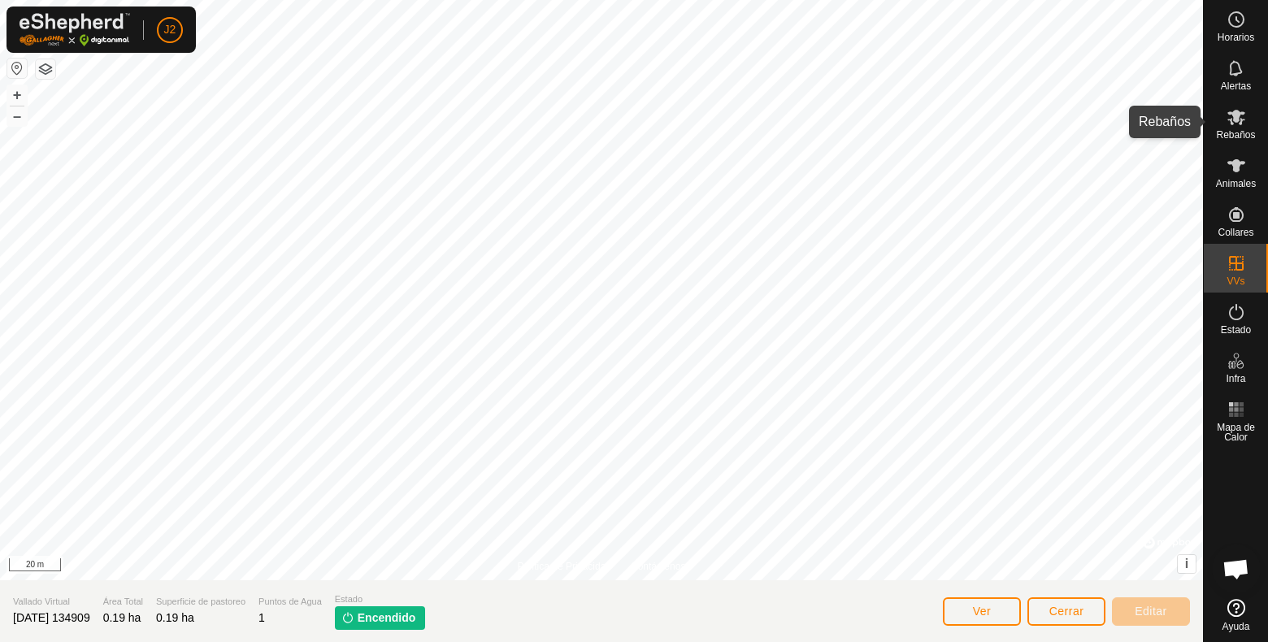
click at [1232, 119] on icon at bounding box center [1237, 117] width 20 height 20
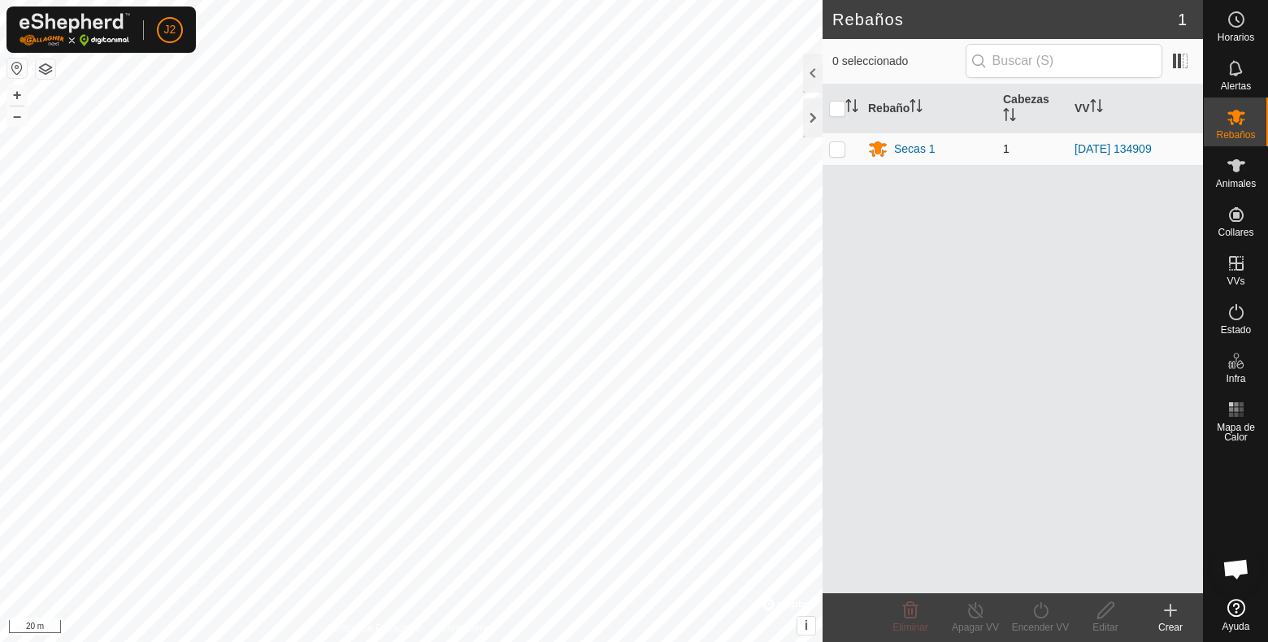
click at [834, 149] on p-checkbox at bounding box center [837, 148] width 16 height 13
checkbox input "true"
click at [908, 150] on div "Secas 1" at bounding box center [914, 149] width 41 height 17
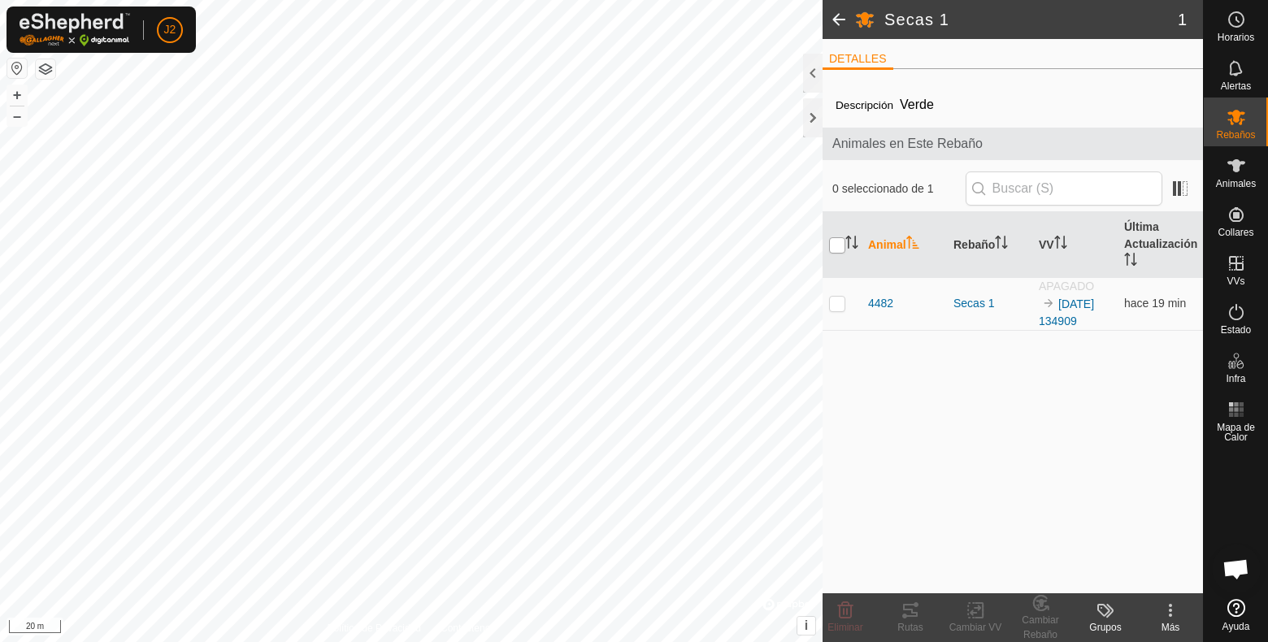
click at [832, 241] on input "checkbox" at bounding box center [837, 245] width 16 height 16
checkbox input "true"
click at [1168, 610] on icon at bounding box center [1171, 611] width 20 height 20
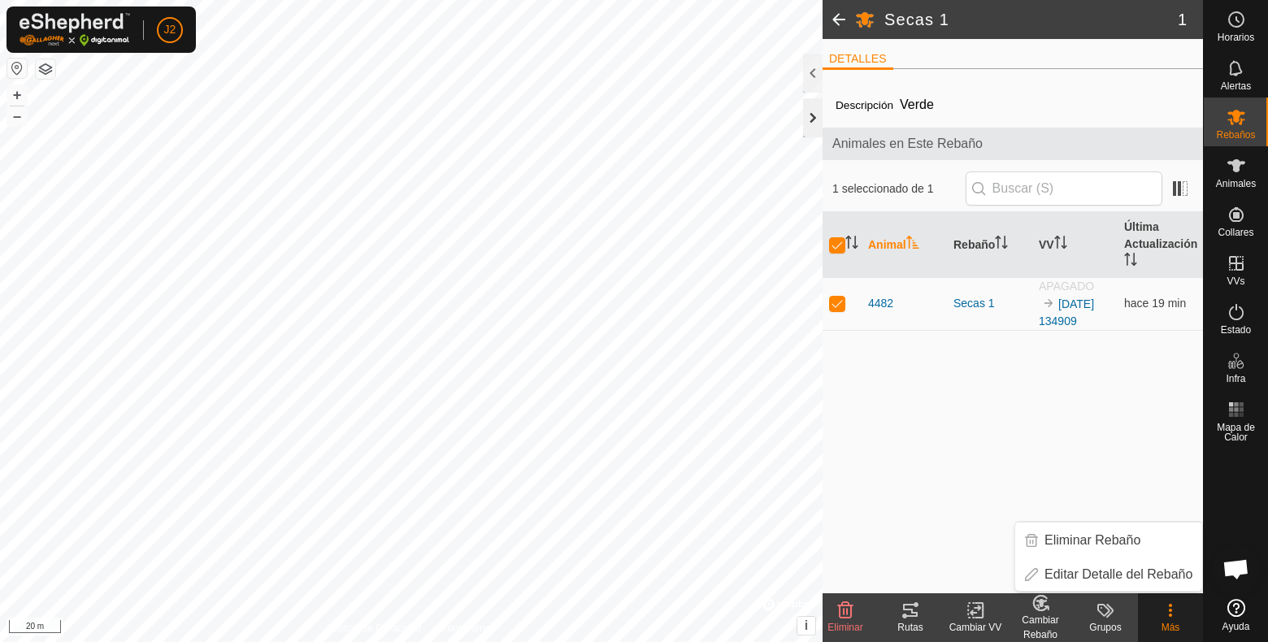
click at [809, 127] on div at bounding box center [813, 117] width 20 height 39
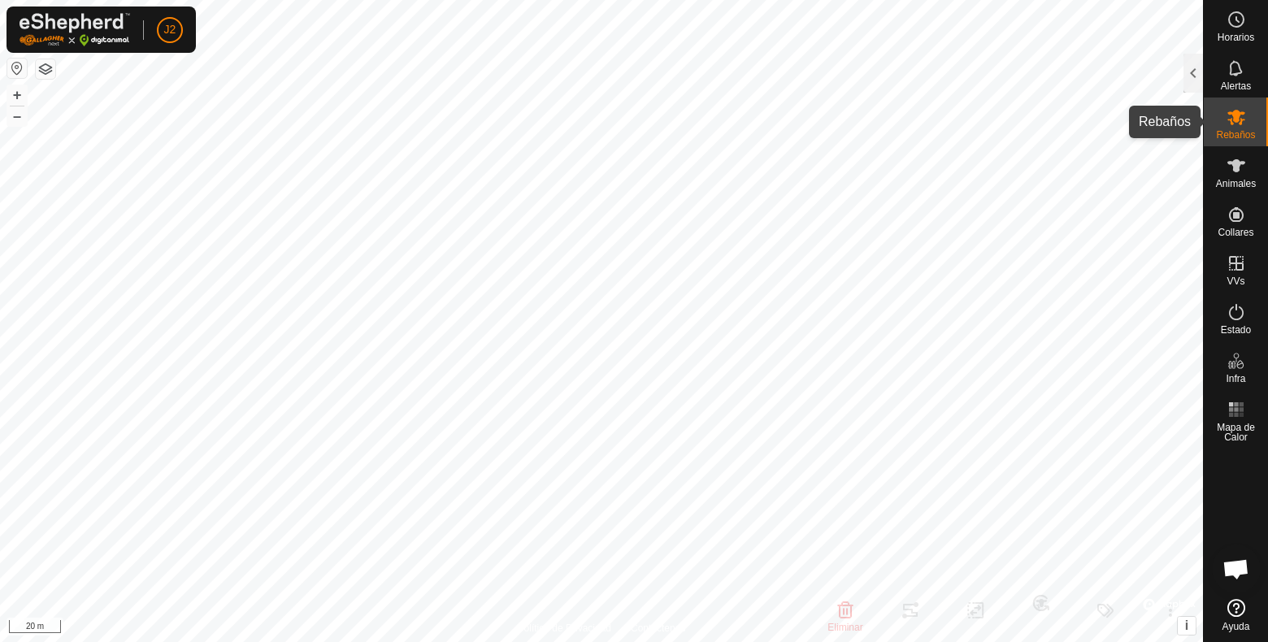
click at [1230, 107] on icon at bounding box center [1237, 117] width 20 height 20
click at [1185, 88] on div at bounding box center [1194, 73] width 20 height 39
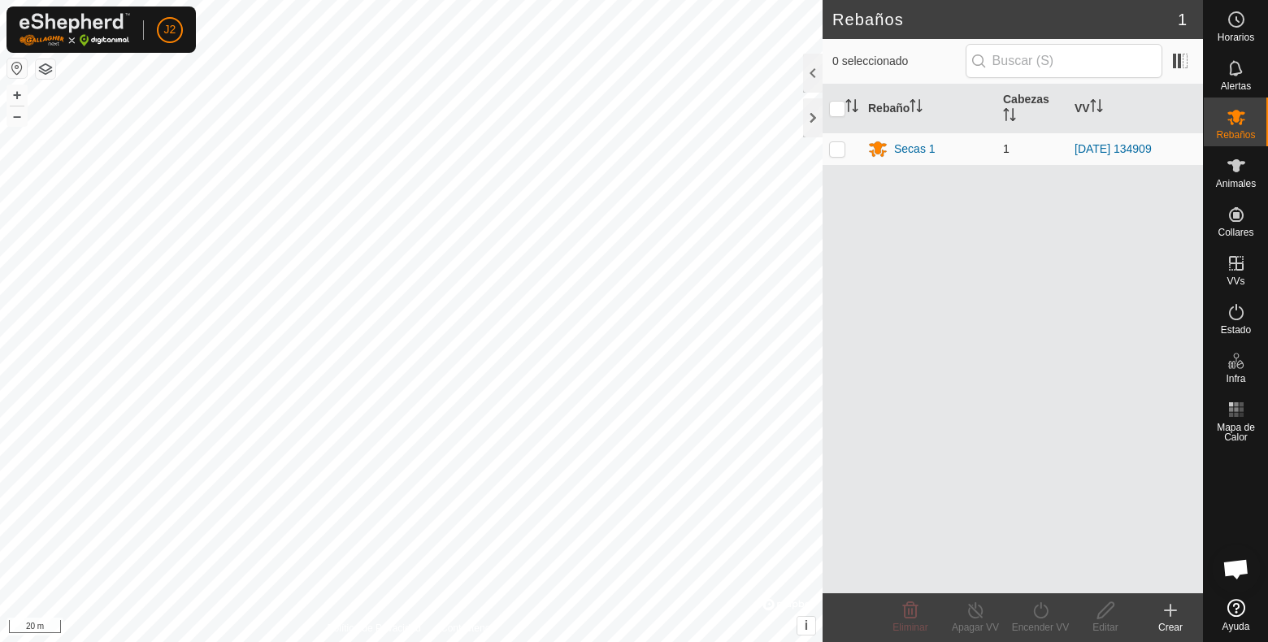
click at [839, 152] on p-checkbox at bounding box center [837, 148] width 16 height 13
checkbox input "true"
click at [1043, 610] on div "Encender VV" at bounding box center [1040, 627] width 65 height 15
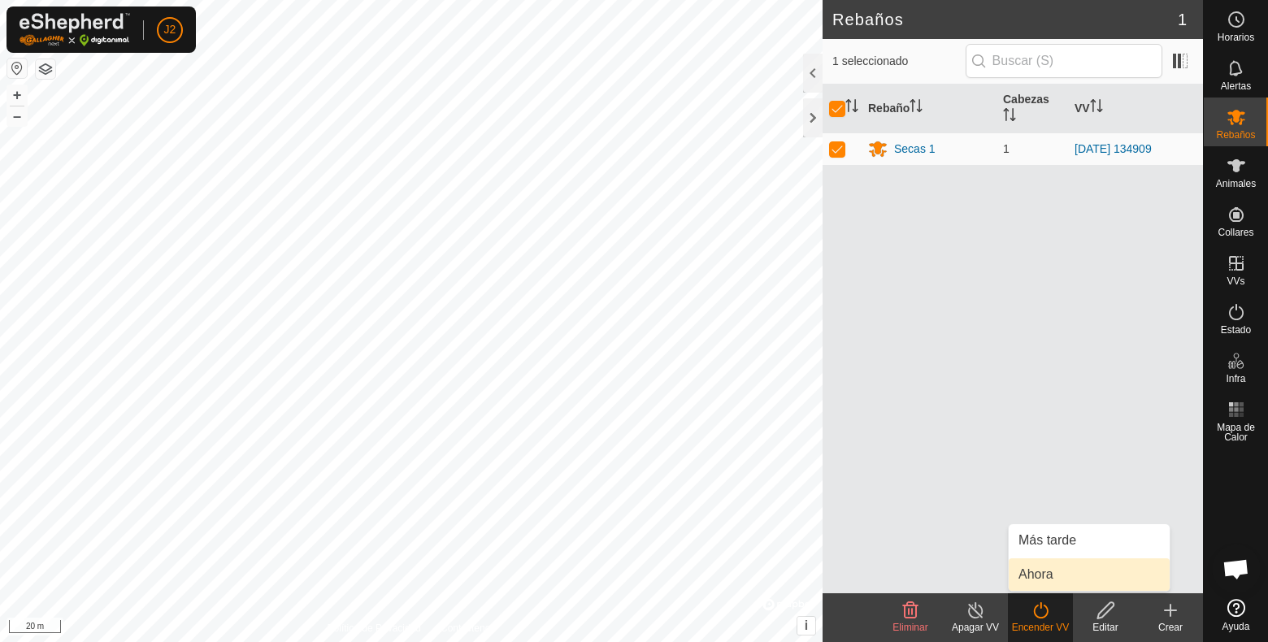
click at [1044, 578] on link "Ahora" at bounding box center [1089, 574] width 161 height 33
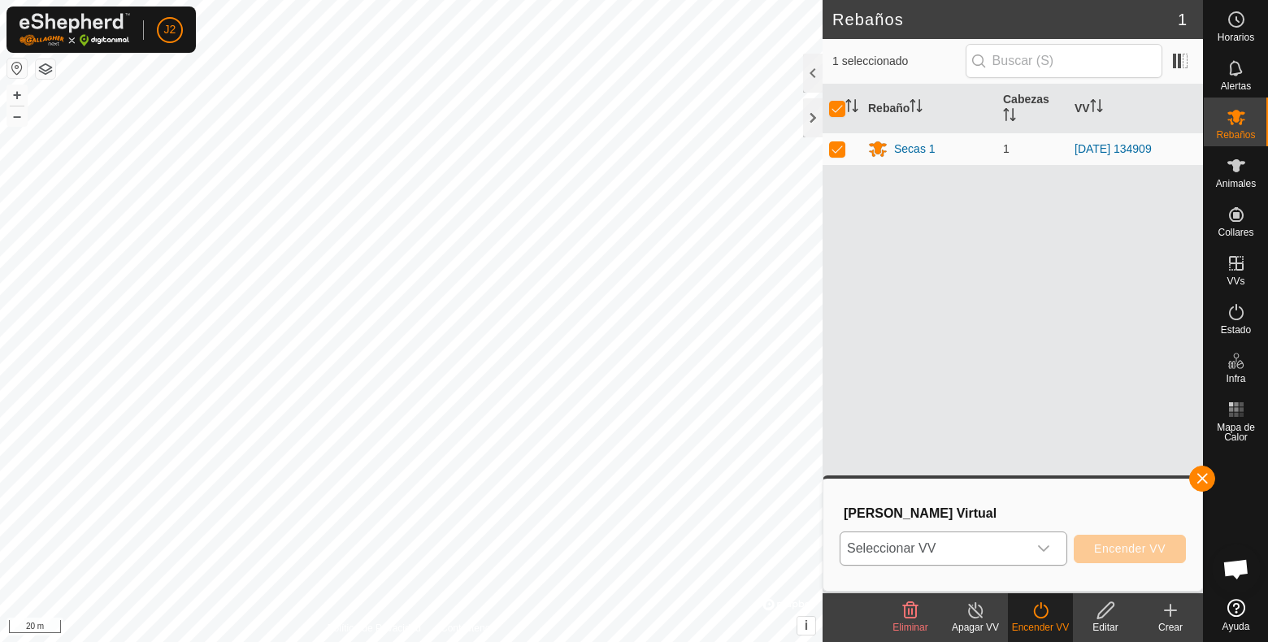
click at [1043, 549] on icon "dropdown trigger" at bounding box center [1043, 548] width 11 height 7
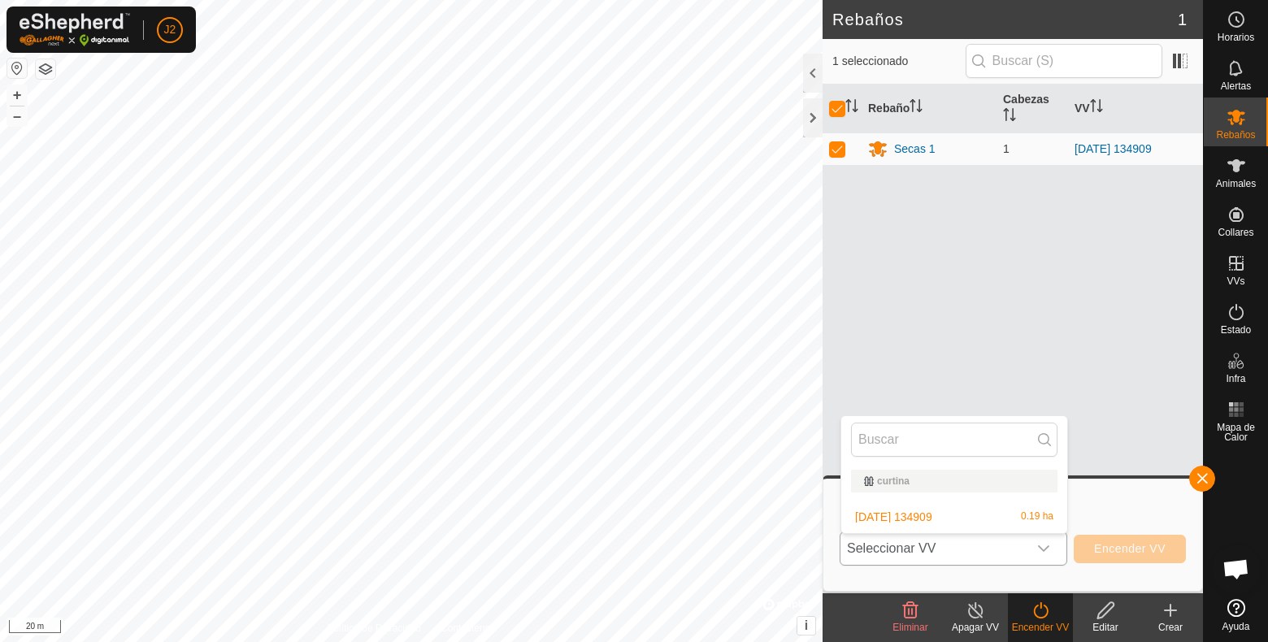
click at [896, 515] on li "[DATE] 134909 0.19 ha" at bounding box center [954, 517] width 226 height 33
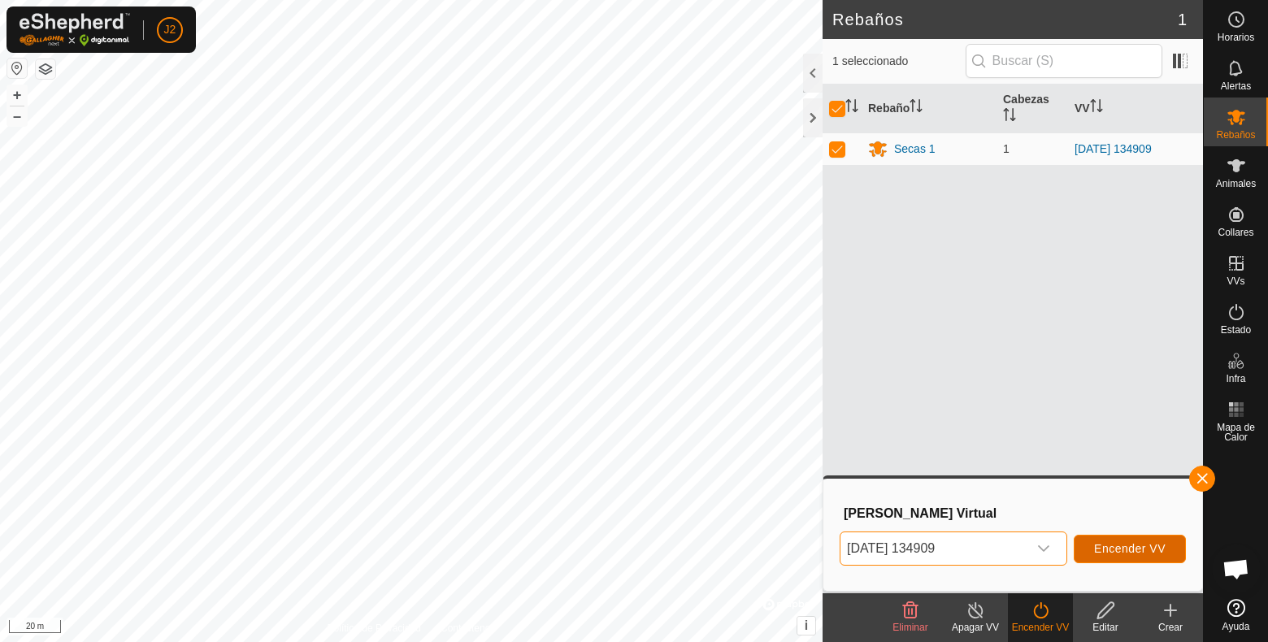
click at [1136, 546] on span "Encender VV" at bounding box center [1130, 548] width 72 height 13
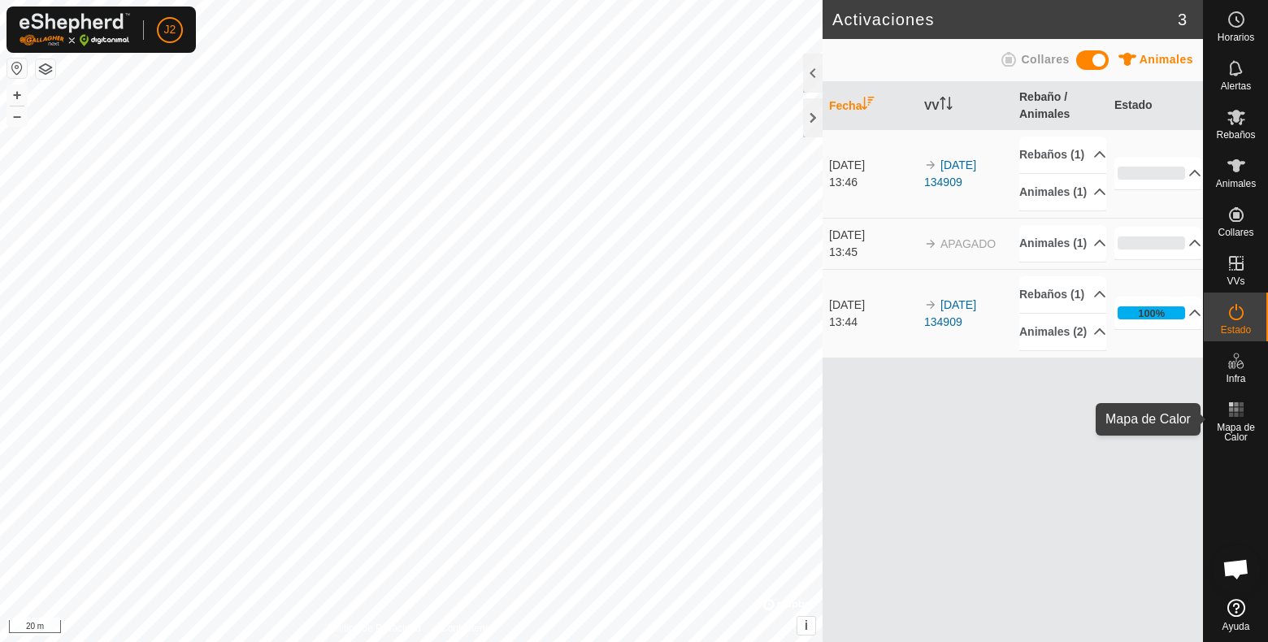
click at [1240, 415] on rect at bounding box center [1241, 415] width 4 height 4
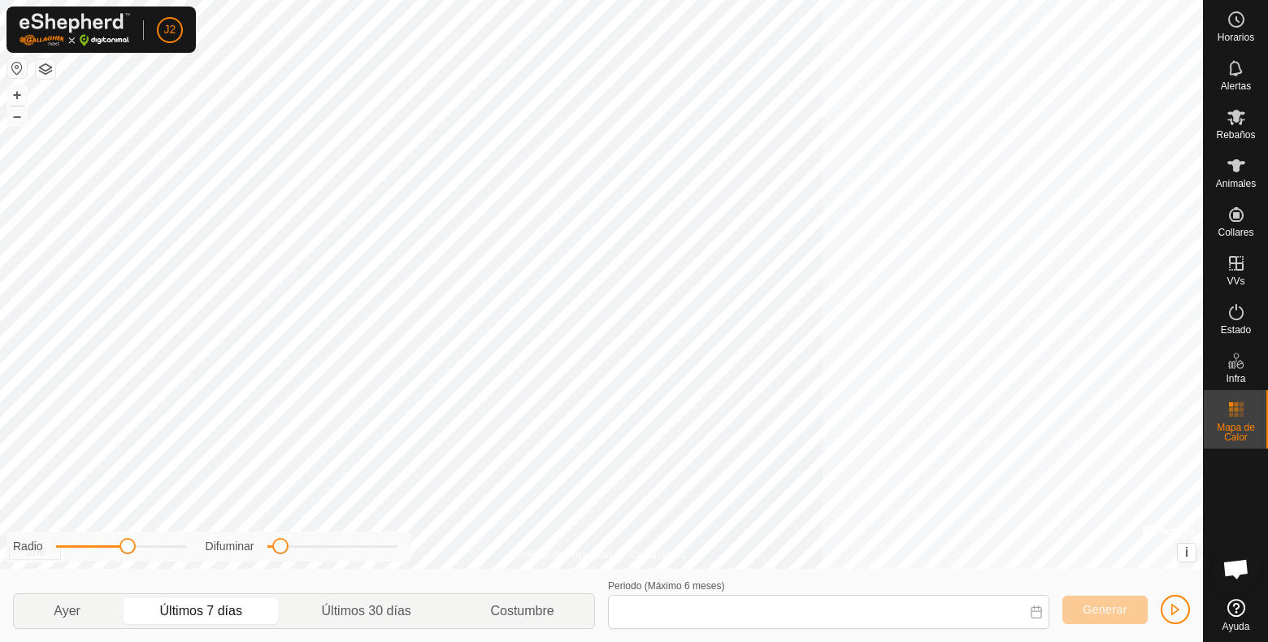
type input "[DATE] - [DATE]"
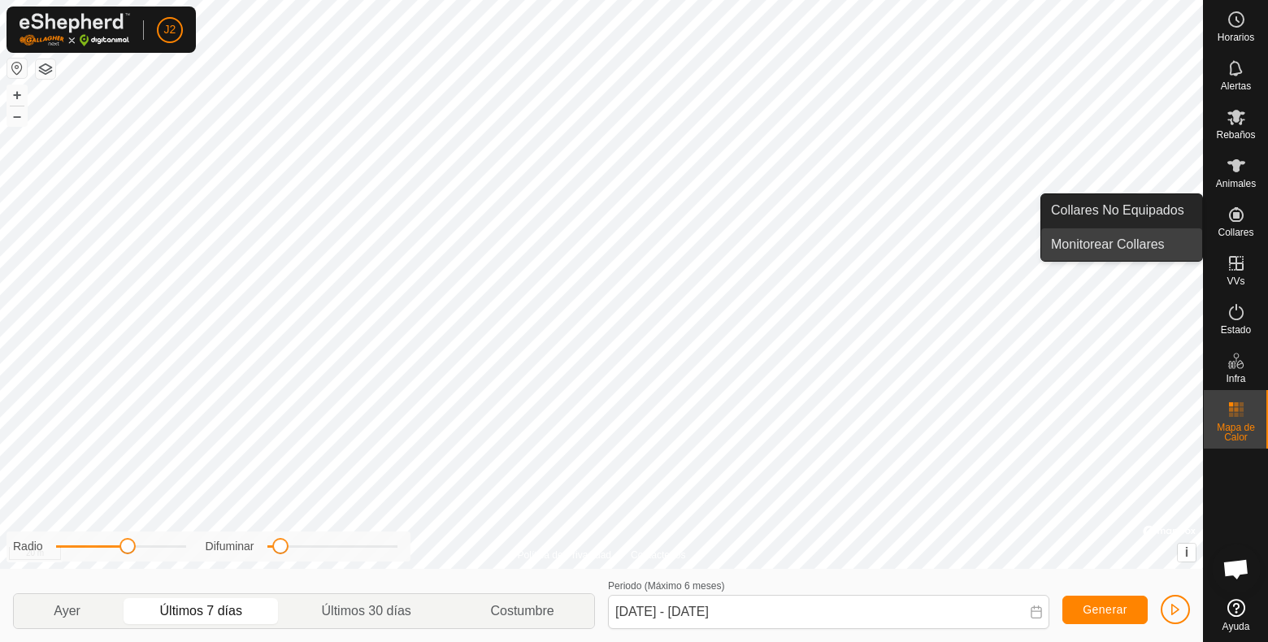
click at [1127, 247] on link "Monitorear Collares" at bounding box center [1121, 244] width 161 height 33
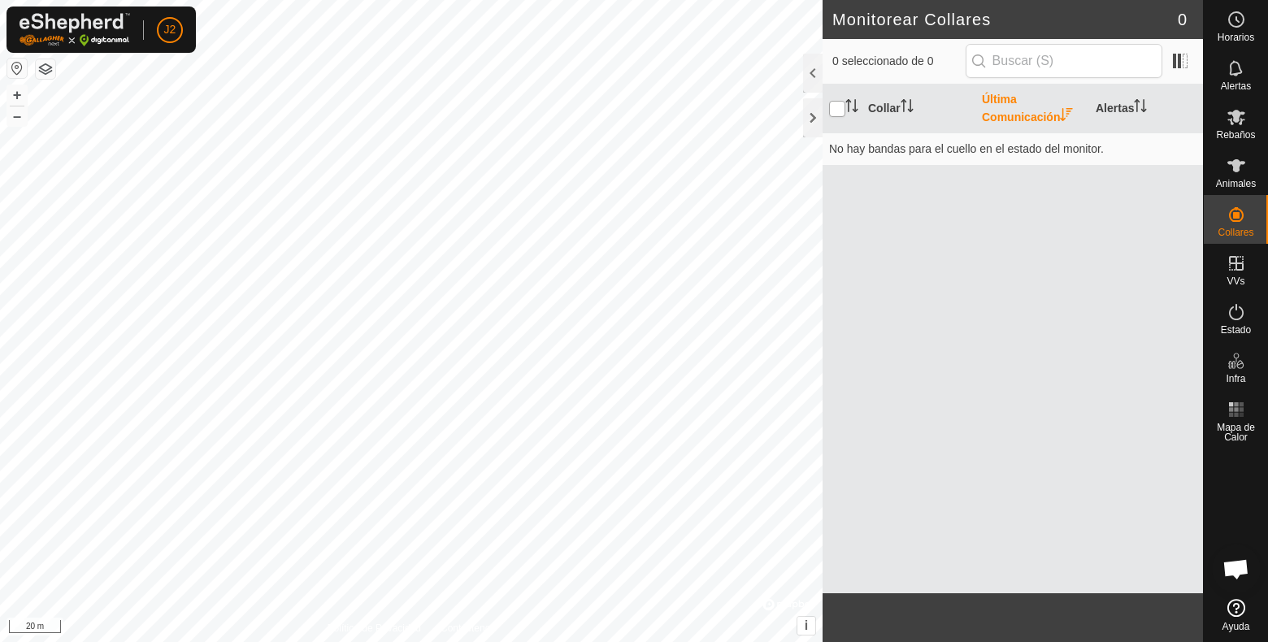
click at [839, 111] on input "checkbox" at bounding box center [837, 109] width 16 height 16
checkbox input "true"
click at [668, 0] on html "J2 Horarios Alertas Rebaños Animales Collares VVs Estado Infra Mapa de Calor Ay…" at bounding box center [634, 321] width 1268 height 642
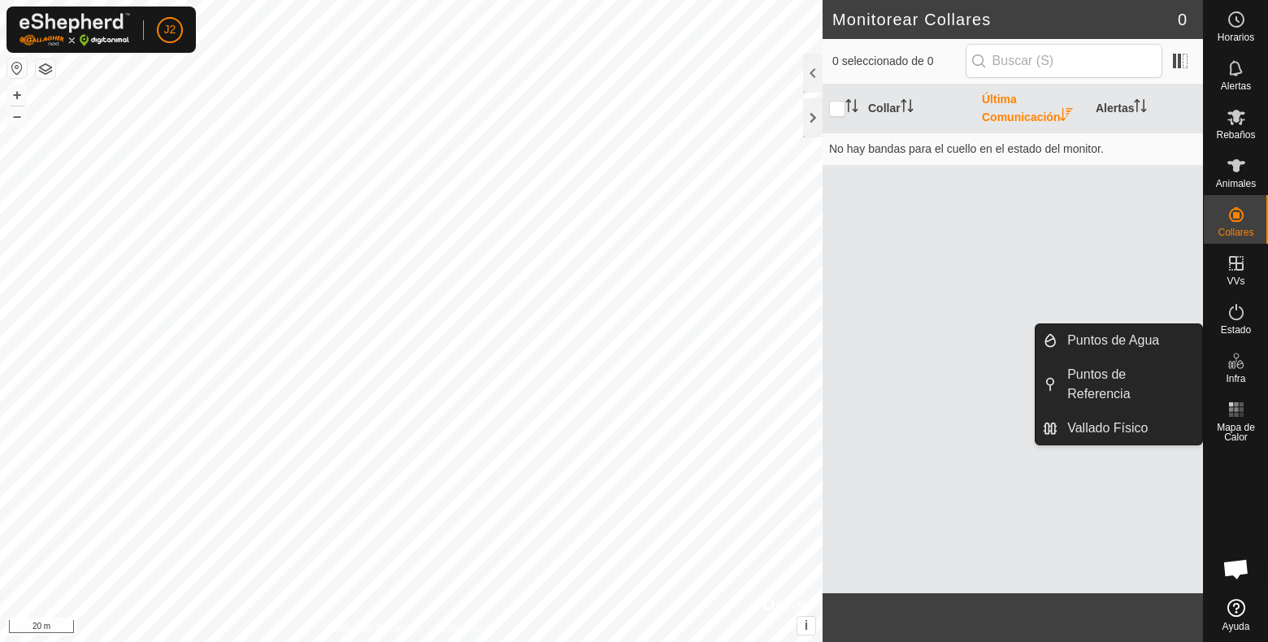
click at [1233, 371] on es-infrastructure-svg-icon at bounding box center [1236, 361] width 29 height 26
click at [1126, 350] on link "Puntos de Agua" at bounding box center [1130, 340] width 145 height 33
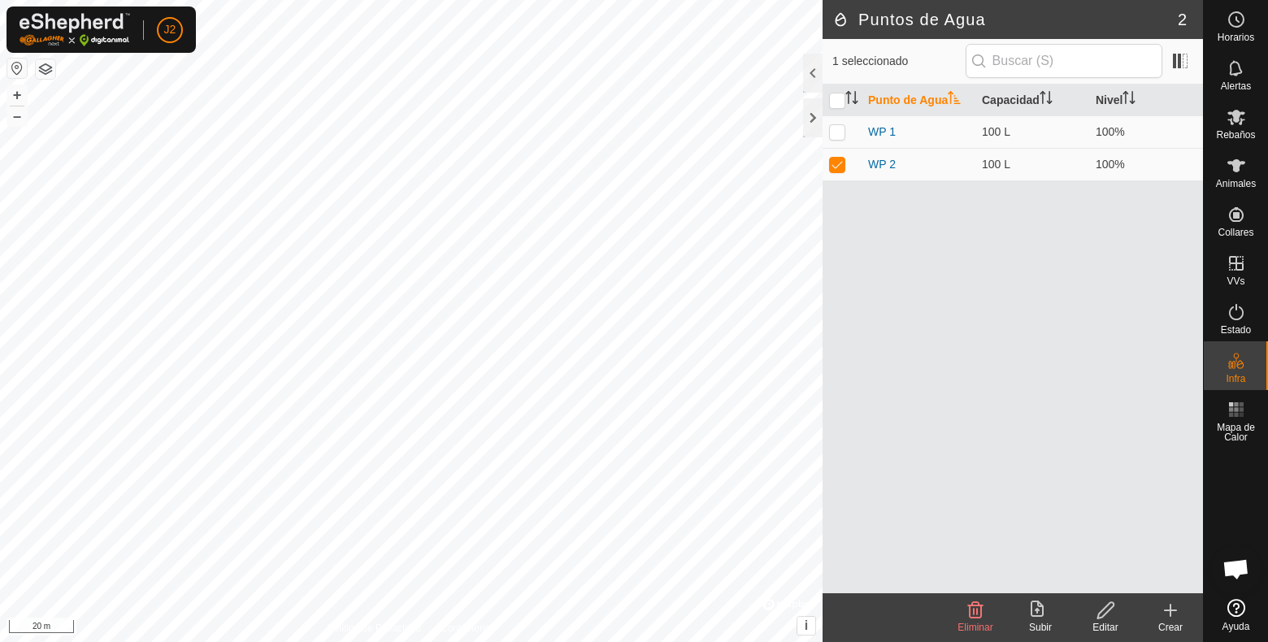
click at [1162, 610] on div "Crear" at bounding box center [1170, 627] width 65 height 15
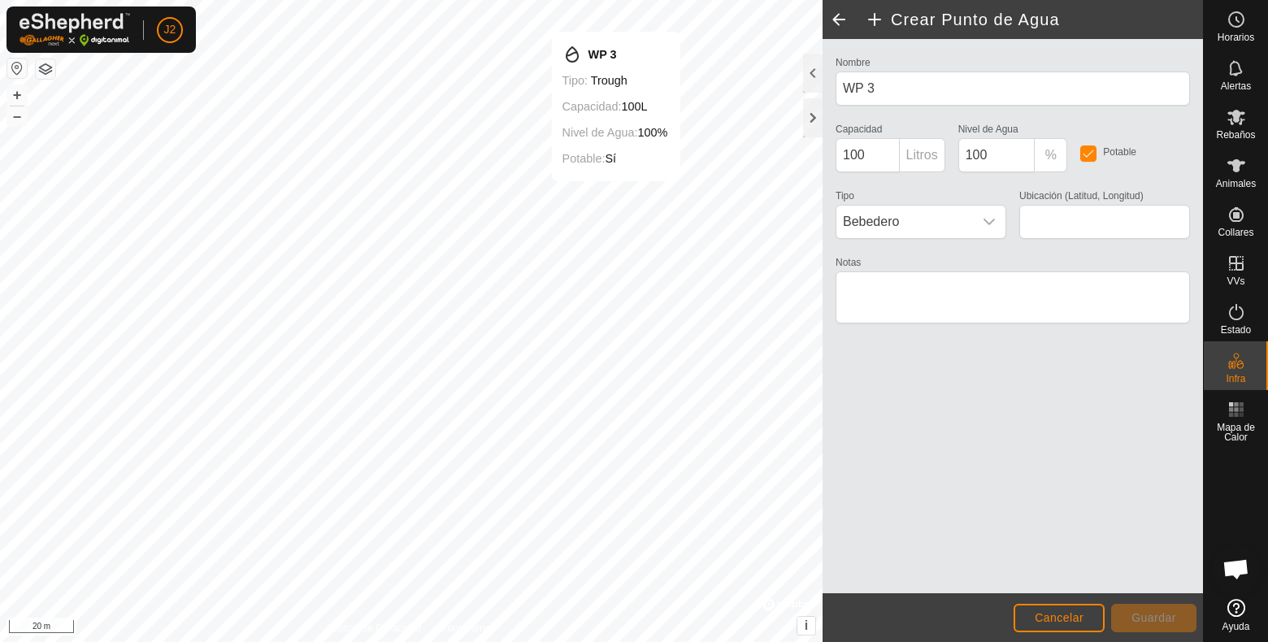
type input "43.252003, -7.378750"
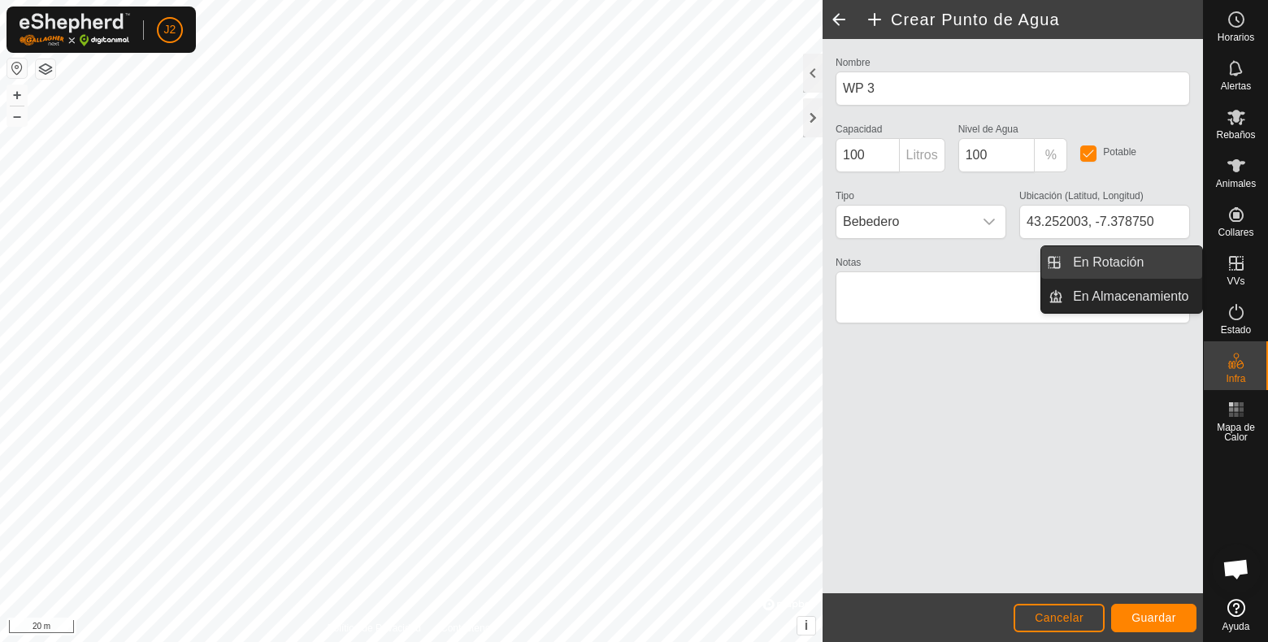
click at [1126, 262] on link "En Rotación" at bounding box center [1132, 262] width 139 height 33
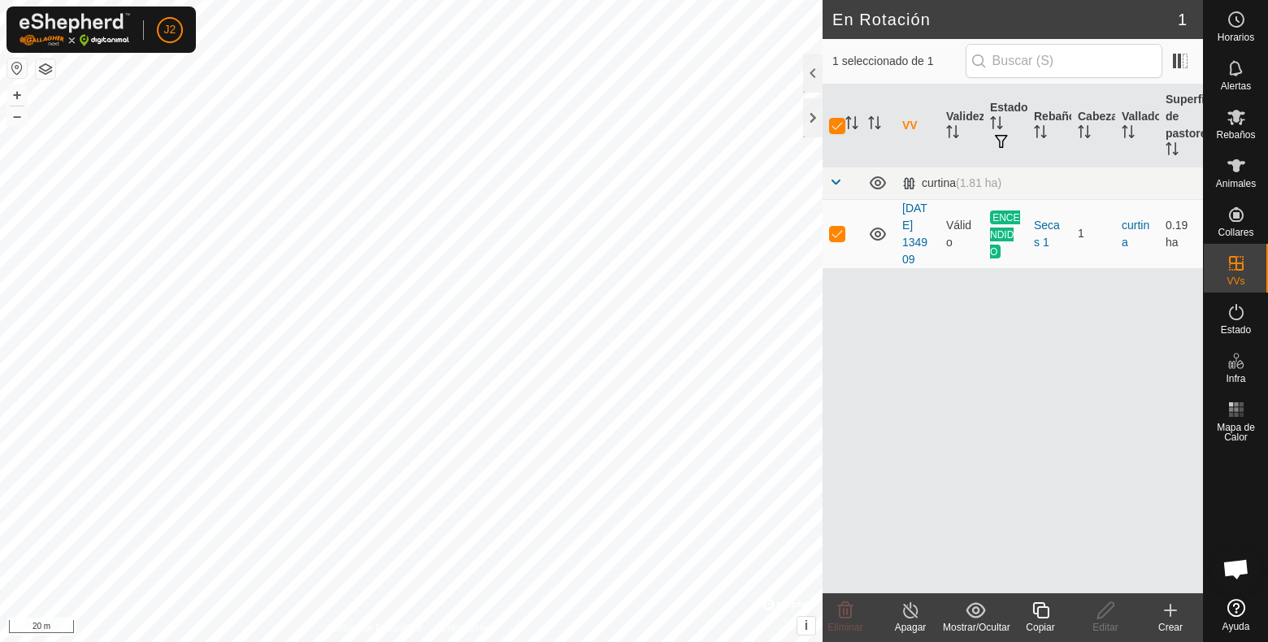
click at [1173, 603] on icon at bounding box center [1171, 611] width 20 height 20
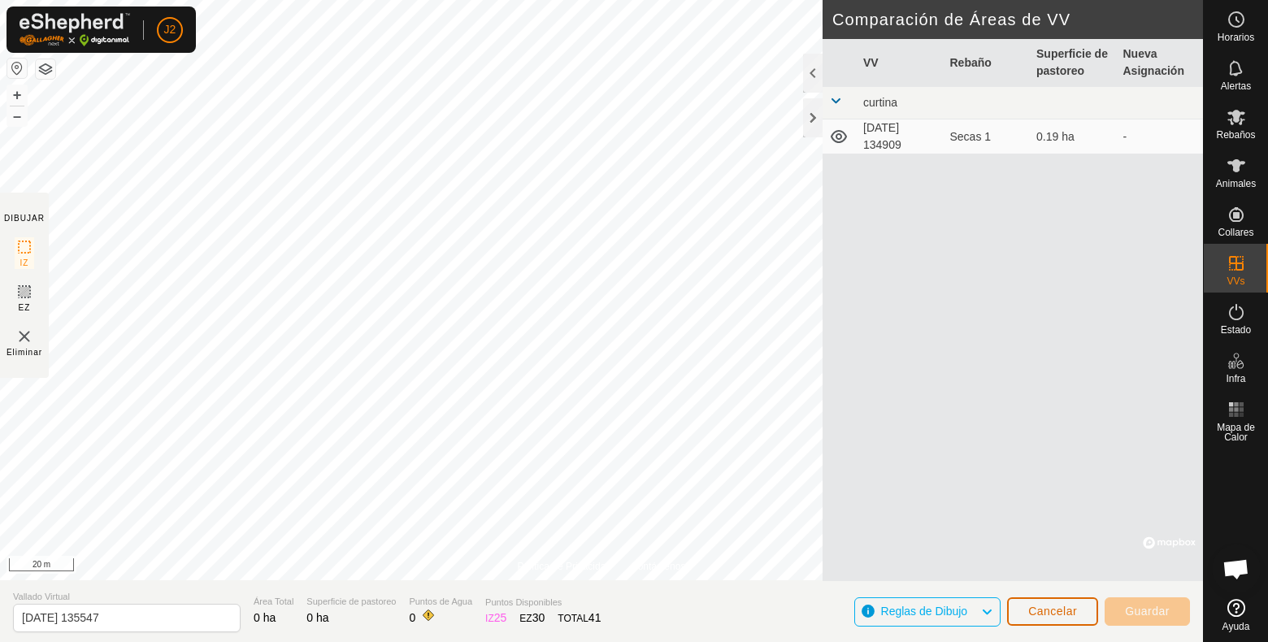
click at [1057, 602] on button "Cancelar" at bounding box center [1052, 611] width 91 height 28
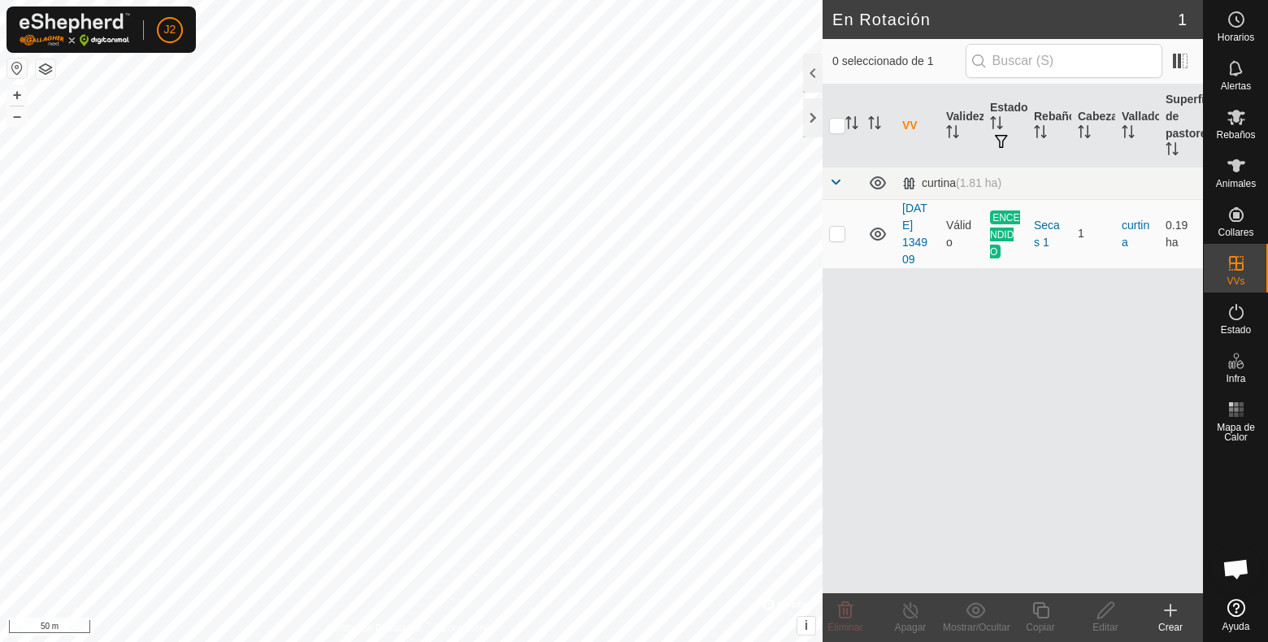
click at [1171, 610] on icon at bounding box center [1171, 610] width 0 height 11
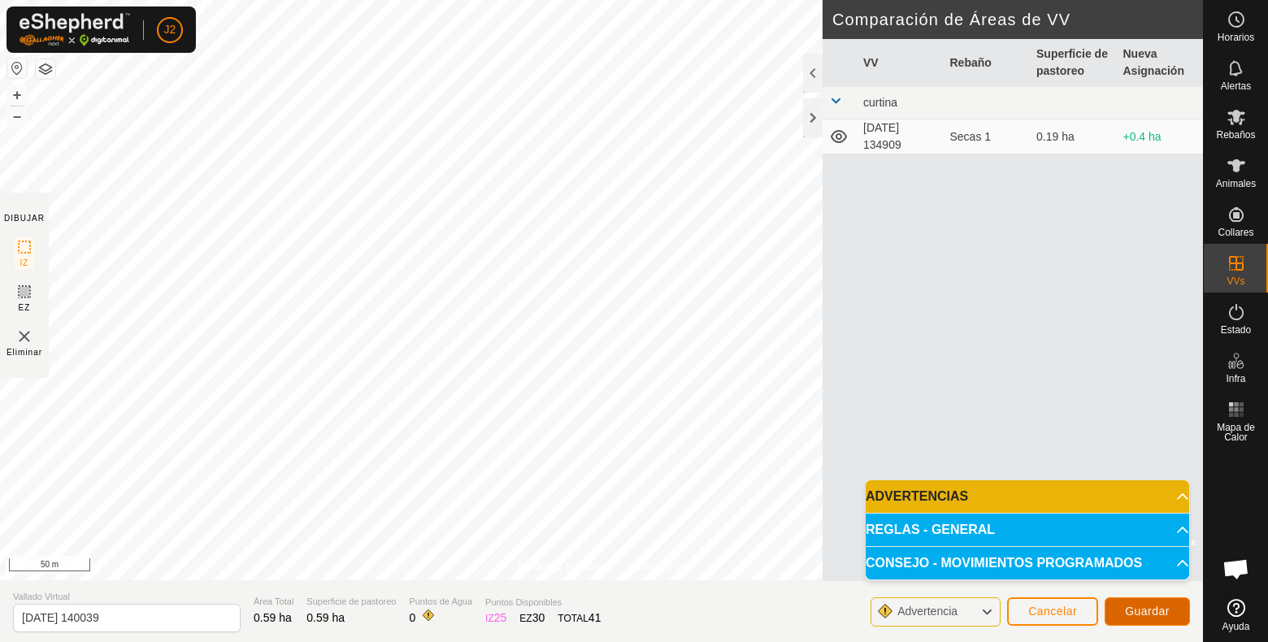
click at [1139, 605] on span "Guardar" at bounding box center [1147, 611] width 45 height 13
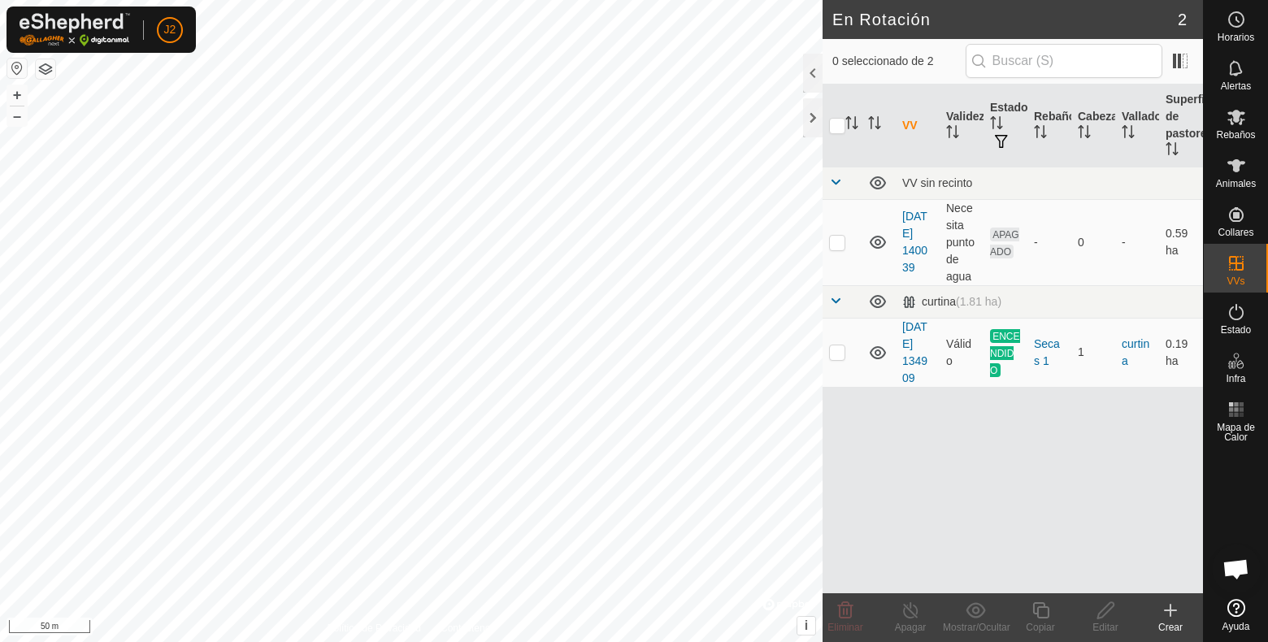
click at [919, 239] on link "[DATE] 140039" at bounding box center [914, 242] width 25 height 64
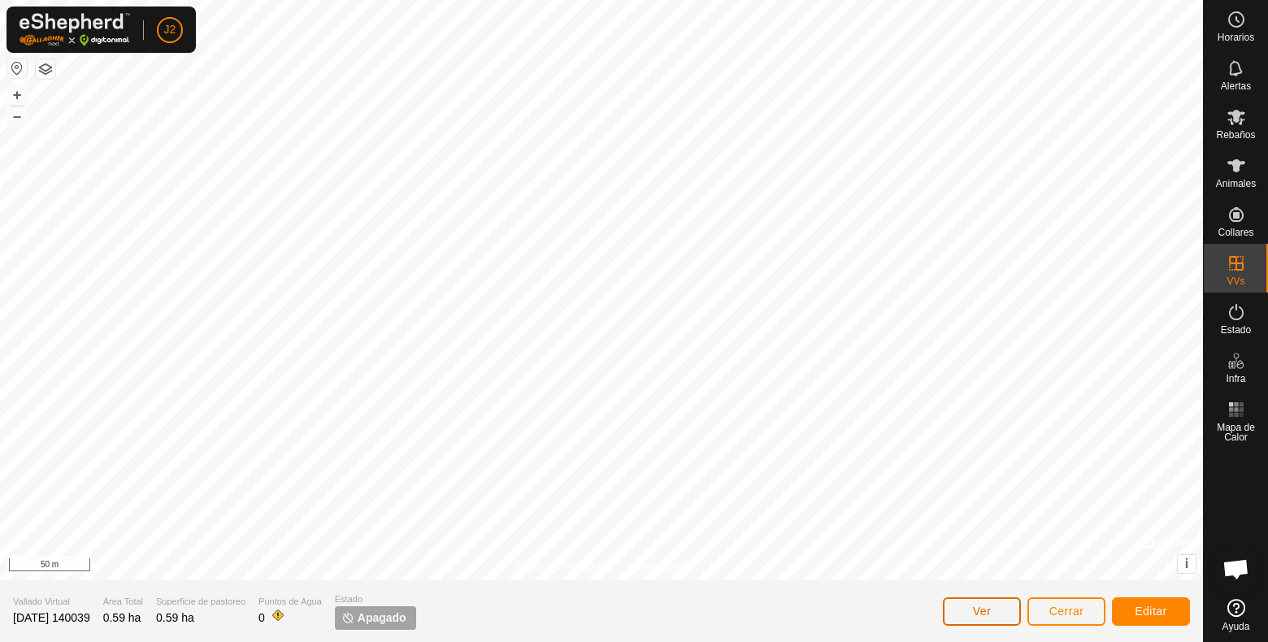
click at [979, 610] on span "Ver" at bounding box center [982, 611] width 19 height 13
click at [1148, 610] on button "Editar" at bounding box center [1151, 611] width 78 height 28
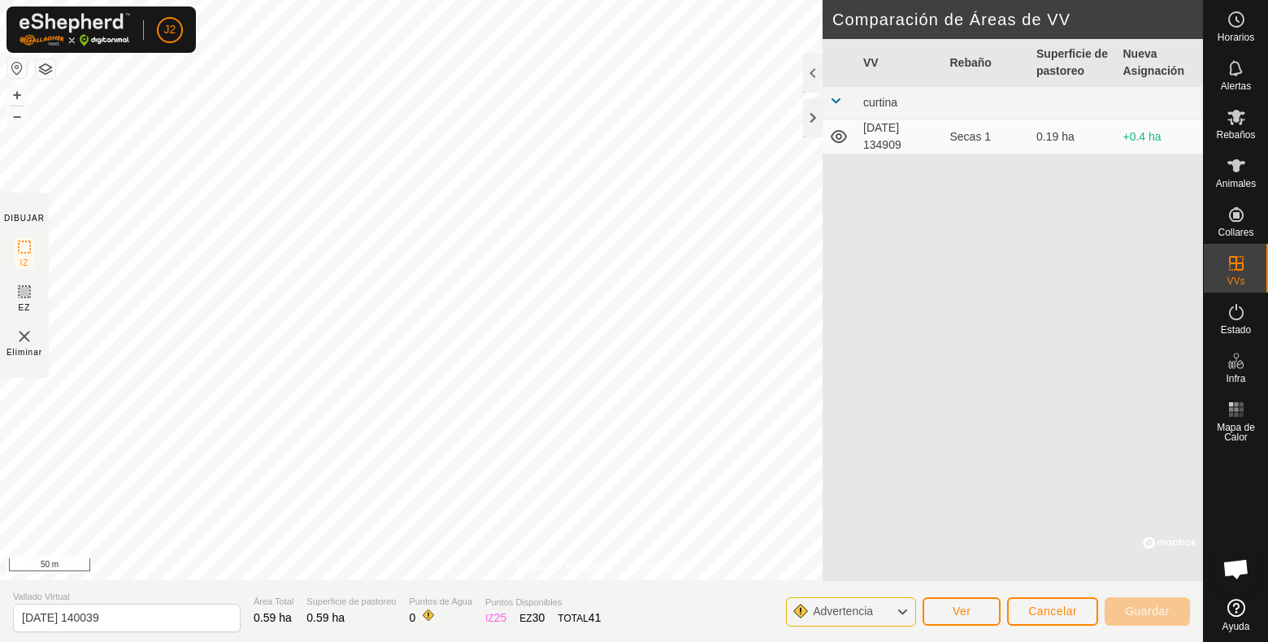
click at [844, 104] on td at bounding box center [840, 103] width 34 height 33
click at [836, 103] on span at bounding box center [835, 100] width 13 height 13
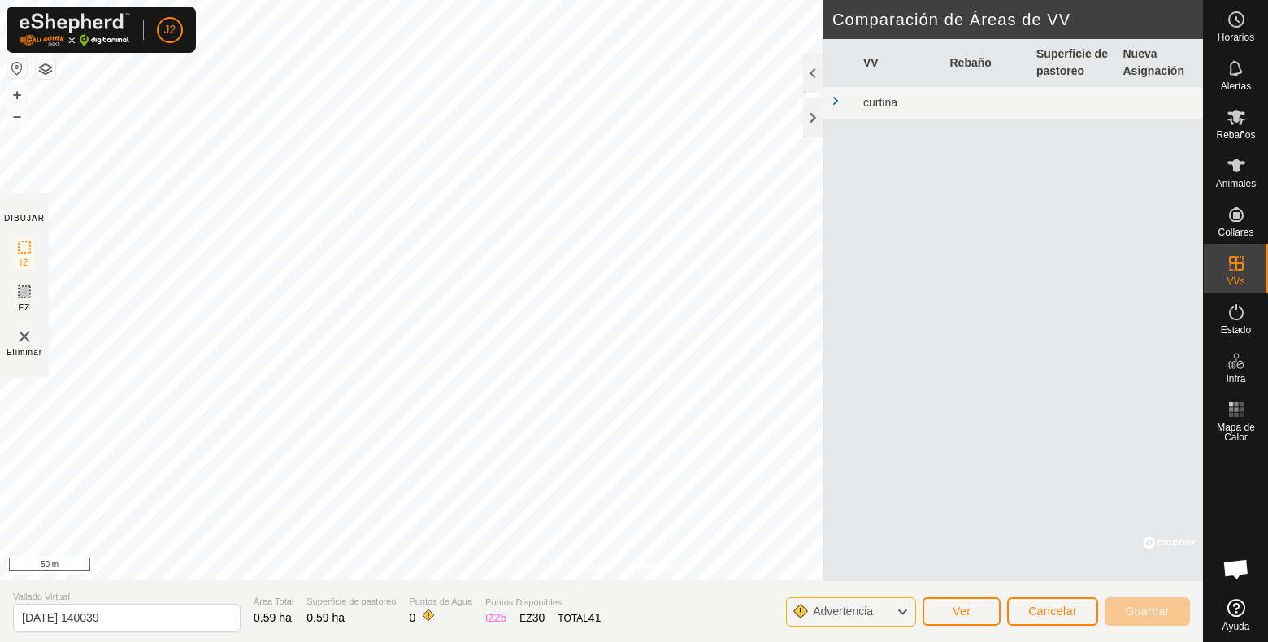
click at [839, 103] on span at bounding box center [835, 100] width 13 height 13
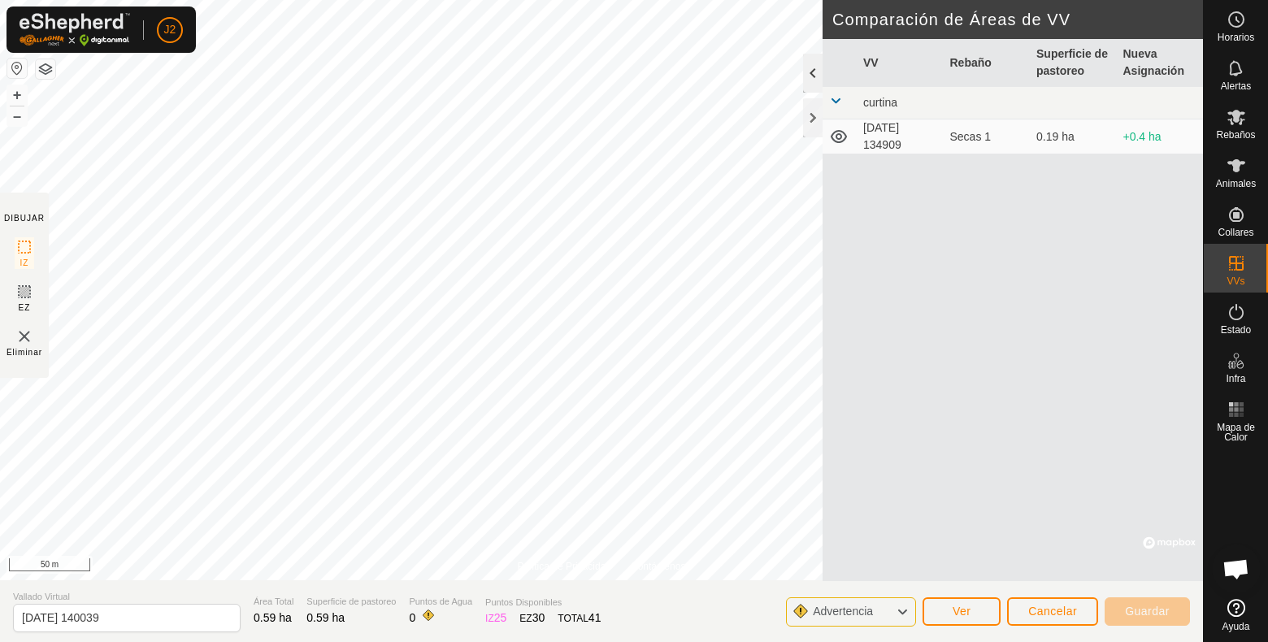
click at [815, 74] on div at bounding box center [813, 73] width 20 height 39
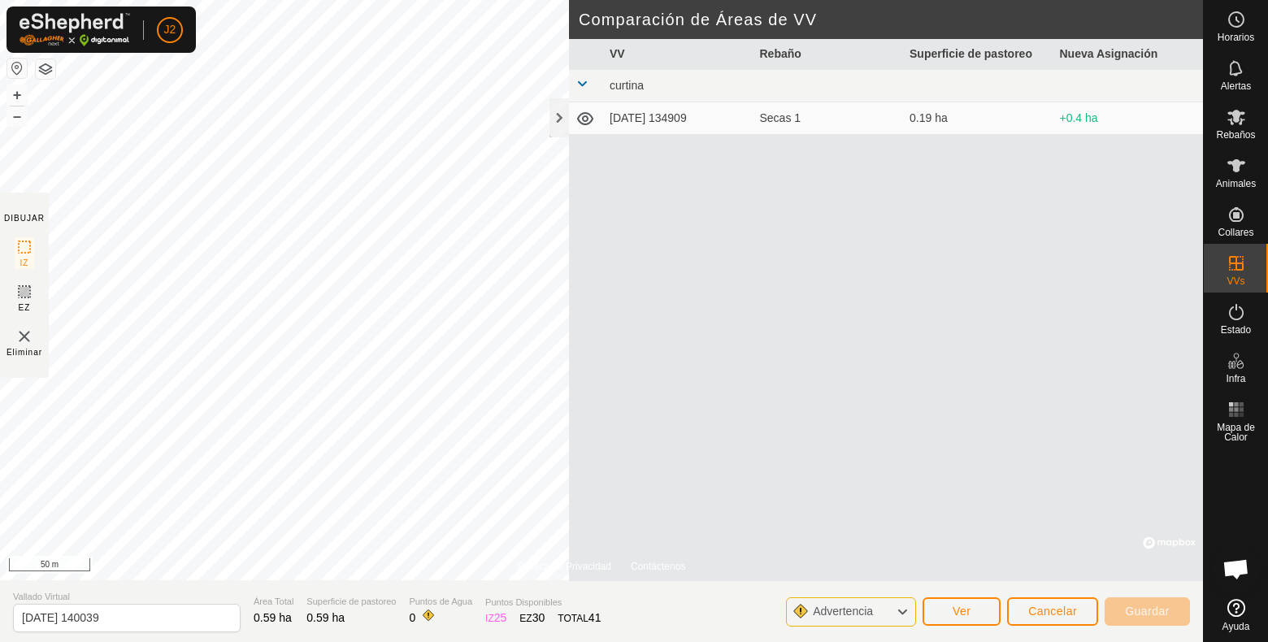
click at [1077, 123] on td "+0.4 ha" at bounding box center [1128, 118] width 150 height 33
click at [884, 610] on span "Advertencia" at bounding box center [849, 612] width 73 height 21
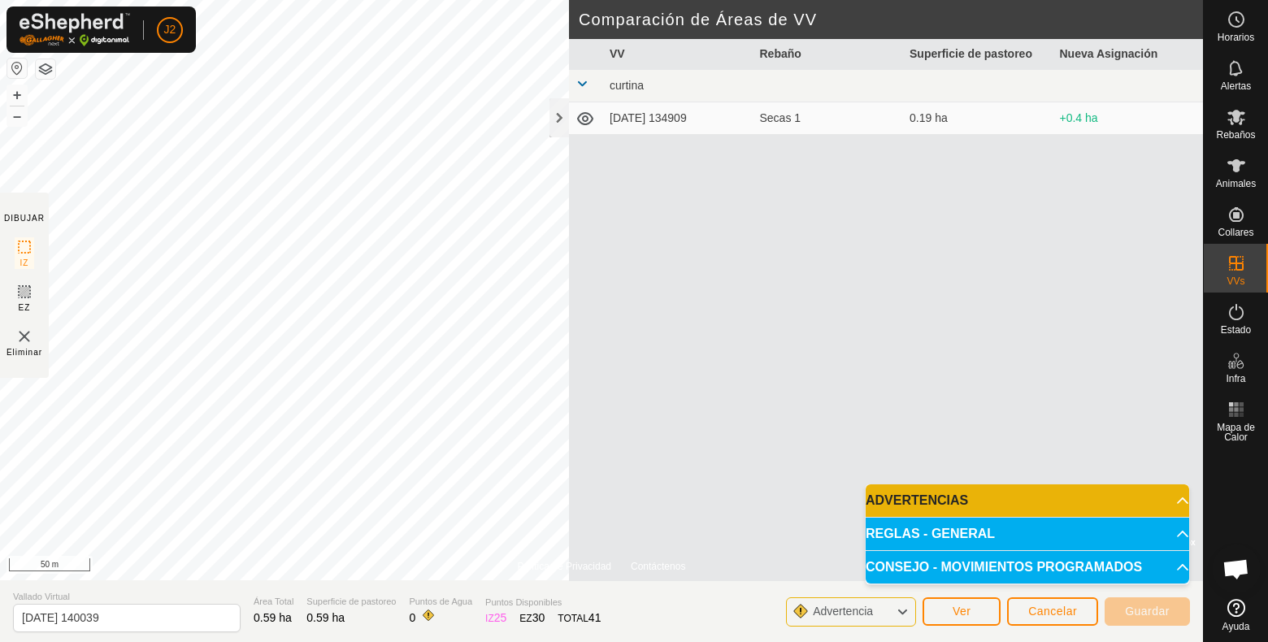
click at [958, 529] on p-accordion-header "REGLAS - GENERAL" at bounding box center [1028, 534] width 324 height 33
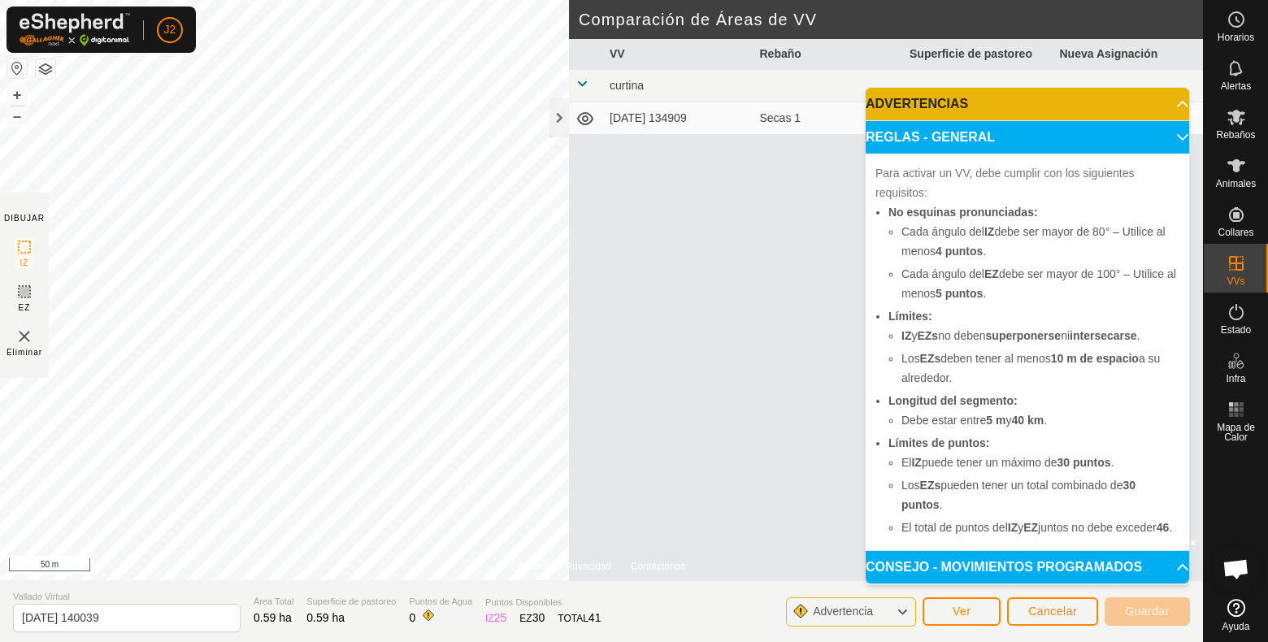
click at [1164, 610] on section "Vallado Virtual [DATE] 140039 Área Total 0.59 ha Superficie de pastoreo 0.59 ha…" at bounding box center [601, 611] width 1203 height 62
click at [974, 608] on button "Ver" at bounding box center [962, 611] width 78 height 28
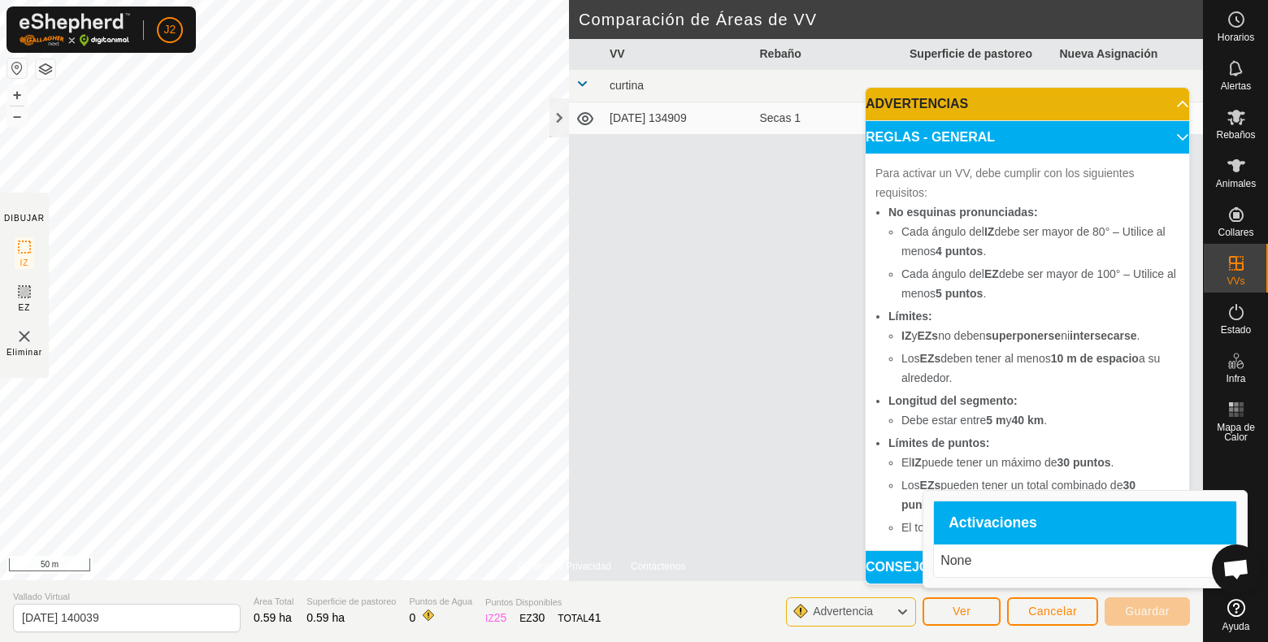
click at [657, 124] on td "[DATE] 134909" at bounding box center [678, 118] width 150 height 33
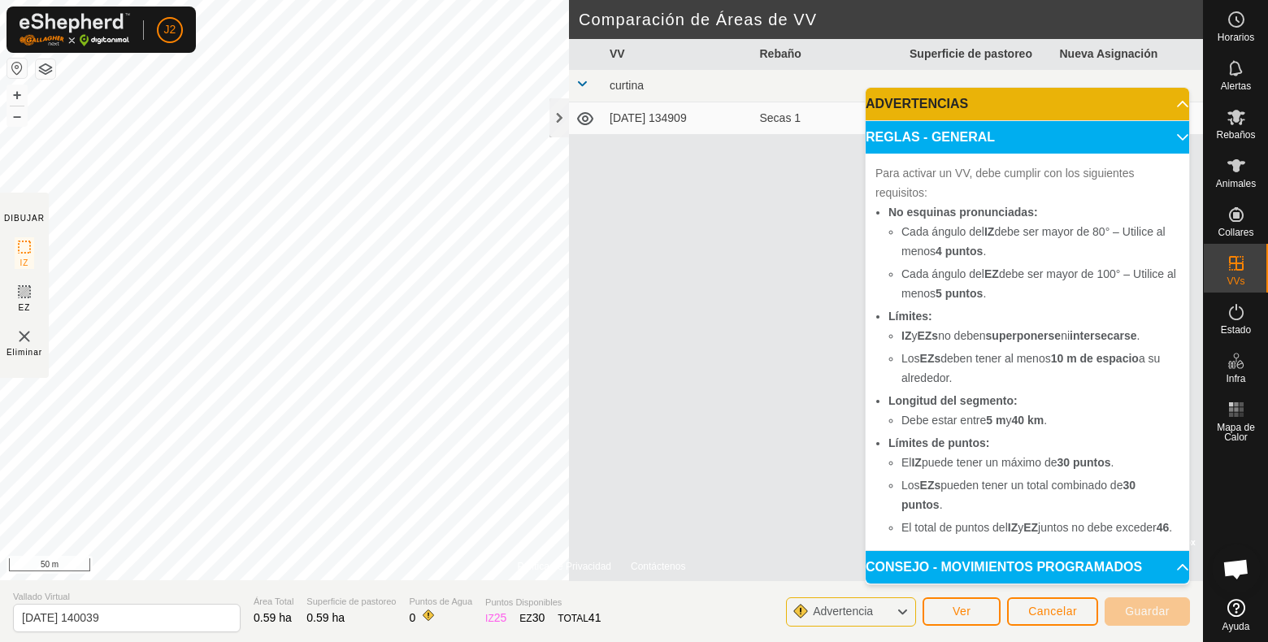
click at [585, 117] on icon at bounding box center [586, 119] width 20 height 20
click at [866, 610] on span "Advertencia" at bounding box center [849, 612] width 73 height 21
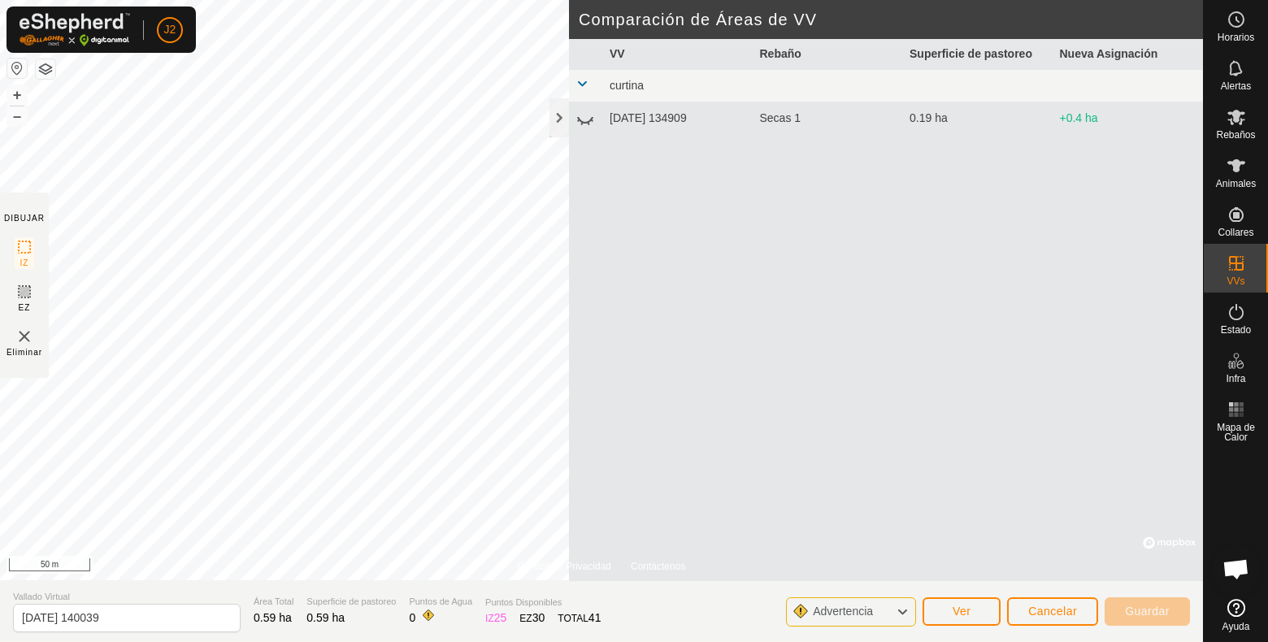
click at [1077, 124] on td "+0.4 ha" at bounding box center [1128, 118] width 150 height 33
click at [1079, 118] on td "+0.4 ha" at bounding box center [1128, 118] width 150 height 33
click at [1037, 610] on span "Cancelar" at bounding box center [1052, 611] width 49 height 13
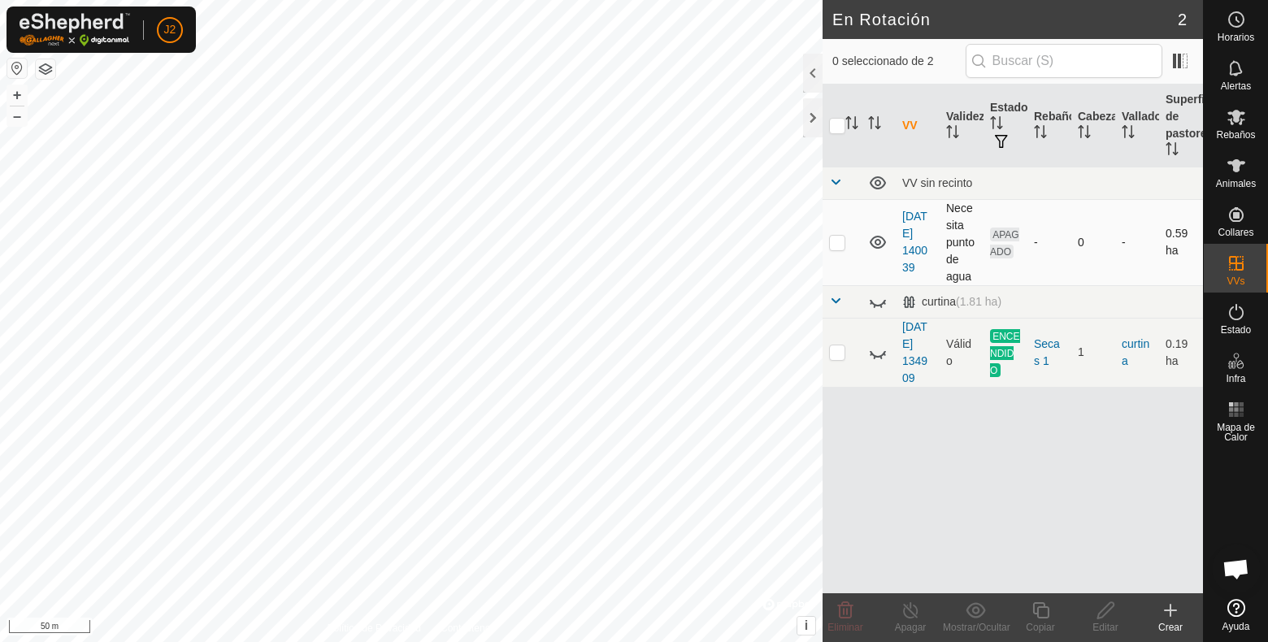
click at [838, 238] on p-checkbox at bounding box center [837, 242] width 16 height 13
checkbox input "true"
click at [1113, 610] on icon at bounding box center [1106, 611] width 20 height 20
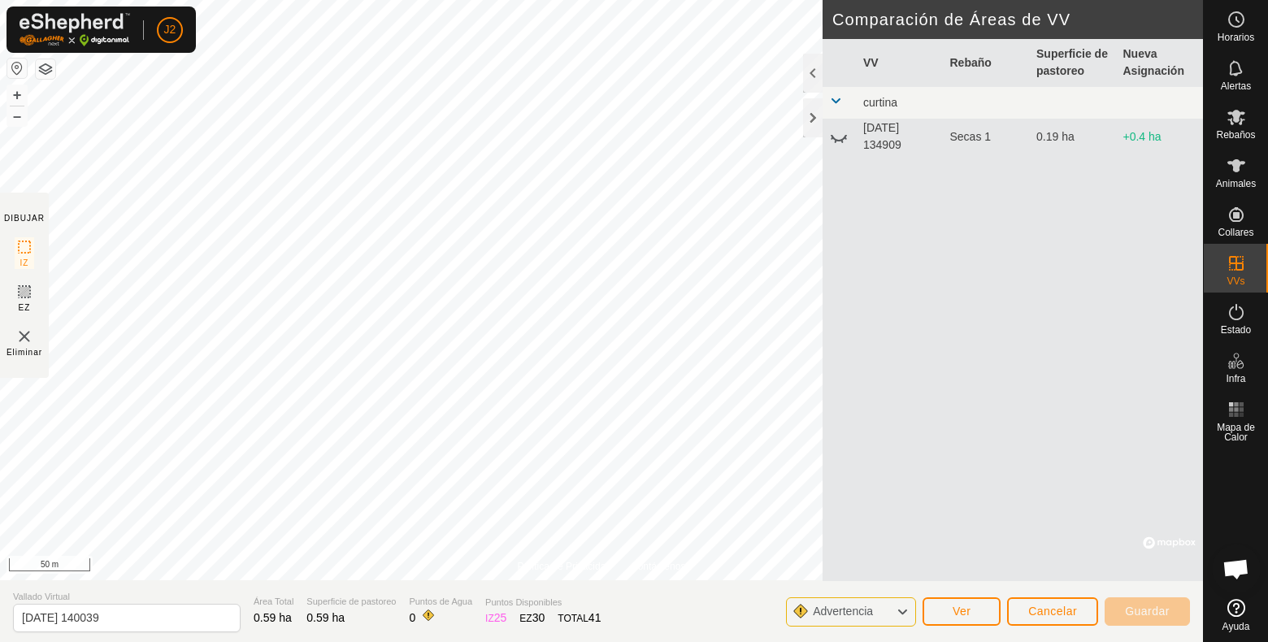
click at [882, 98] on span "curtina" at bounding box center [880, 102] width 34 height 13
click at [841, 136] on icon at bounding box center [839, 137] width 20 height 20
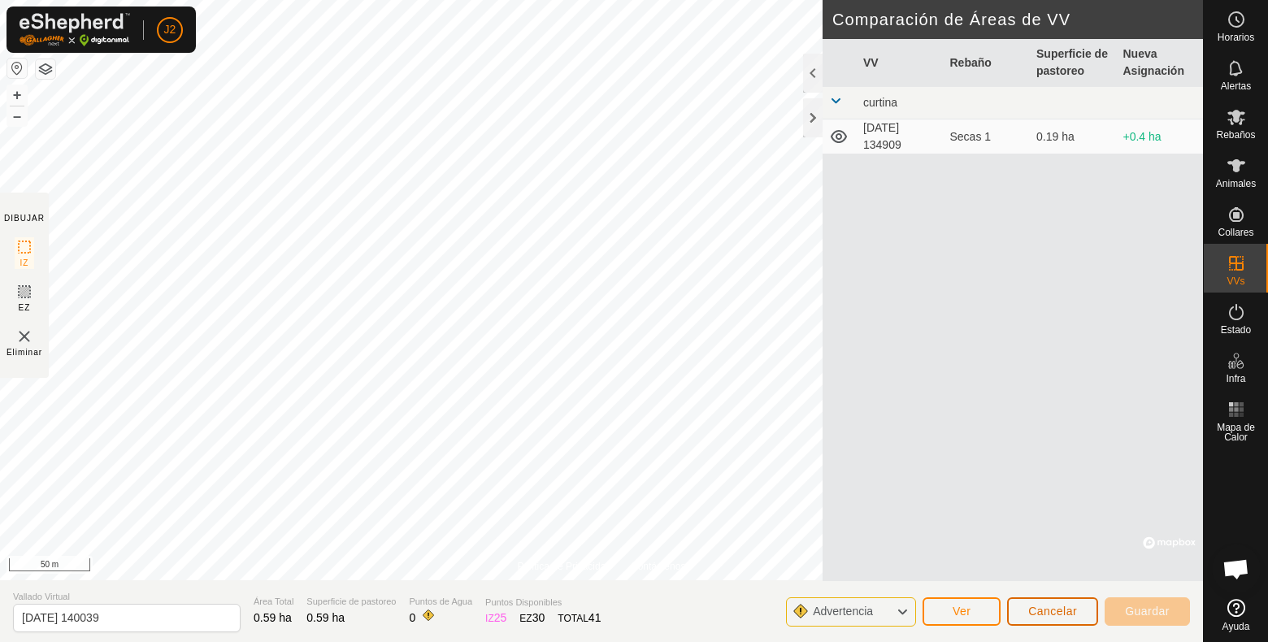
click at [1040, 610] on span "Cancelar" at bounding box center [1052, 611] width 49 height 13
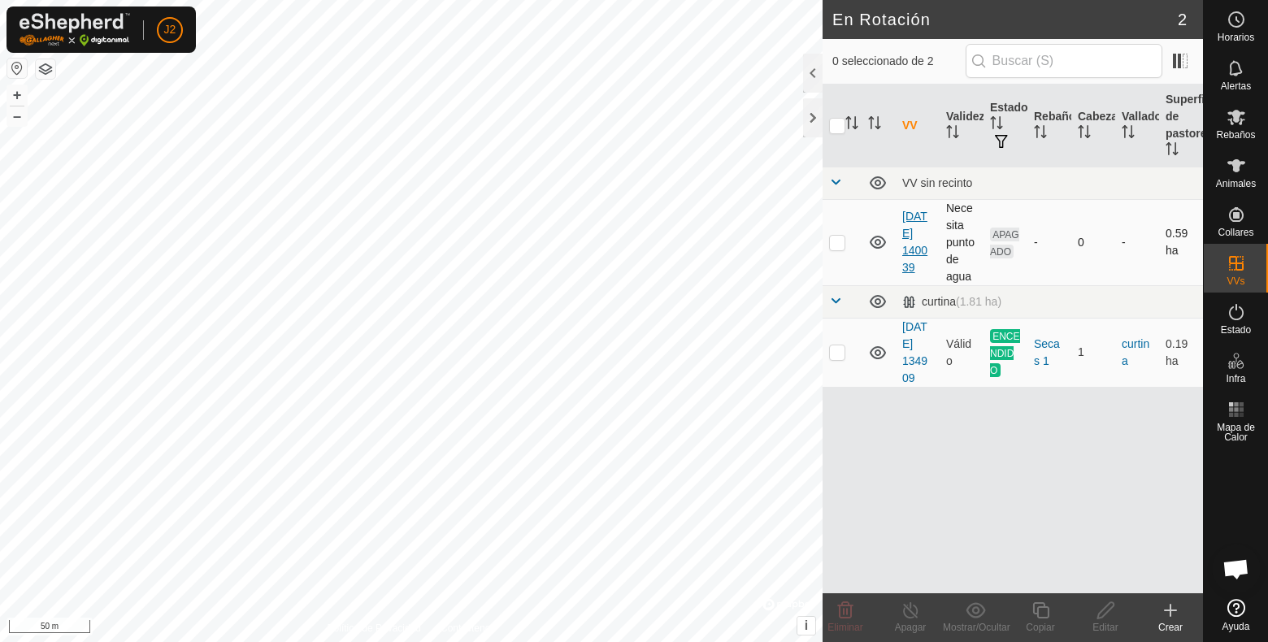
click at [911, 234] on link "[DATE] 140039" at bounding box center [914, 242] width 25 height 64
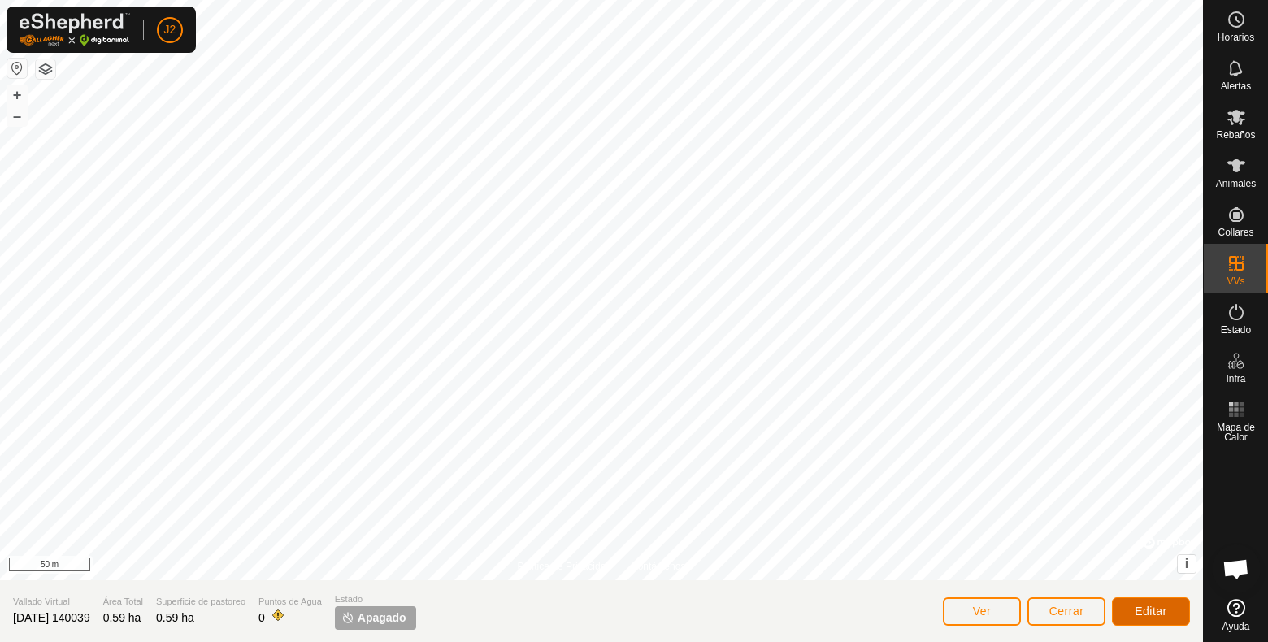
click at [1136, 610] on span "Editar" at bounding box center [1151, 611] width 33 height 13
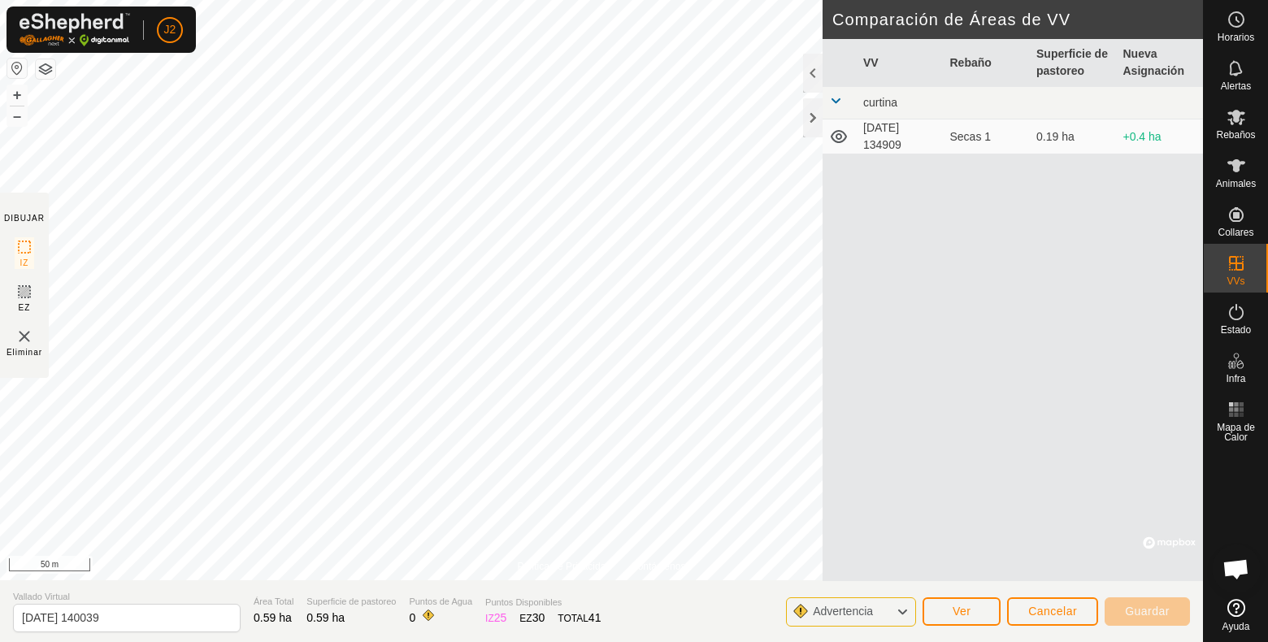
click at [1151, 122] on td "+0.4 ha" at bounding box center [1160, 136] width 87 height 35
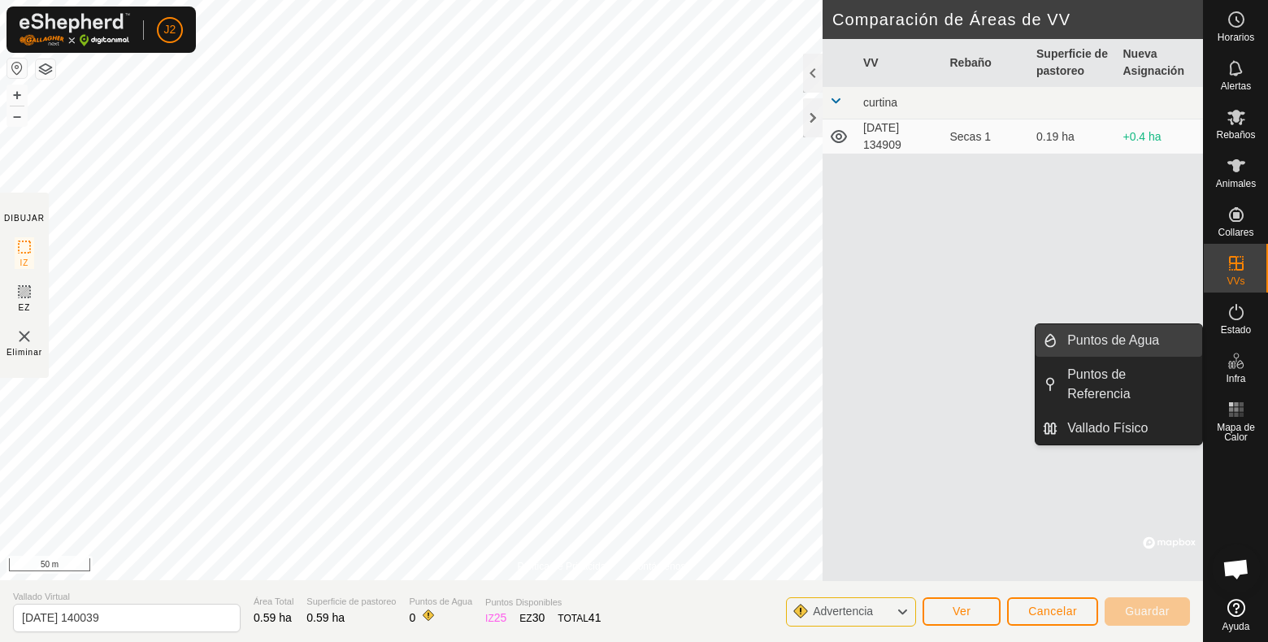
click at [1125, 338] on link "Puntos de Agua" at bounding box center [1130, 340] width 145 height 33
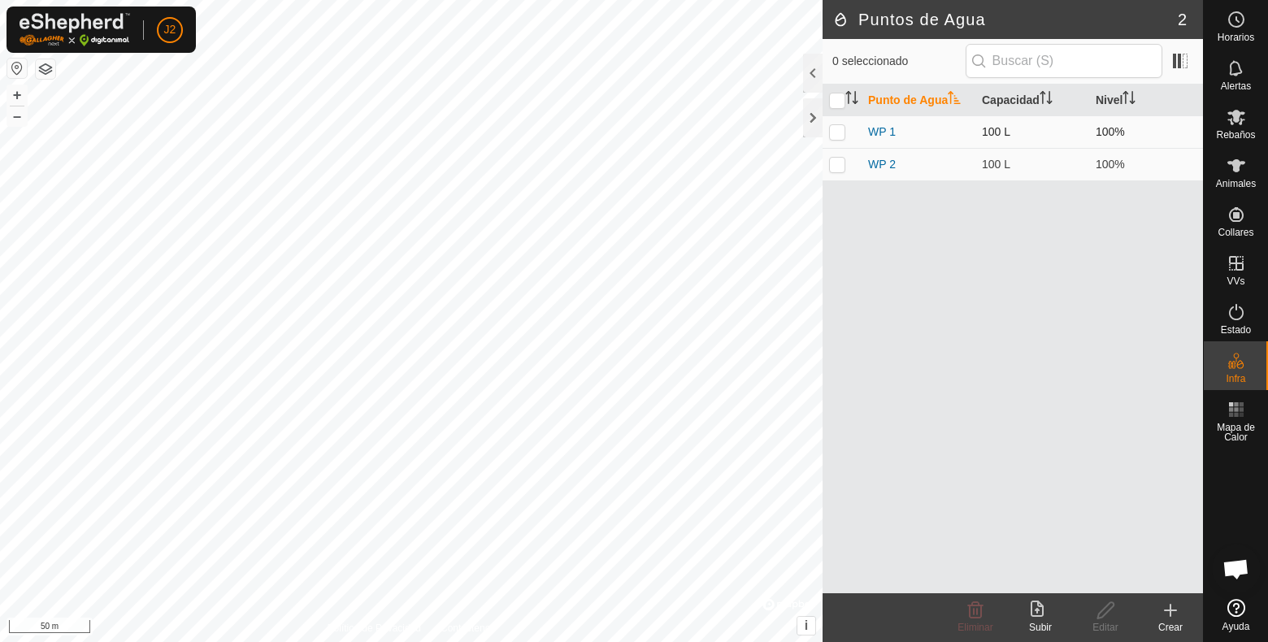
click at [832, 126] on p-checkbox at bounding box center [837, 131] width 16 height 13
checkbox input "true"
click at [838, 160] on p-checkbox at bounding box center [837, 164] width 16 height 13
checkbox input "true"
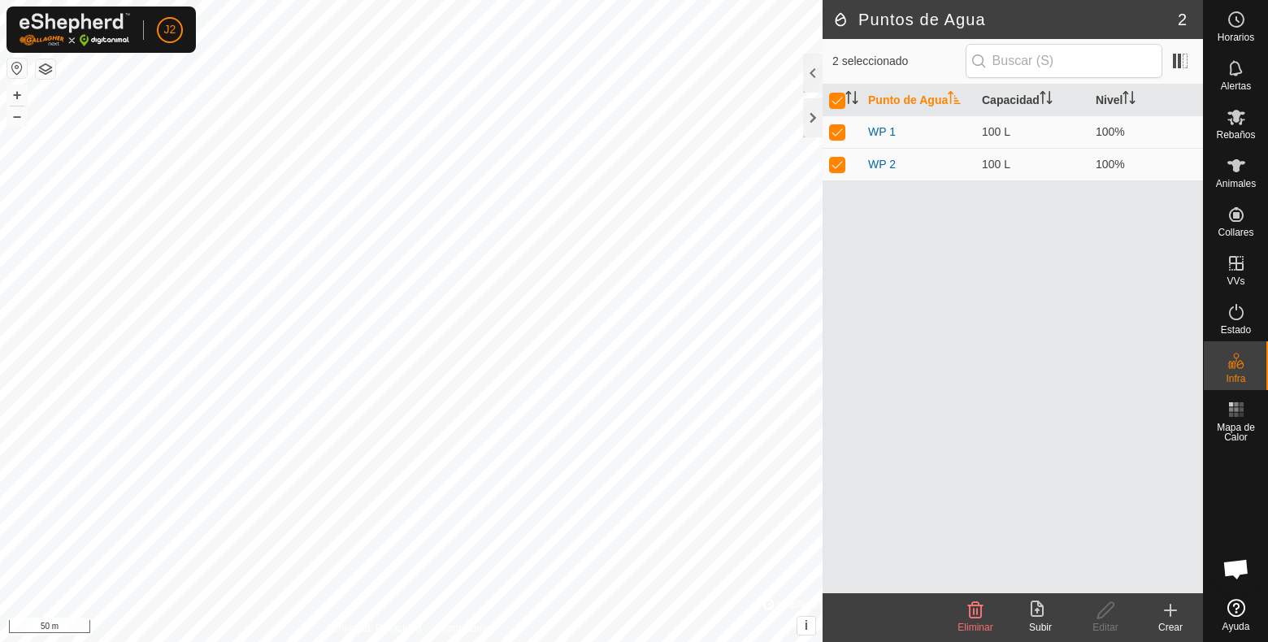
click at [1162, 610] on icon at bounding box center [1171, 611] width 20 height 20
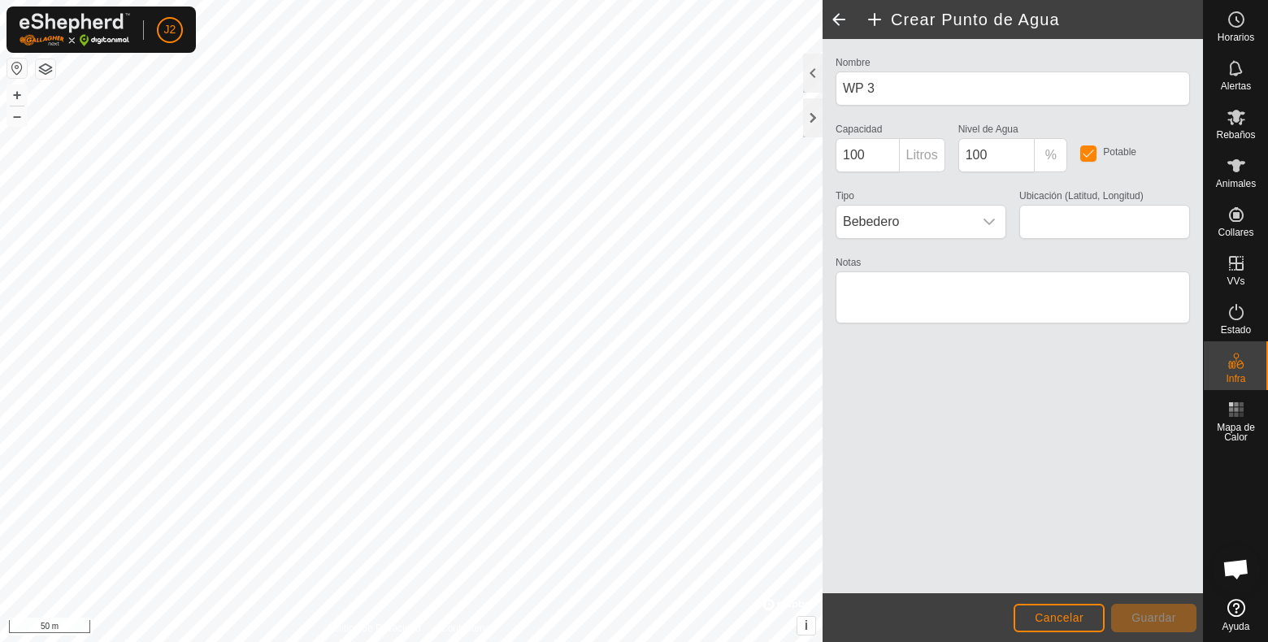
type input "43.252099, -7.378762"
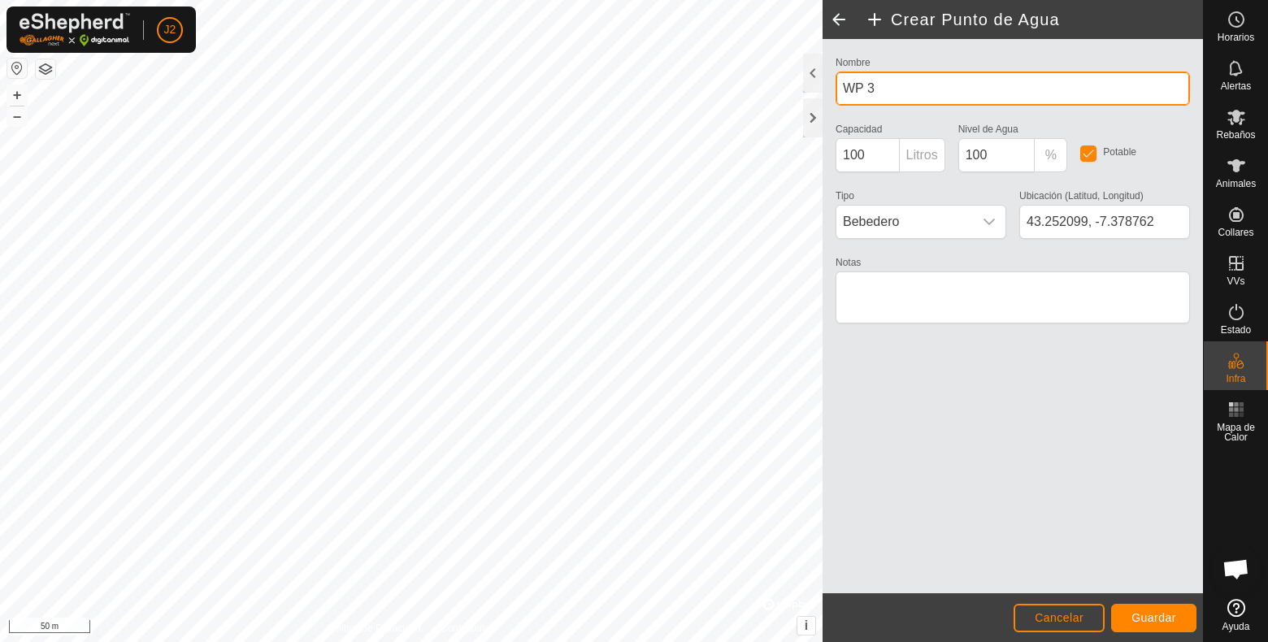
drag, startPoint x: 887, startPoint y: 82, endPoint x: 823, endPoint y: 77, distance: 64.4
click at [823, 77] on div "Nombre WP 3 Capacidad 100 Litros Nivel de Agua 100 % Potable Tipo Bebedero Ubic…" at bounding box center [1013, 316] width 380 height 554
type input "c"
type input "auga curtina luxis"
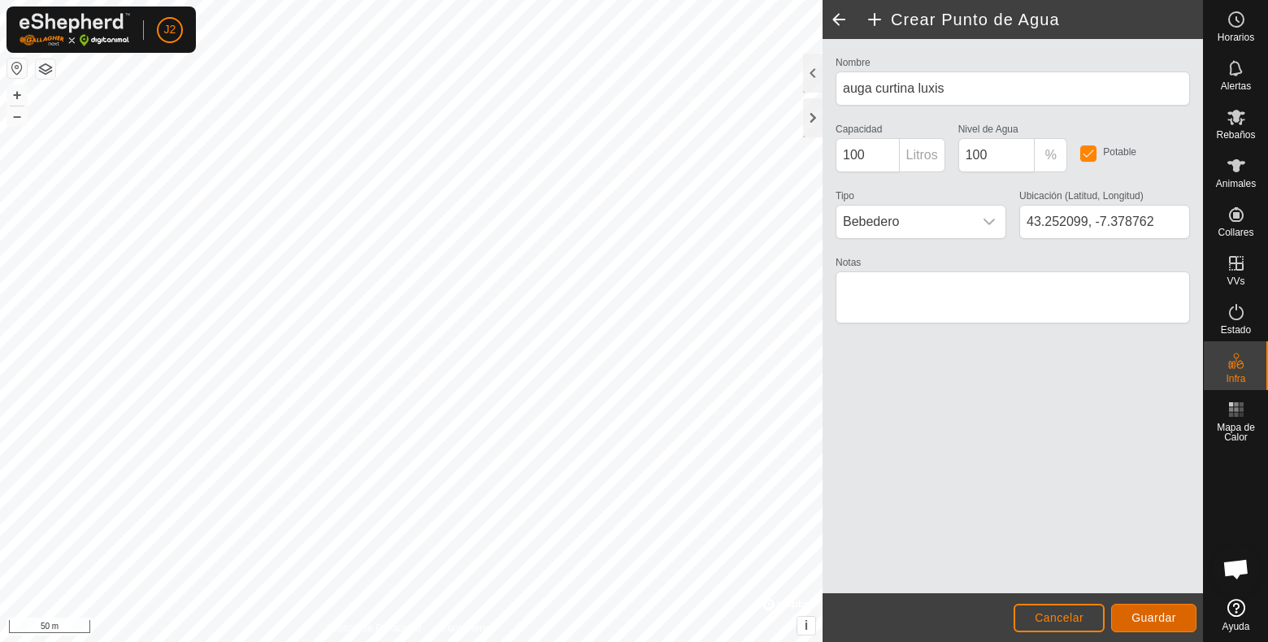
click at [1148, 610] on span "Guardar" at bounding box center [1154, 617] width 45 height 13
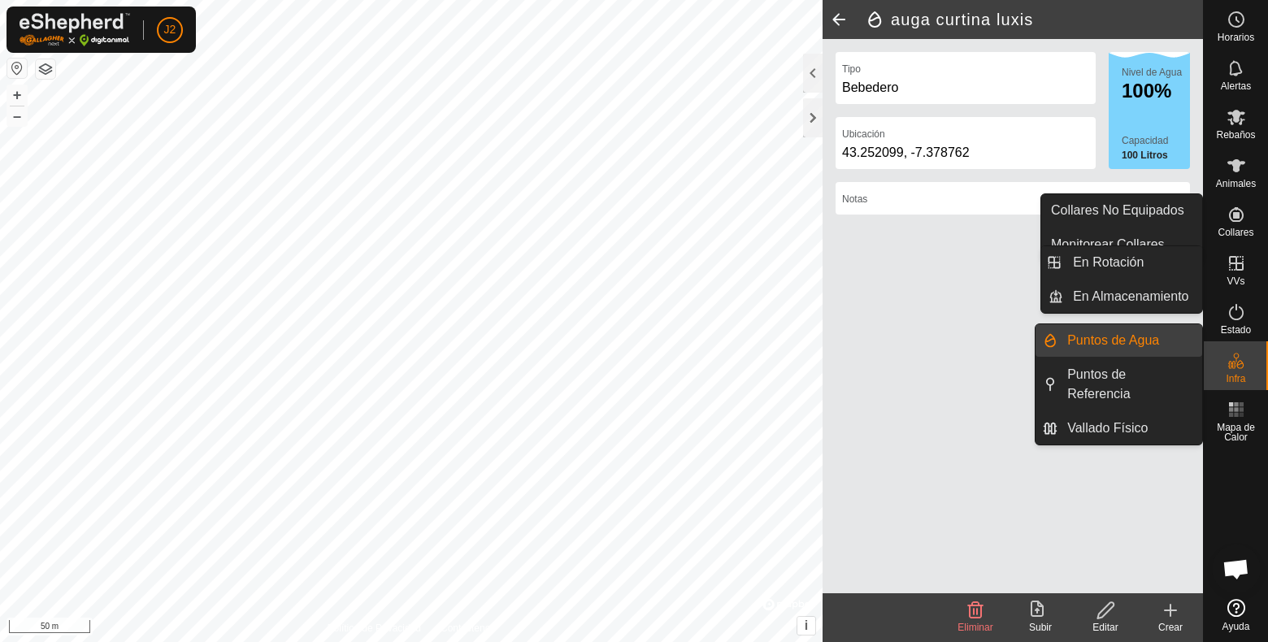
click at [1245, 372] on es-infrastructure-svg-icon at bounding box center [1236, 361] width 29 height 26
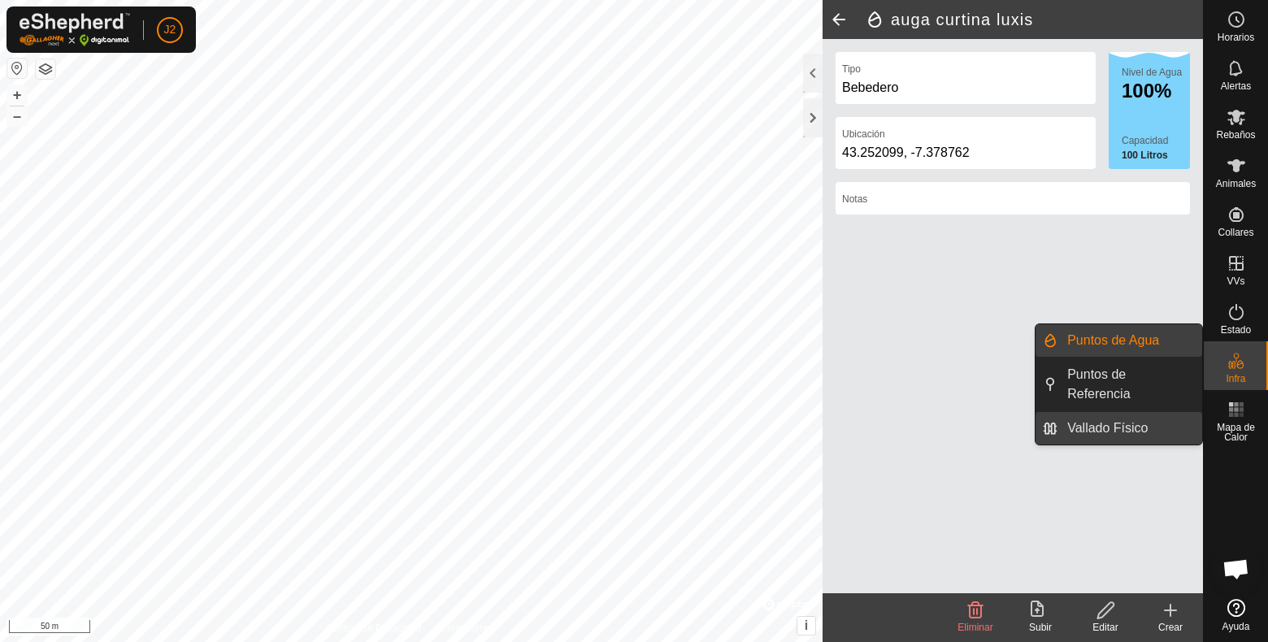
click at [1127, 424] on link "Vallado Físico" at bounding box center [1130, 428] width 145 height 33
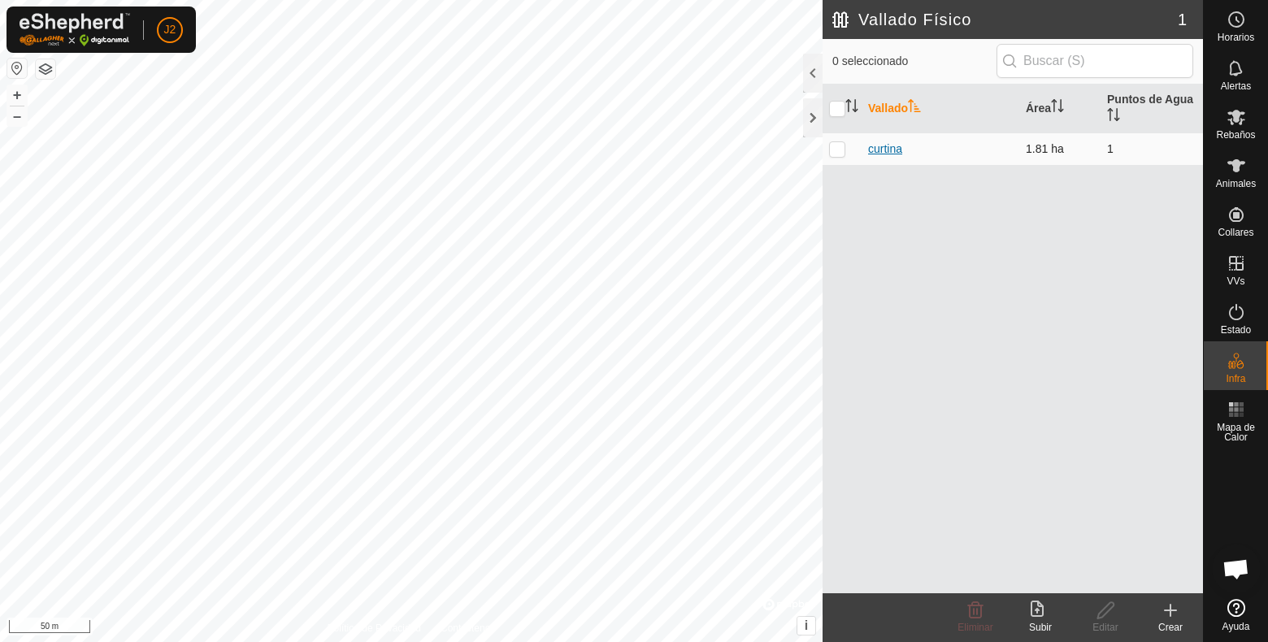
click at [882, 142] on link "curtina" at bounding box center [885, 148] width 34 height 13
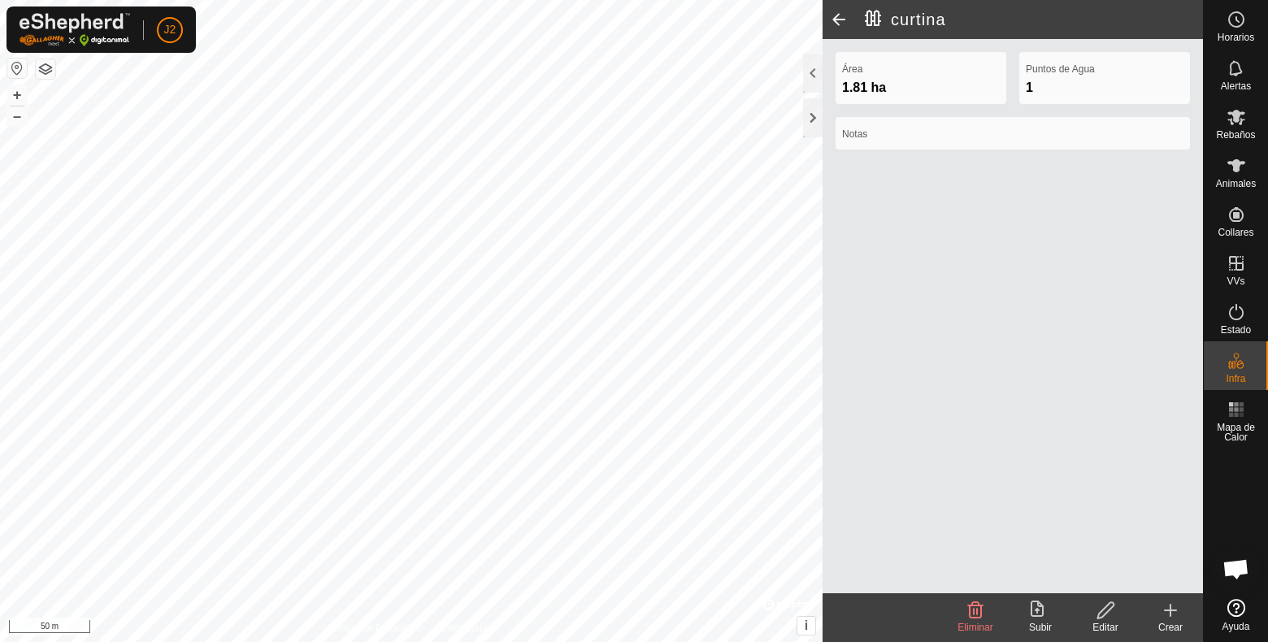
click at [1109, 610] on icon at bounding box center [1105, 610] width 16 height 16
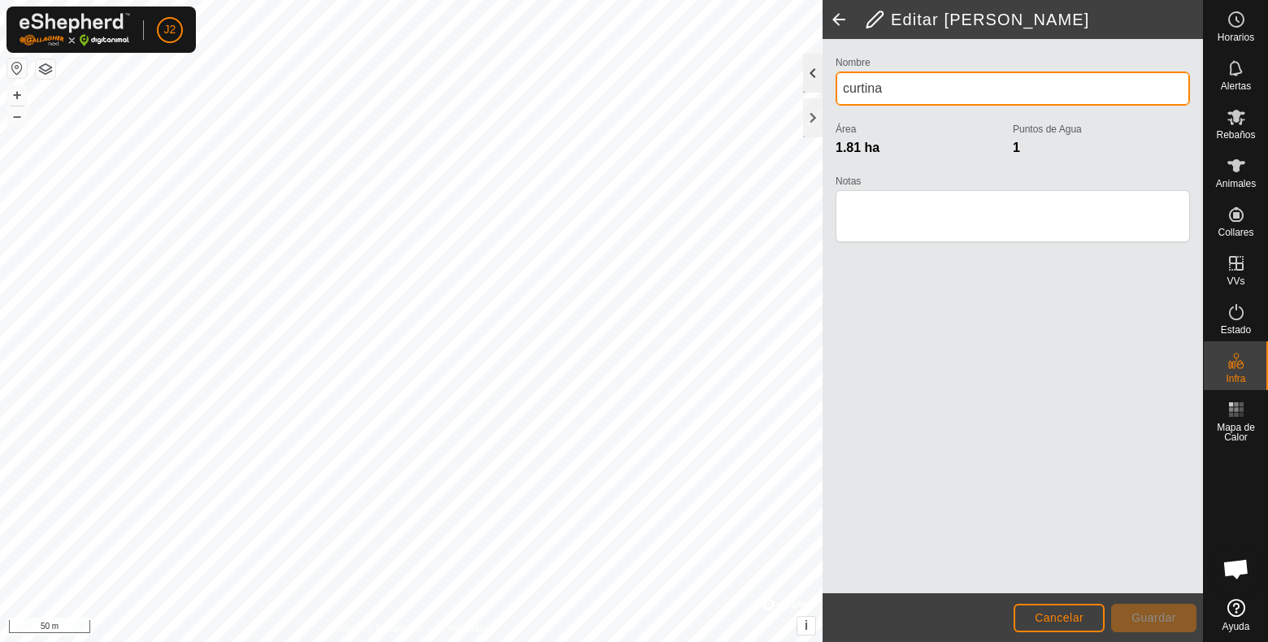
click at [792, 90] on div "Editar Vallado Físico Nombre curtina Área 1.81 ha Puntos de Agua 1 Notas Cancel…" at bounding box center [601, 321] width 1203 height 642
type input "[PERSON_NAME]"
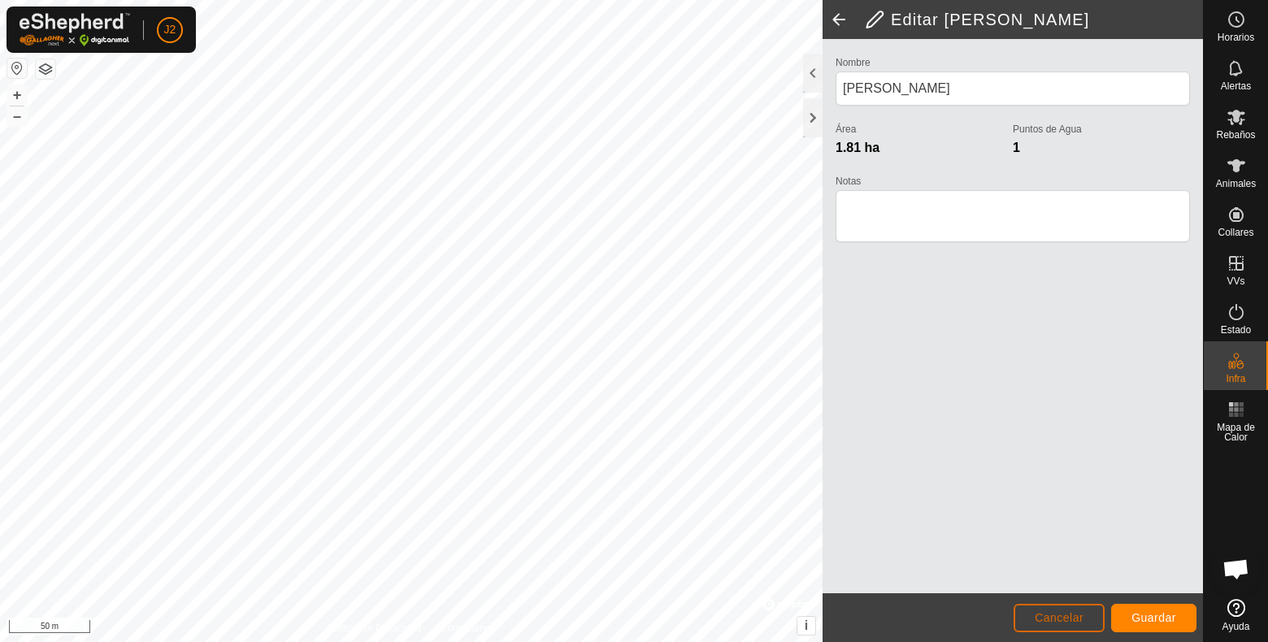
click at [1073, 610] on span "Cancelar" at bounding box center [1059, 617] width 49 height 13
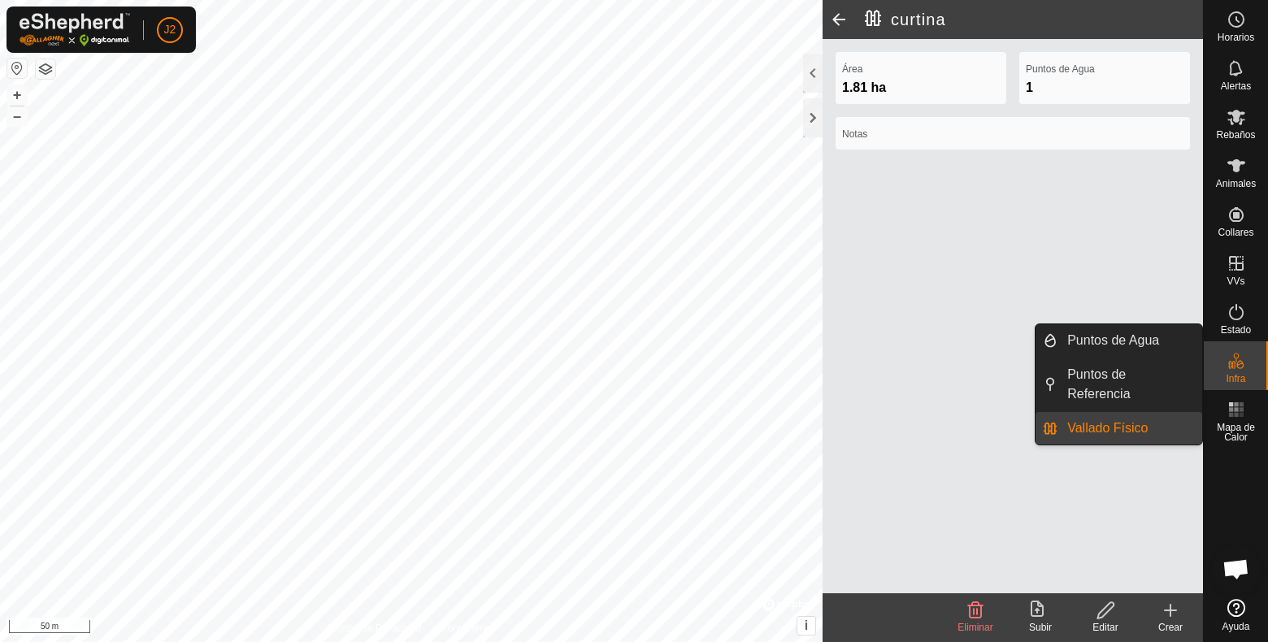
click at [1154, 423] on link "Vallado Físico" at bounding box center [1130, 428] width 145 height 33
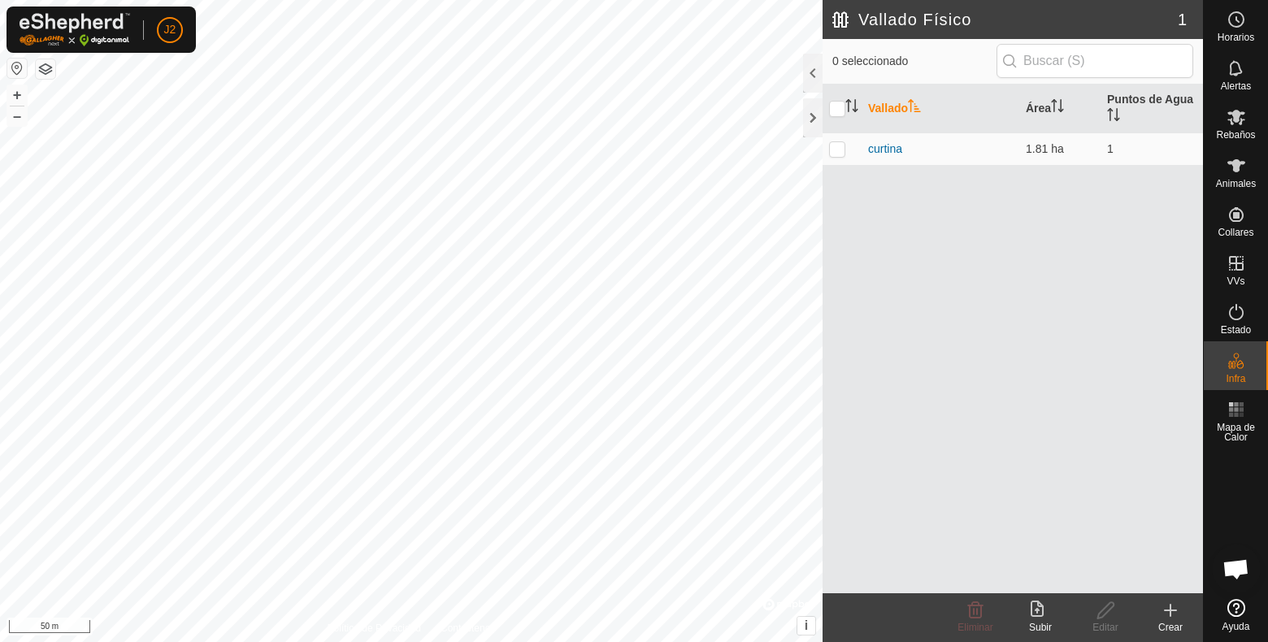
click at [1166, 610] on icon at bounding box center [1171, 611] width 20 height 20
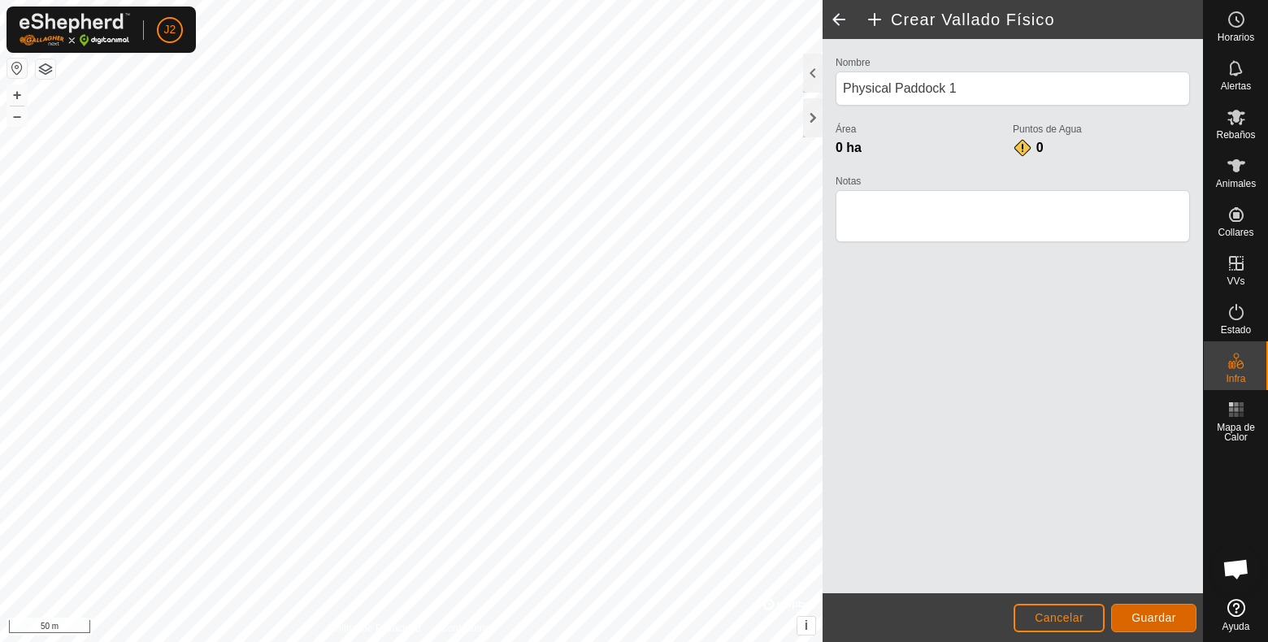
click at [1159, 610] on span "Guardar" at bounding box center [1154, 617] width 45 height 13
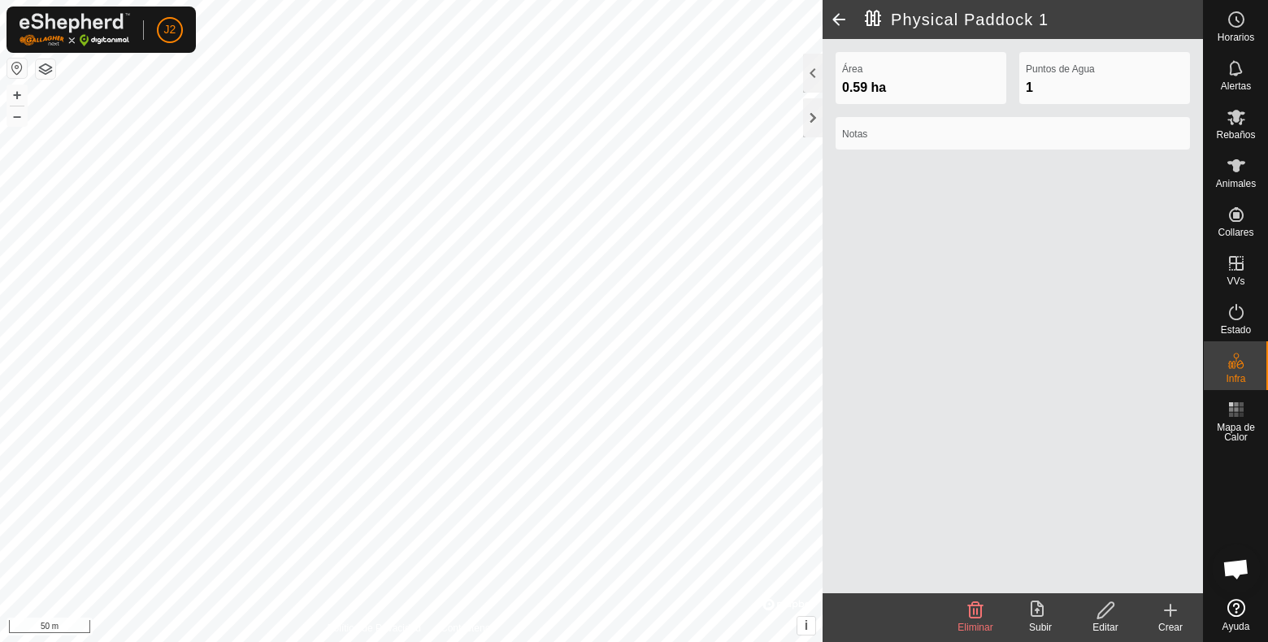
click at [1107, 610] on icon at bounding box center [1106, 611] width 20 height 20
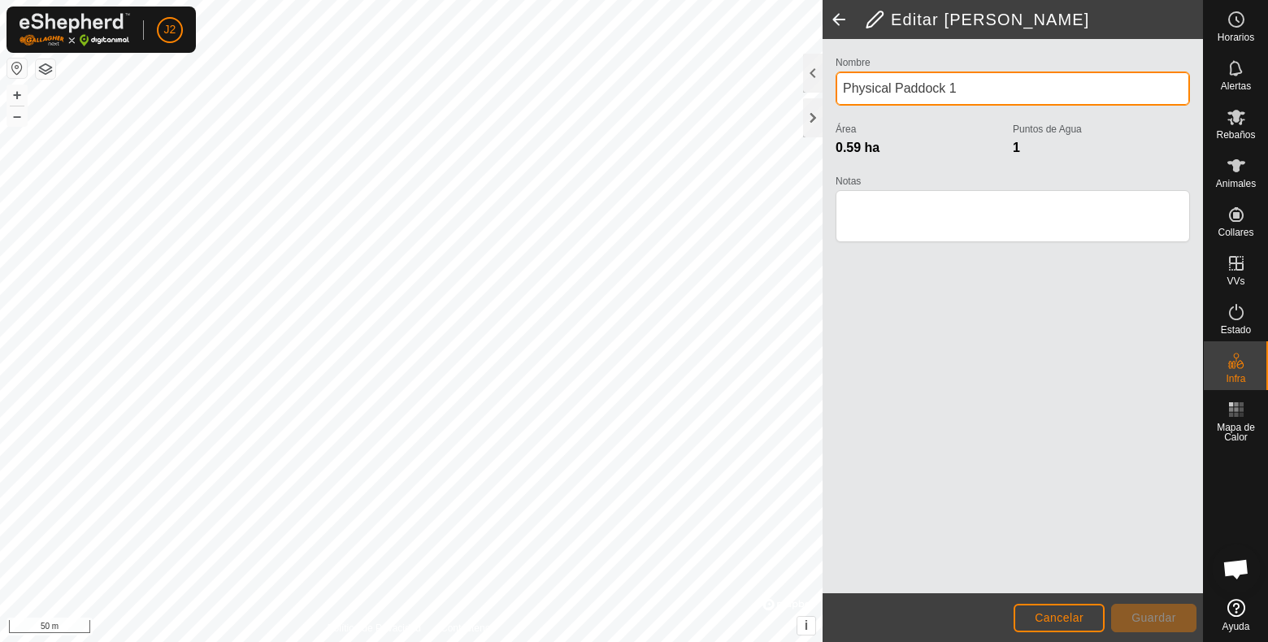
click at [584, 83] on div "Editar Vallado Físico Nombre Physical Paddock 1 Área 0.59 ha Puntos de Agua 1 N…" at bounding box center [601, 321] width 1203 height 642
type input "[PERSON_NAME]"
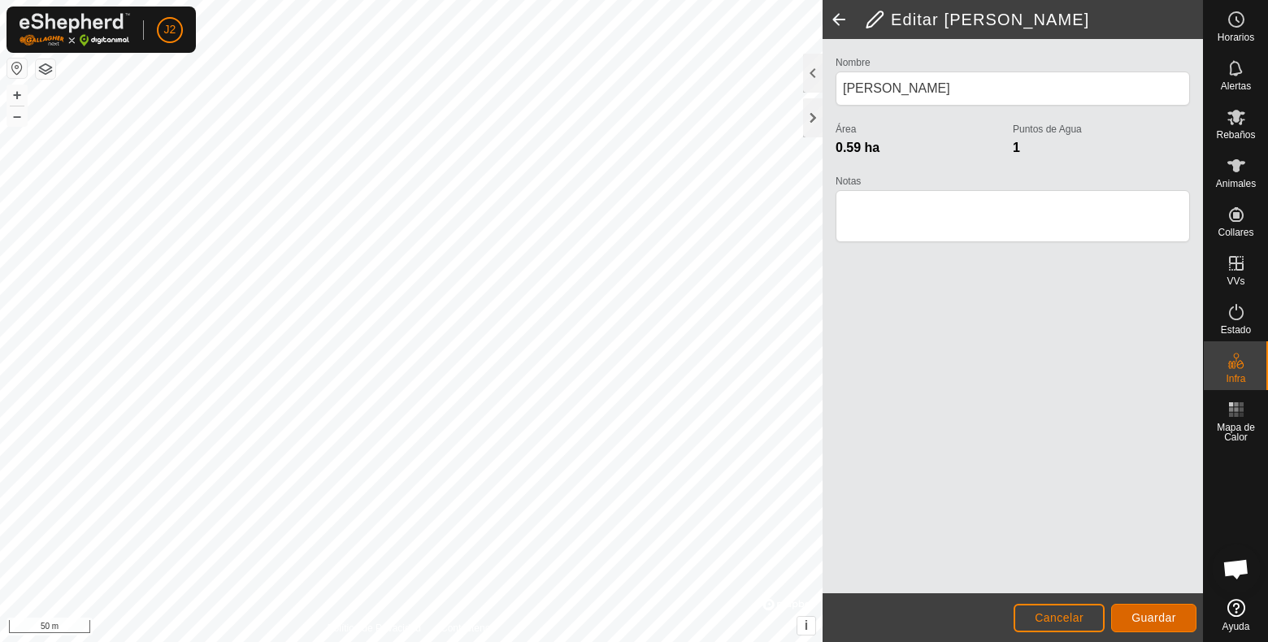
click at [1145, 610] on span "Guardar" at bounding box center [1154, 617] width 45 height 13
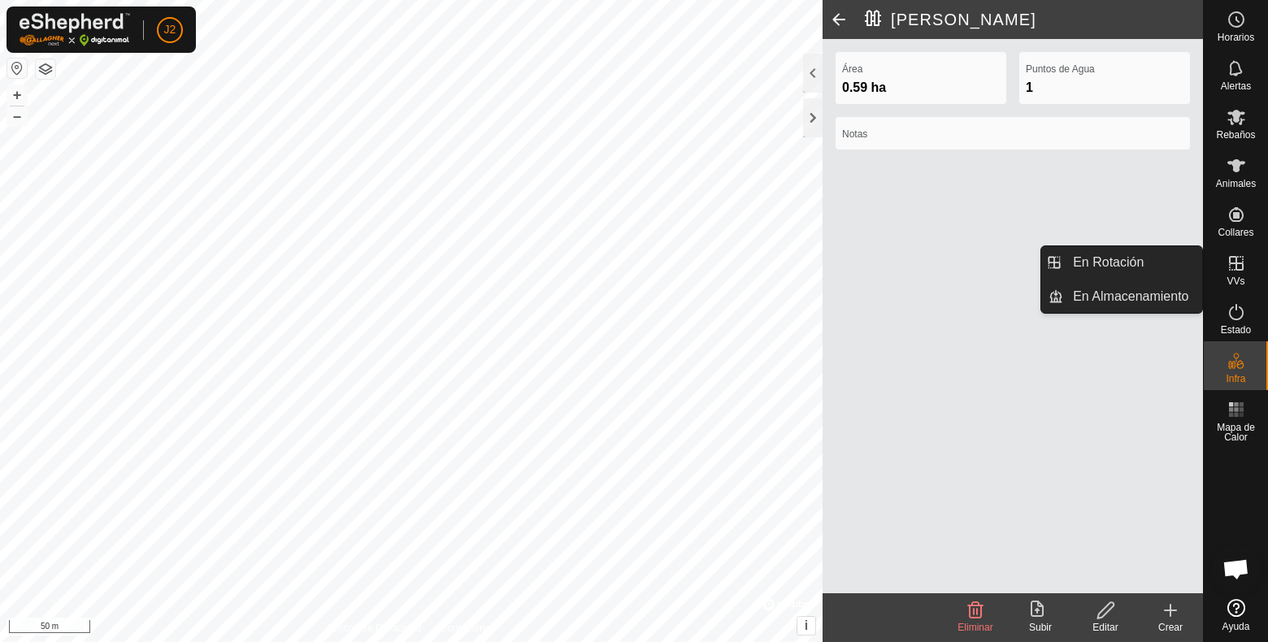
click at [1236, 261] on icon at bounding box center [1236, 263] width 15 height 15
click at [1130, 266] on link "En Rotación" at bounding box center [1132, 262] width 139 height 33
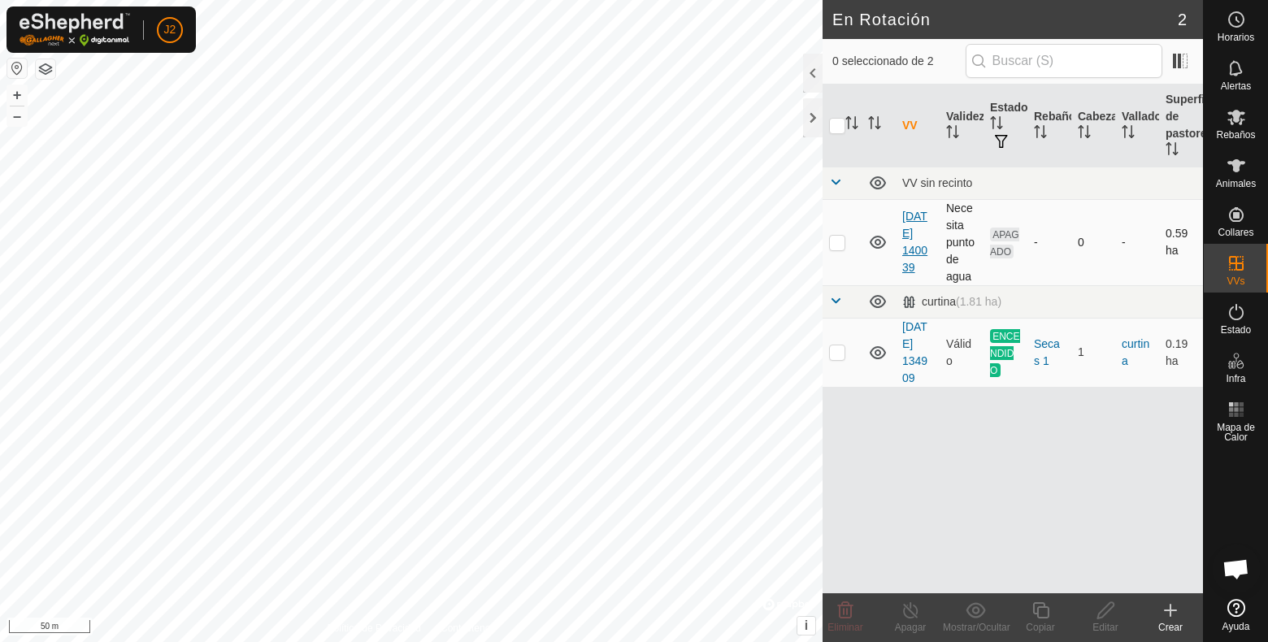
click at [919, 238] on link "[DATE] 140039" at bounding box center [914, 242] width 25 height 64
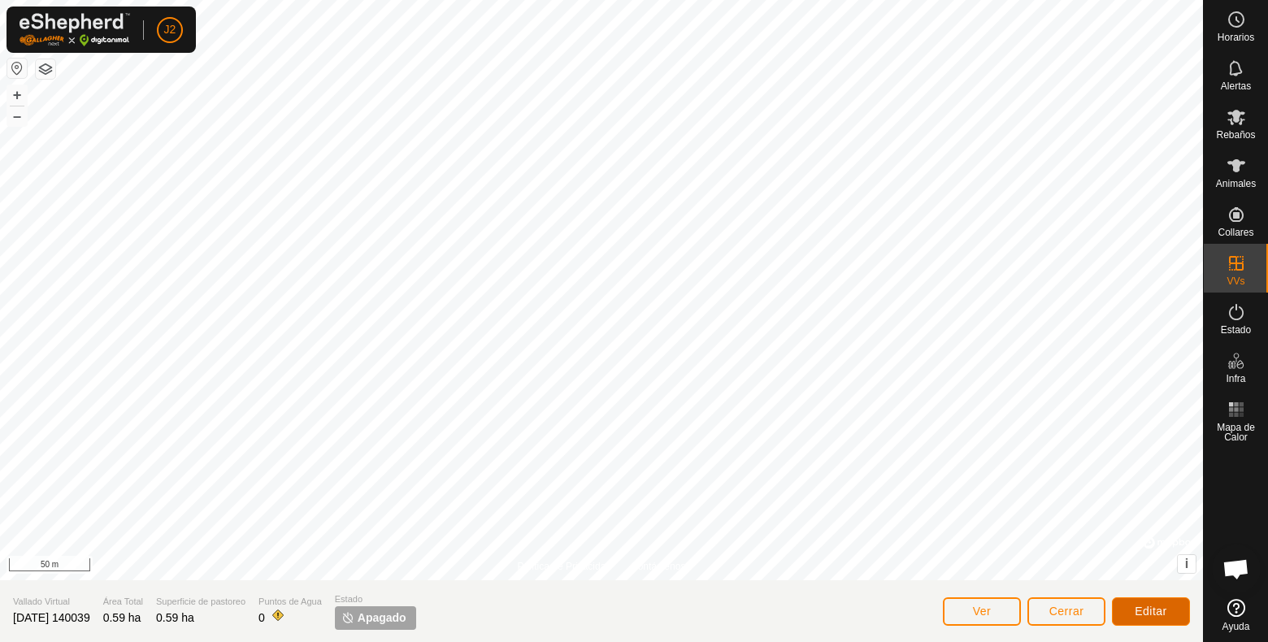
click at [1141, 610] on span "Editar" at bounding box center [1151, 611] width 33 height 13
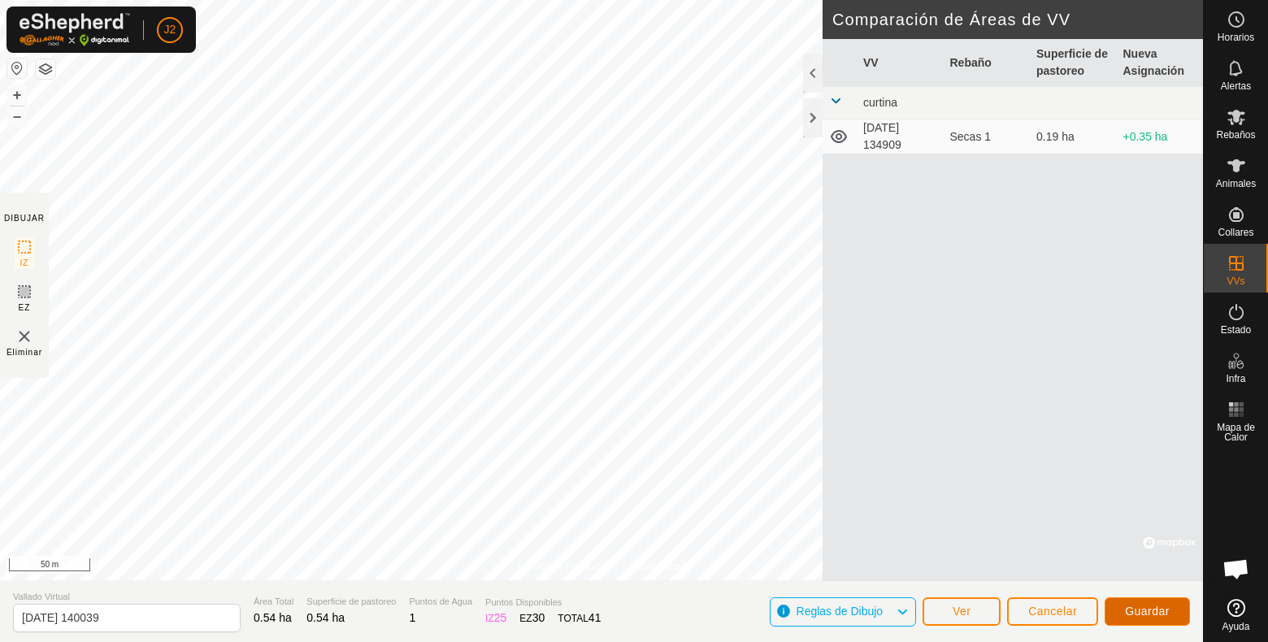
click at [1144, 610] on span "Guardar" at bounding box center [1147, 611] width 45 height 13
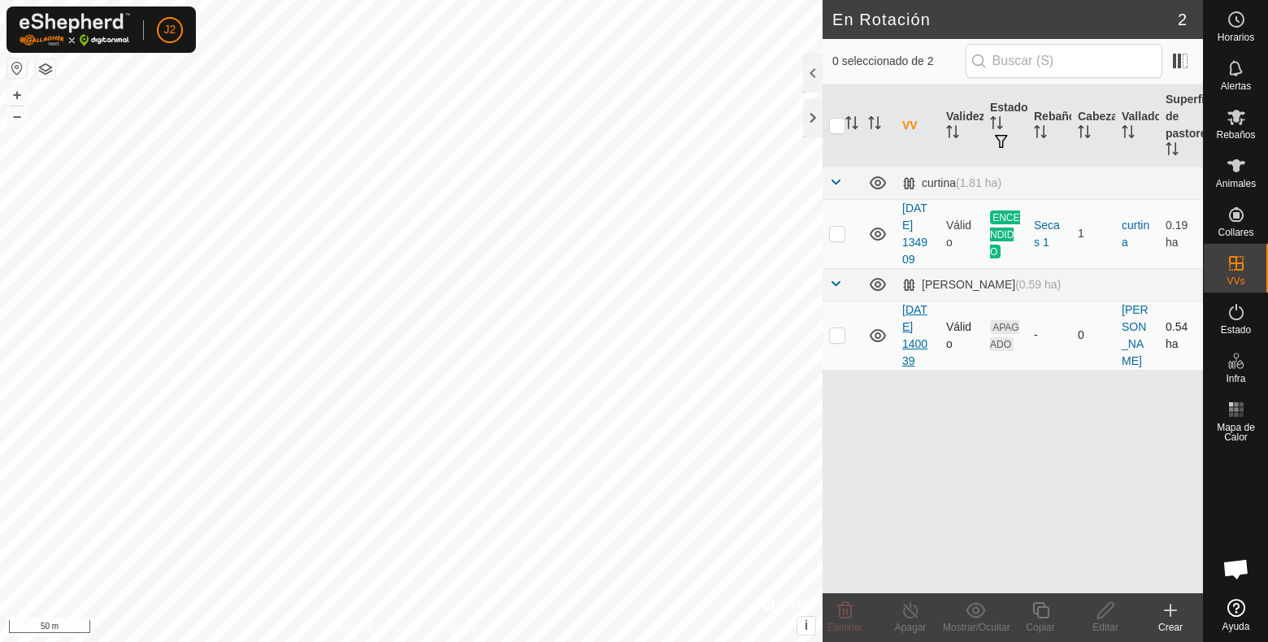
click at [914, 328] on link "[DATE] 140039" at bounding box center [914, 335] width 25 height 64
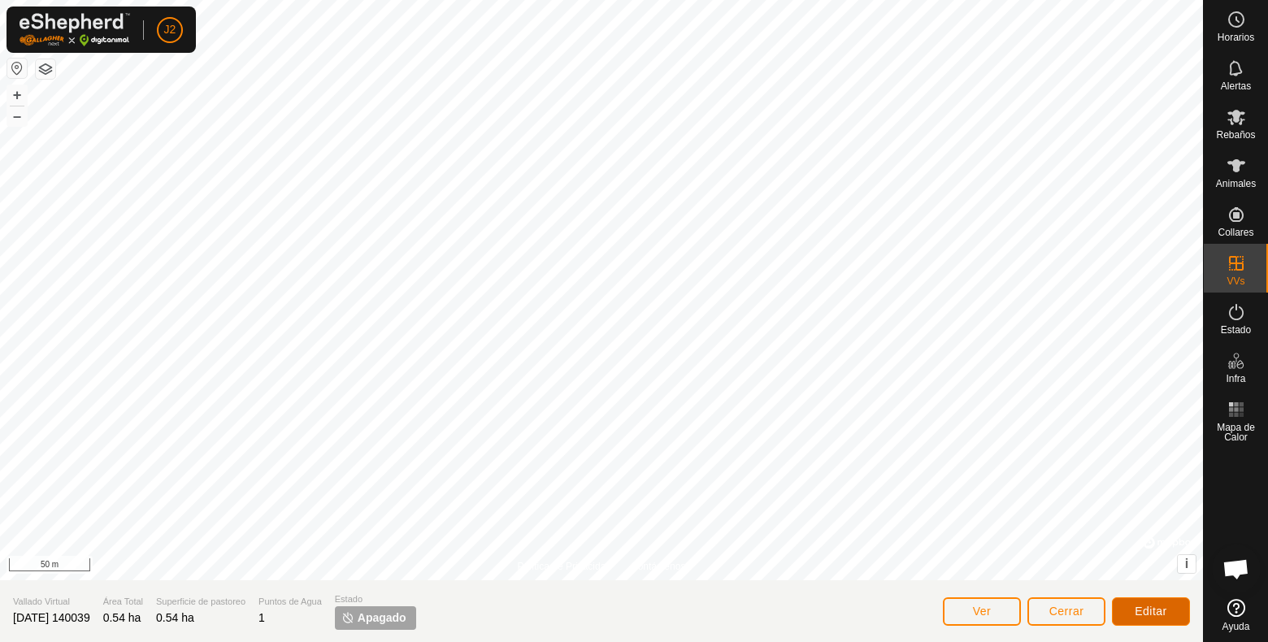
click at [1131, 607] on button "Editar" at bounding box center [1151, 611] width 78 height 28
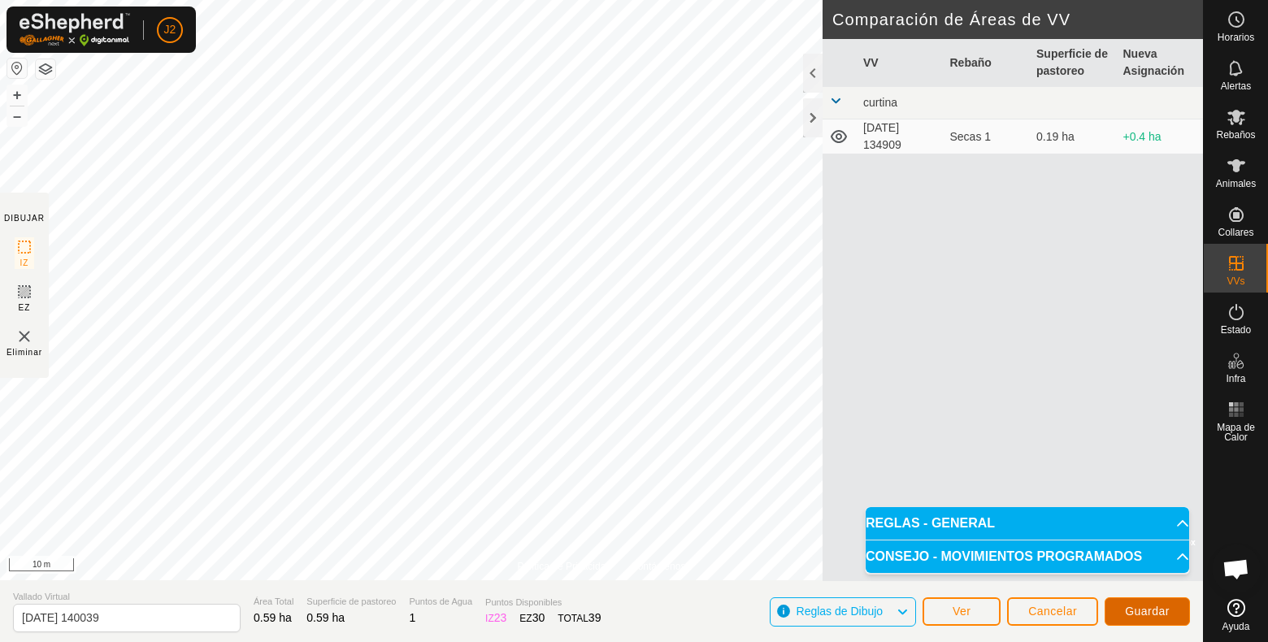
click at [1164, 610] on span "Guardar" at bounding box center [1147, 611] width 45 height 13
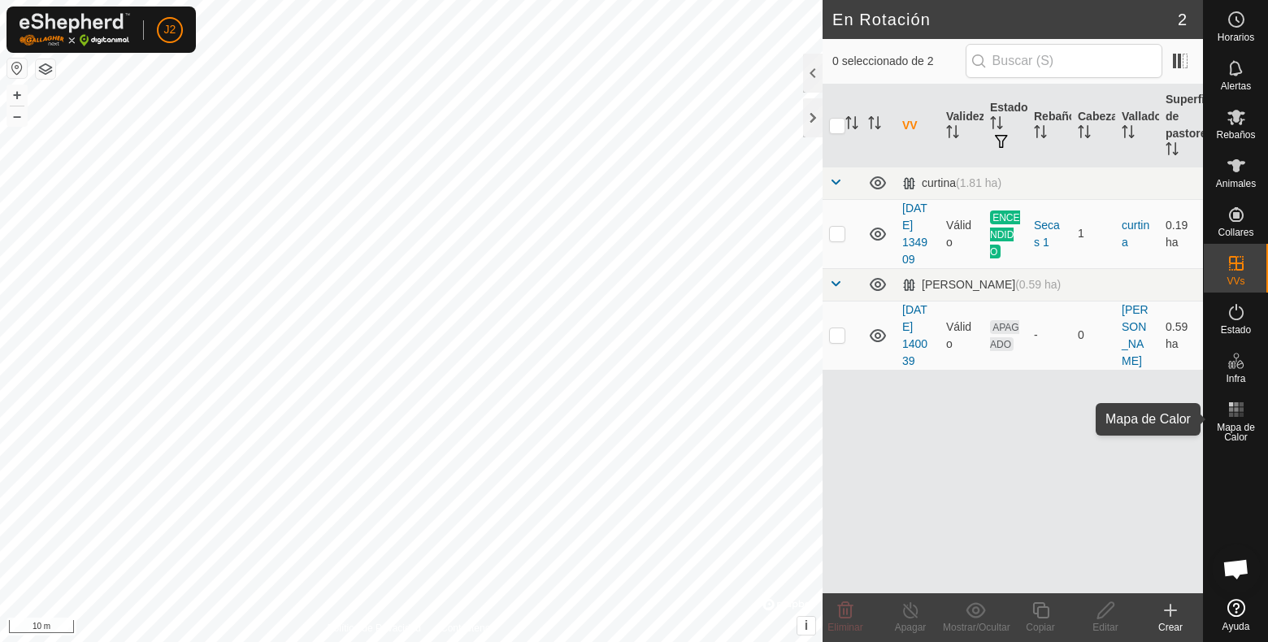
click at [1240, 429] on span "Mapa de Calor" at bounding box center [1236, 433] width 56 height 20
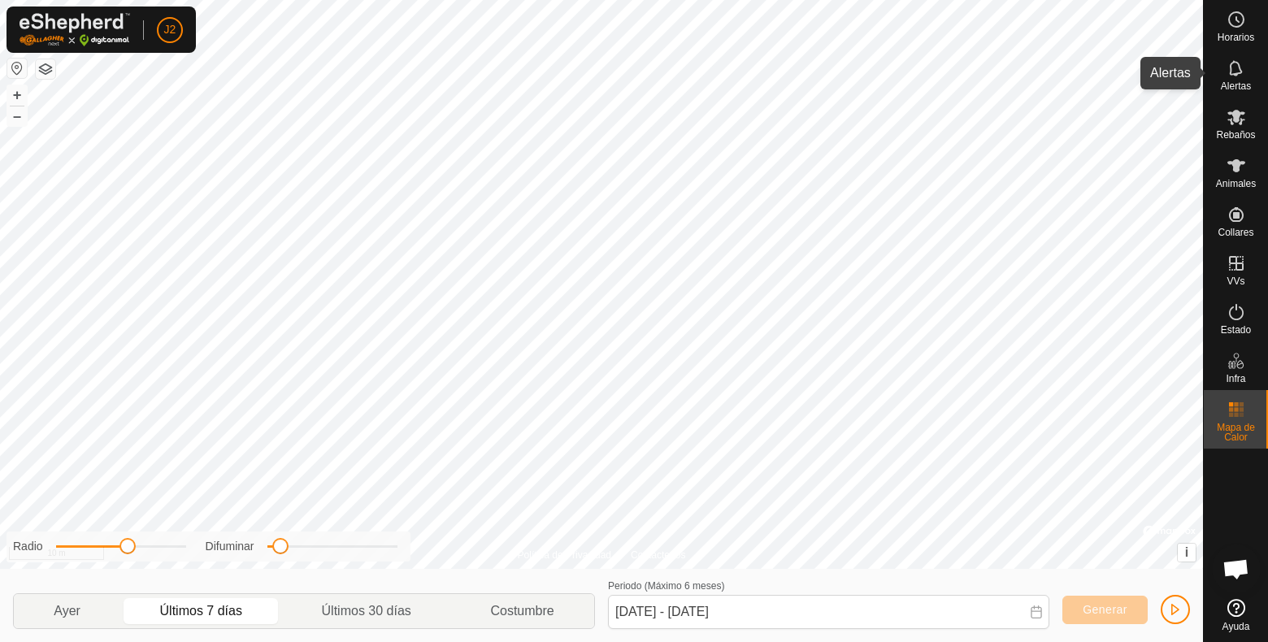
click at [1241, 72] on icon at bounding box center [1235, 67] width 13 height 15
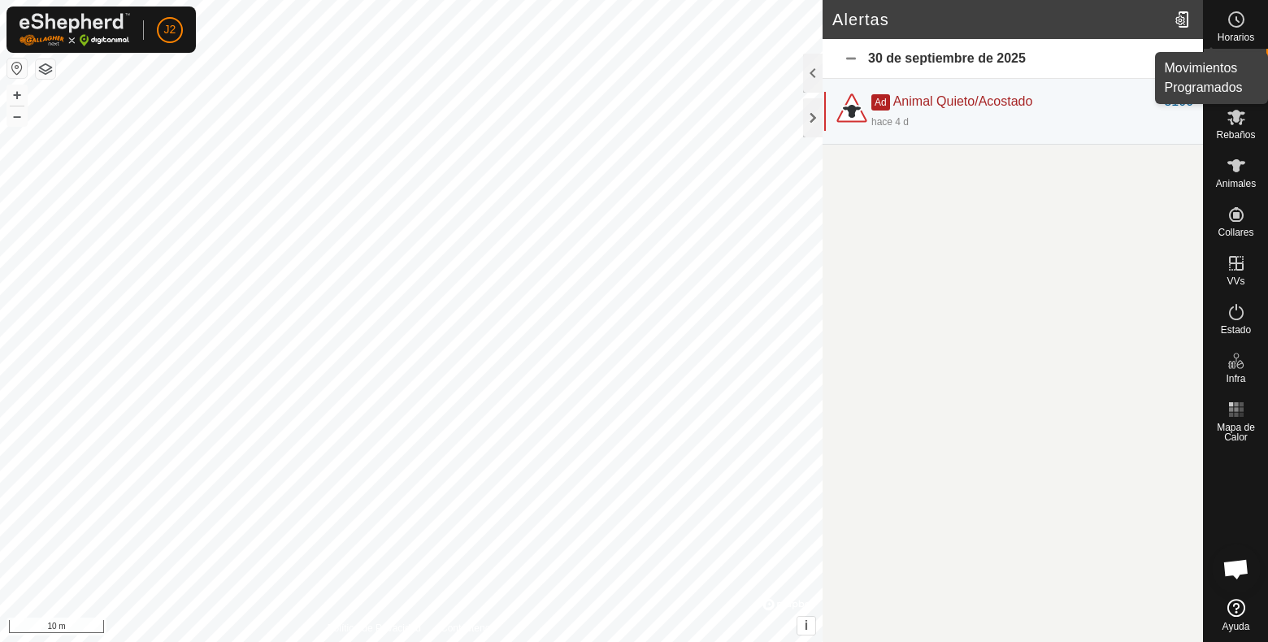
click at [1233, 20] on icon at bounding box center [1237, 20] width 20 height 20
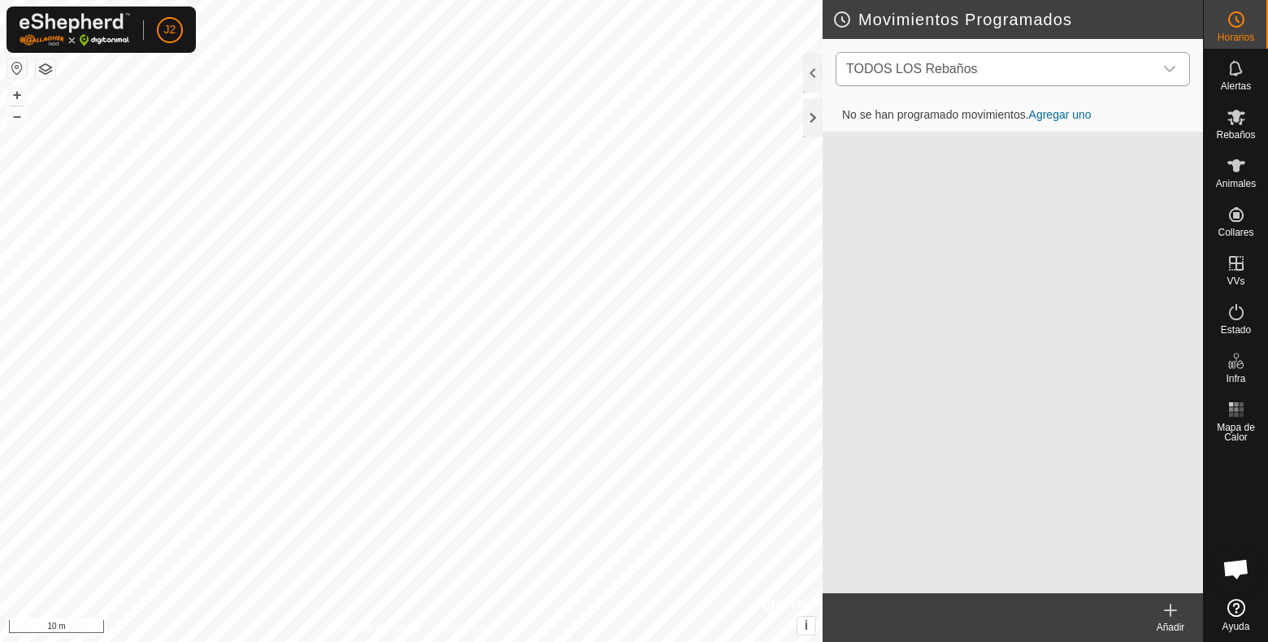
click at [1098, 72] on span "TODOS LOS Rebaños" at bounding box center [997, 69] width 314 height 33
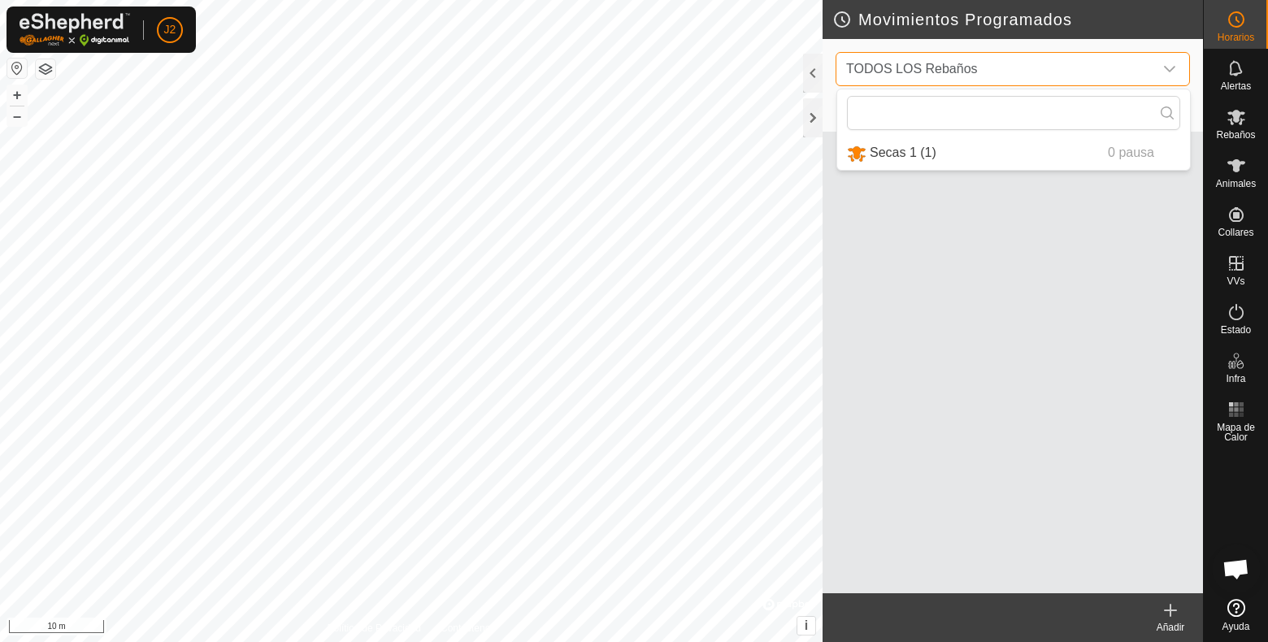
click at [1098, 72] on span "TODOS LOS Rebaños" at bounding box center [997, 69] width 314 height 33
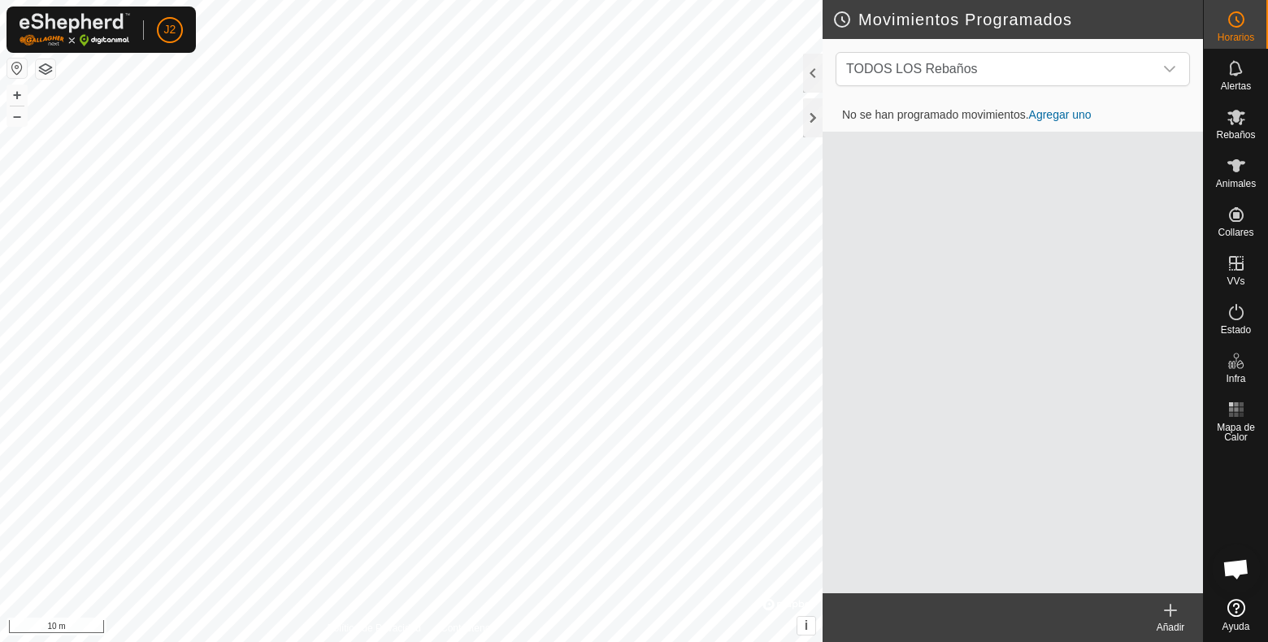
click at [1062, 118] on link "Agregar uno" at bounding box center [1060, 114] width 63 height 13
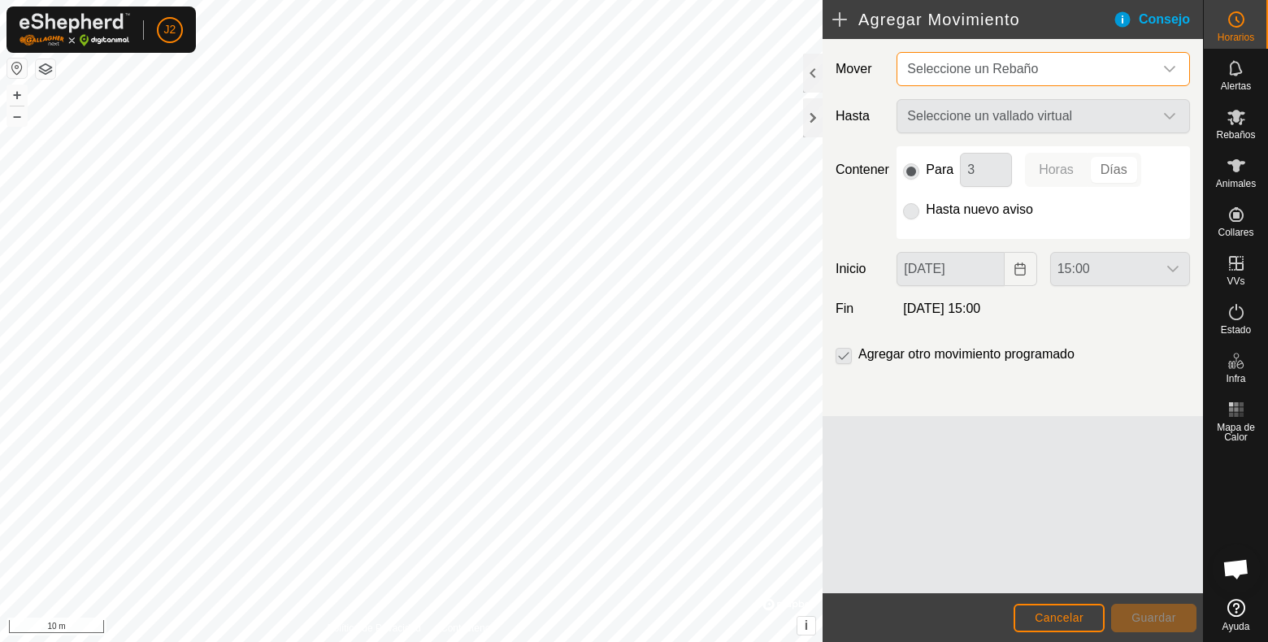
click at [1061, 73] on span "Seleccione un Rebaño" at bounding box center [1027, 69] width 253 height 33
click at [1074, 610] on span "Cancelar" at bounding box center [1059, 617] width 49 height 13
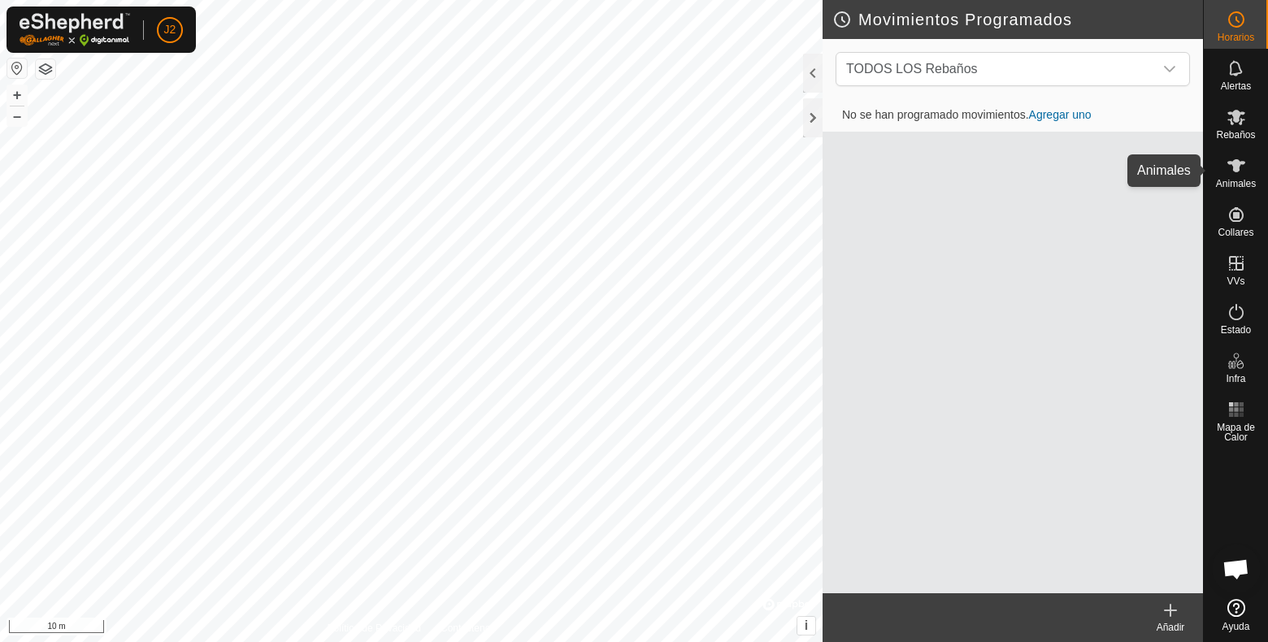
click at [1231, 167] on icon at bounding box center [1237, 166] width 20 height 20
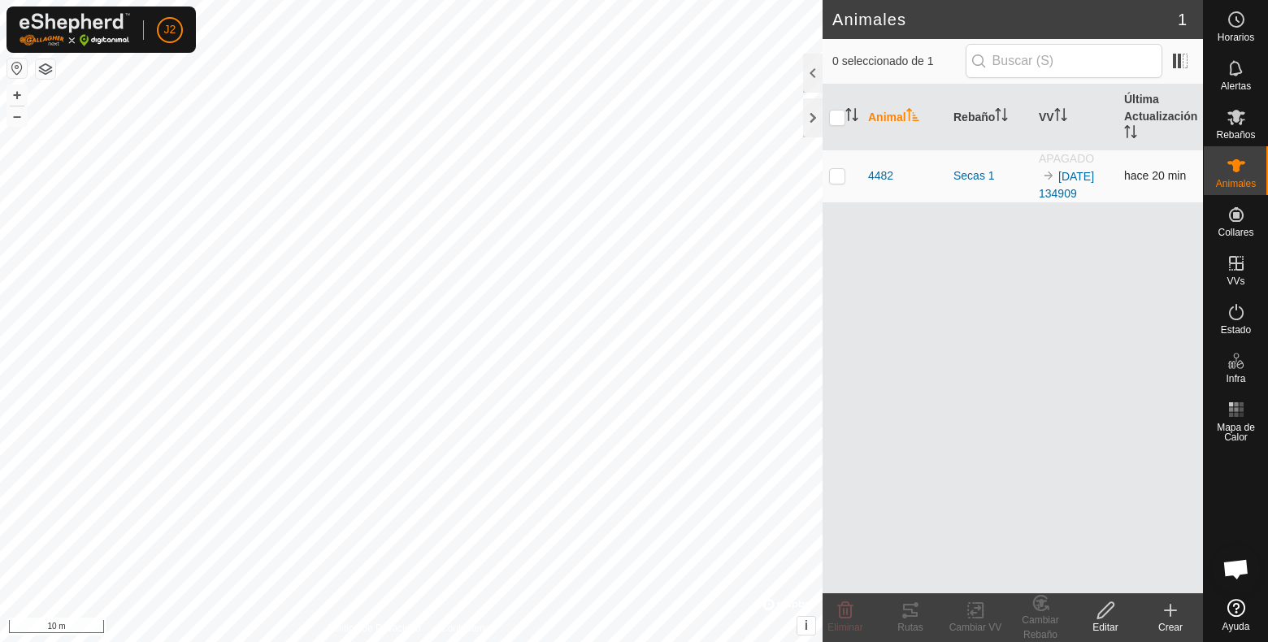
click at [840, 177] on p-checkbox at bounding box center [837, 175] width 16 height 13
checkbox input "true"
click at [903, 610] on div "Rutas" at bounding box center [910, 627] width 65 height 15
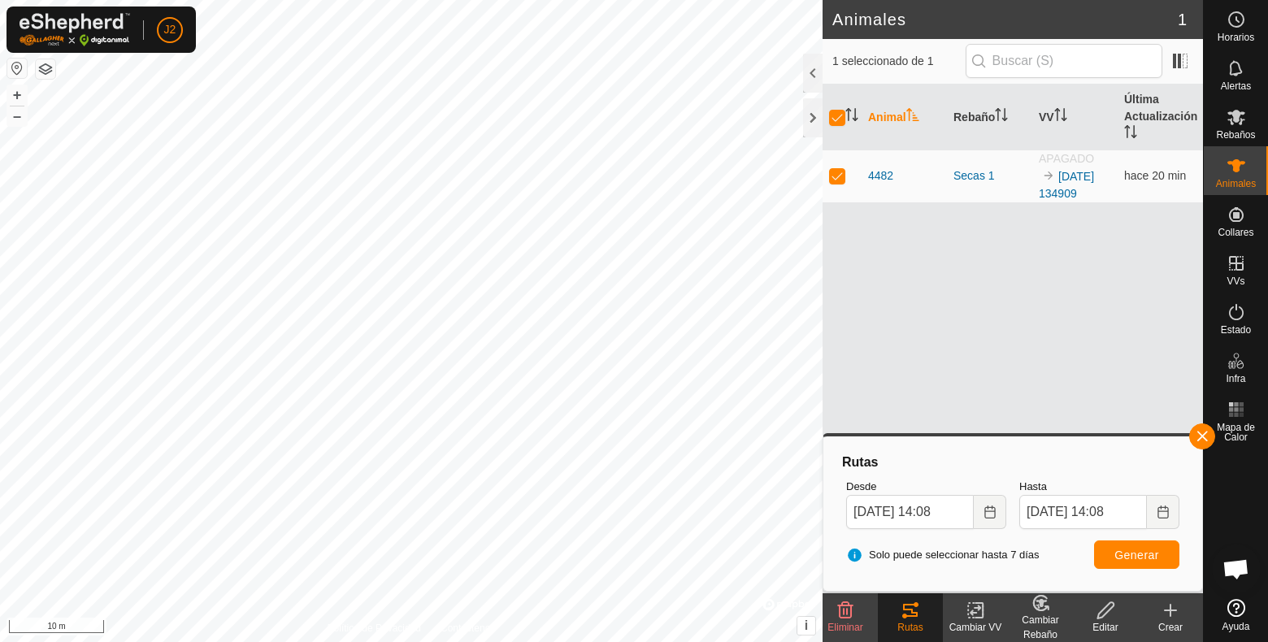
click at [1100, 610] on icon at bounding box center [1106, 611] width 20 height 20
